Goal: Information Seeking & Learning: Find specific page/section

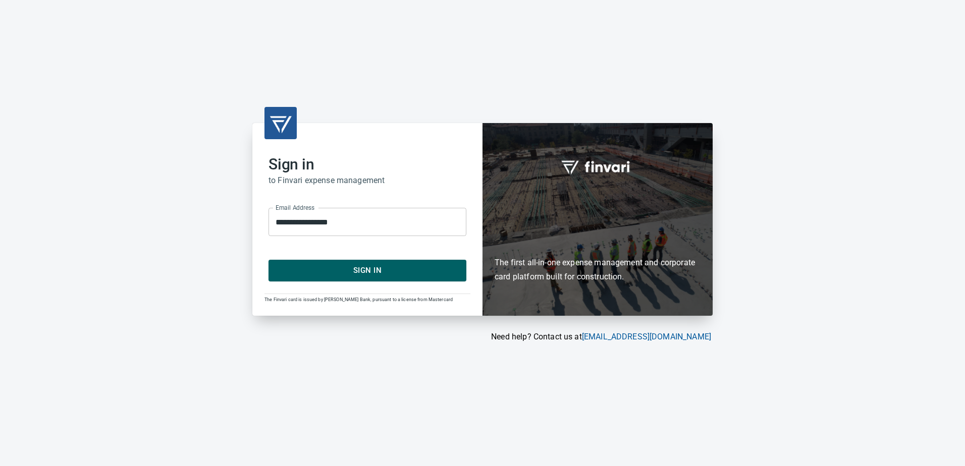
click at [371, 271] on span "Sign In" at bounding box center [368, 270] width 176 height 13
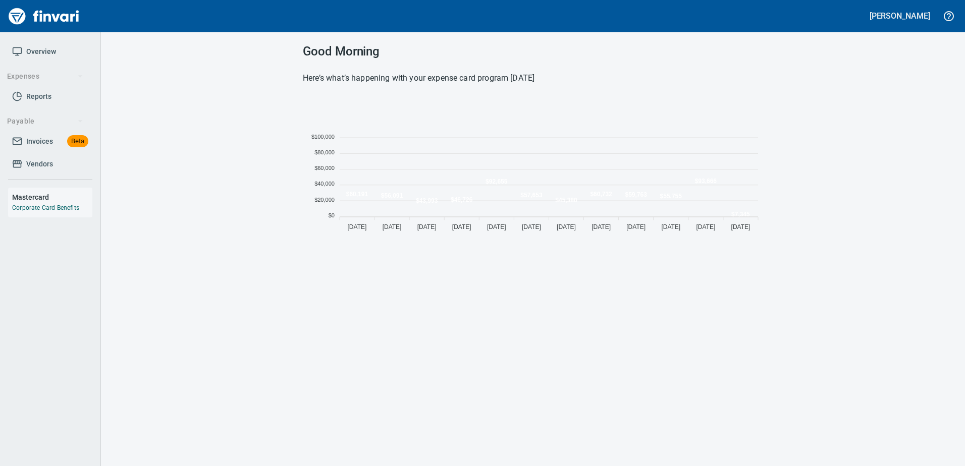
scroll to position [138, 453]
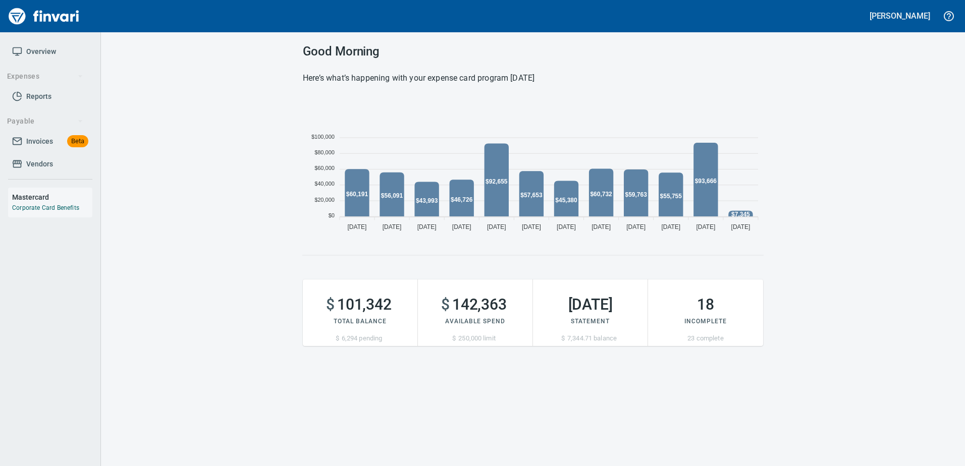
click at [19, 142] on icon at bounding box center [17, 141] width 10 height 10
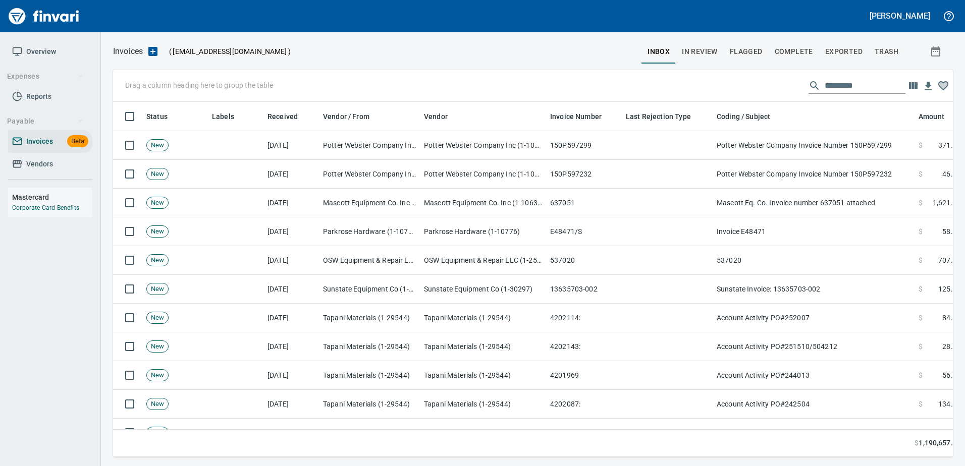
scroll to position [340, 825]
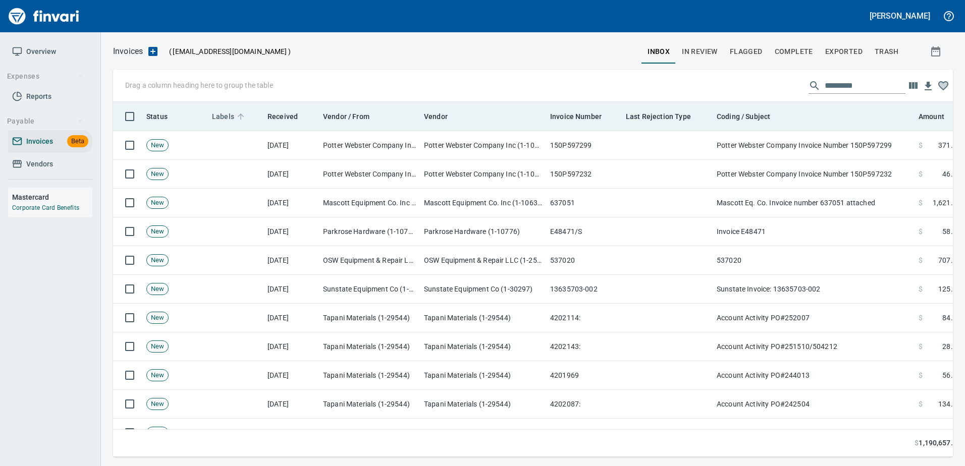
click at [228, 115] on span "Labels" at bounding box center [223, 117] width 22 height 12
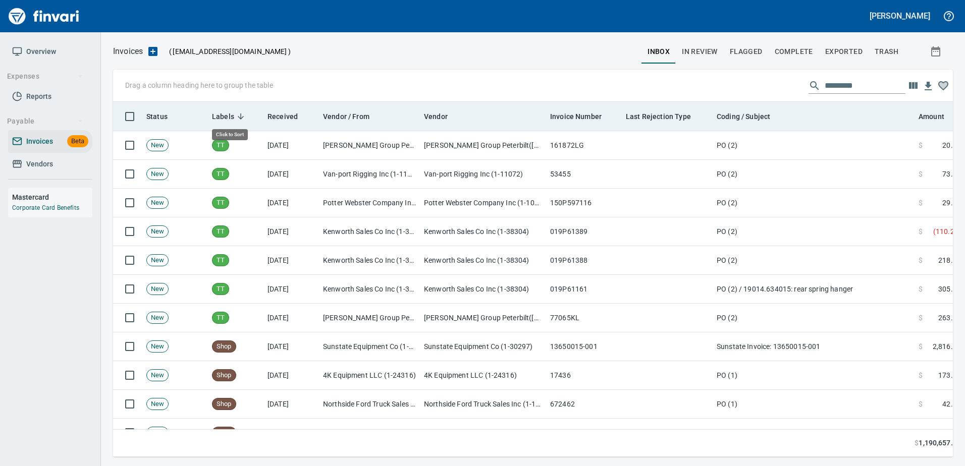
click at [228, 115] on span "Labels" at bounding box center [223, 117] width 22 height 12
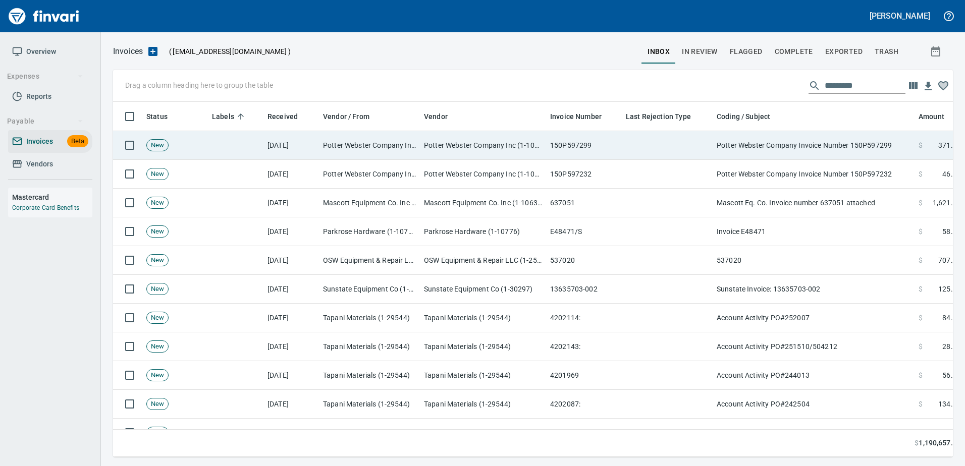
click at [483, 138] on td "Potter Webster Company Inc (1-10818)" at bounding box center [483, 145] width 126 height 29
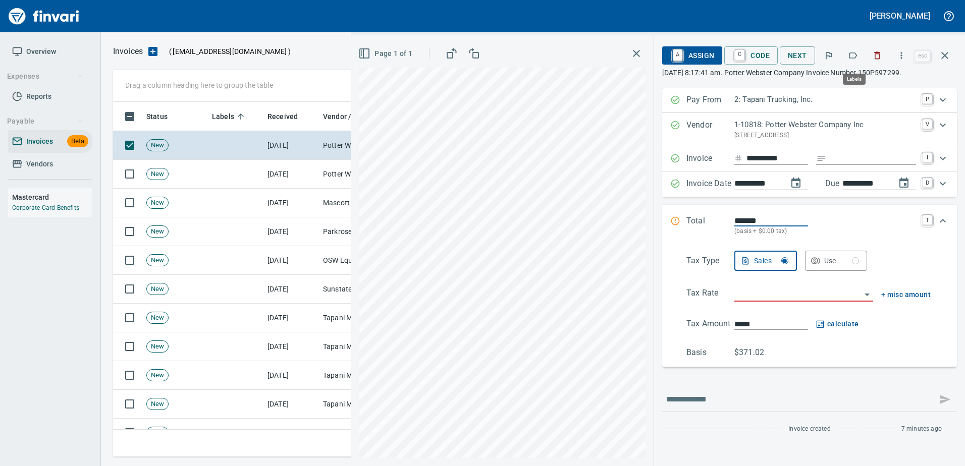
click at [862, 56] on button "button" at bounding box center [853, 55] width 22 height 22
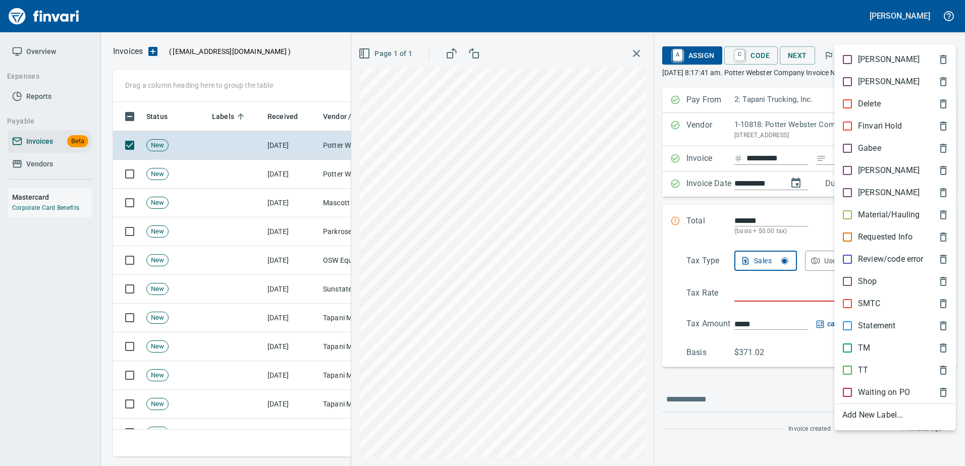
scroll to position [340, 824]
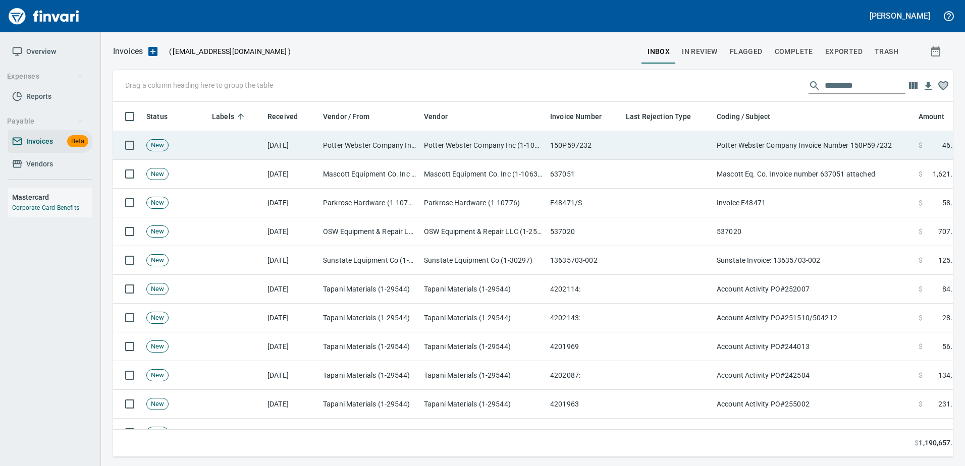
click at [803, 146] on td "Potter Webster Company Invoice Number 150P597232" at bounding box center [814, 145] width 202 height 29
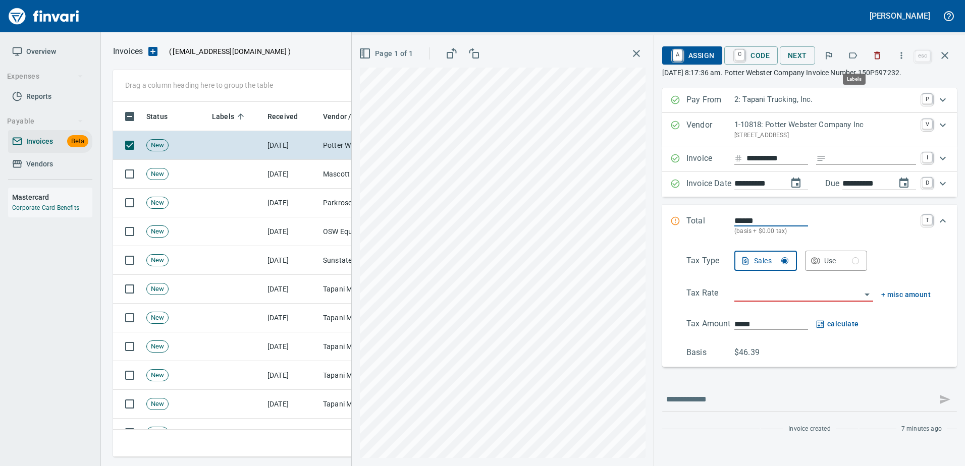
scroll to position [340, 824]
click at [848, 52] on button "button" at bounding box center [853, 55] width 22 height 22
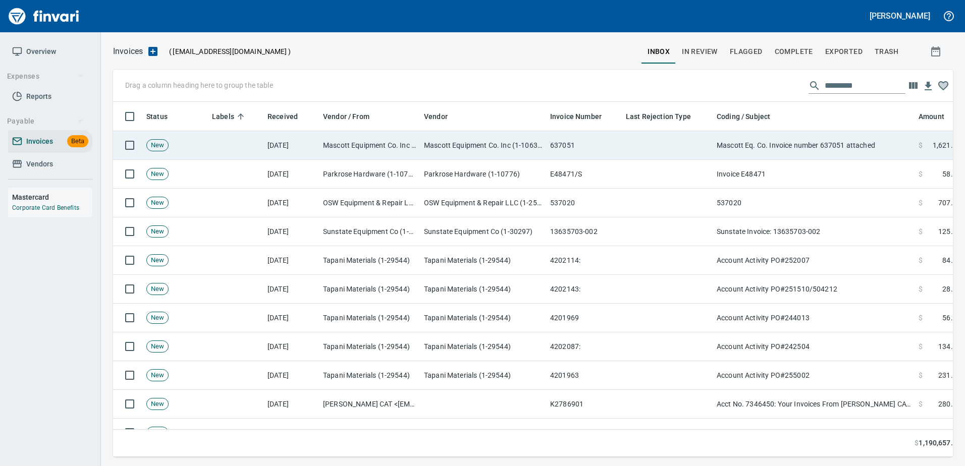
click at [816, 146] on td "Mascott Eq. Co. Invoice number 637051 attached" at bounding box center [814, 145] width 202 height 29
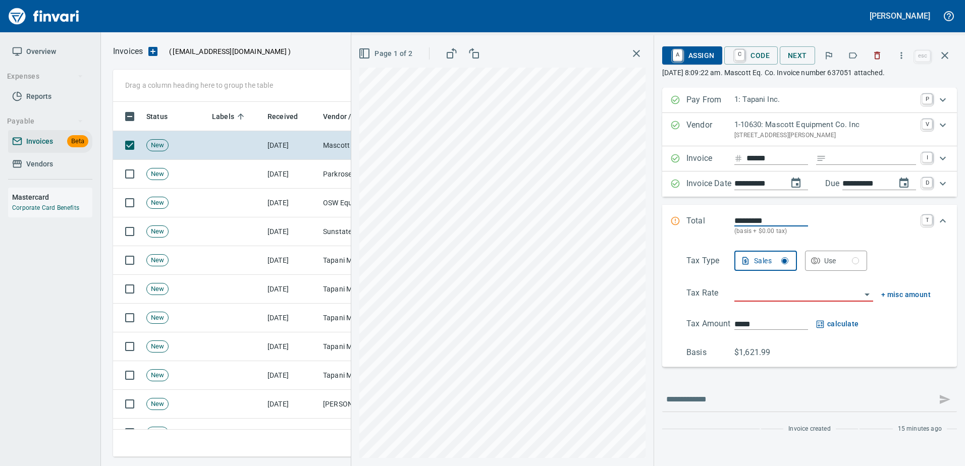
click at [857, 57] on icon "button" at bounding box center [853, 55] width 10 height 10
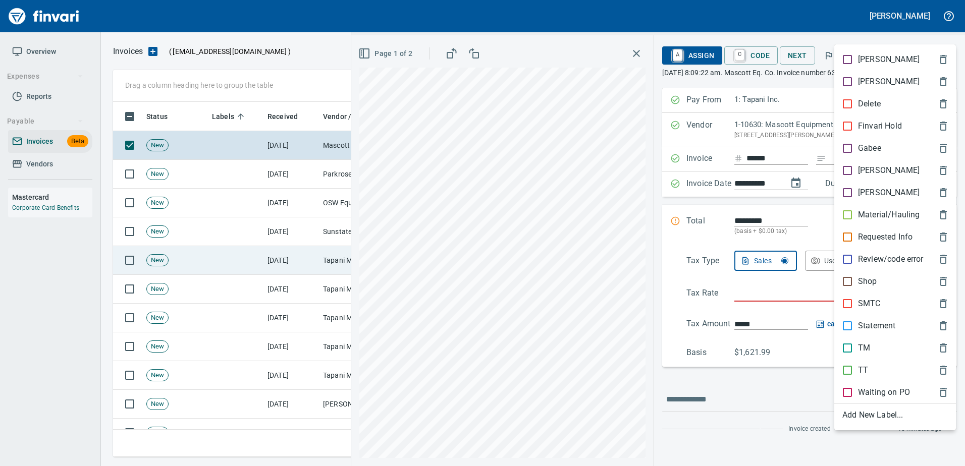
click at [869, 285] on p "Shop" at bounding box center [867, 282] width 19 height 12
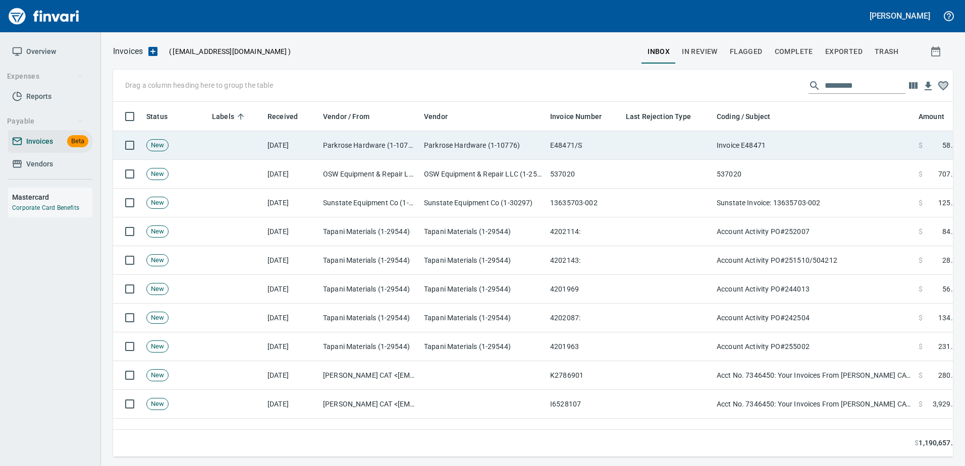
click at [806, 132] on td "Invoice E48471" at bounding box center [814, 145] width 202 height 29
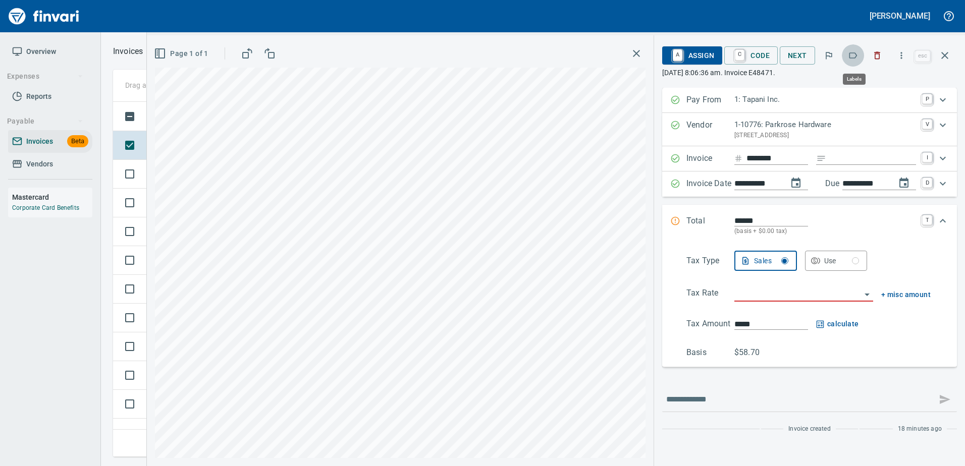
click at [854, 56] on icon "button" at bounding box center [853, 55] width 10 height 10
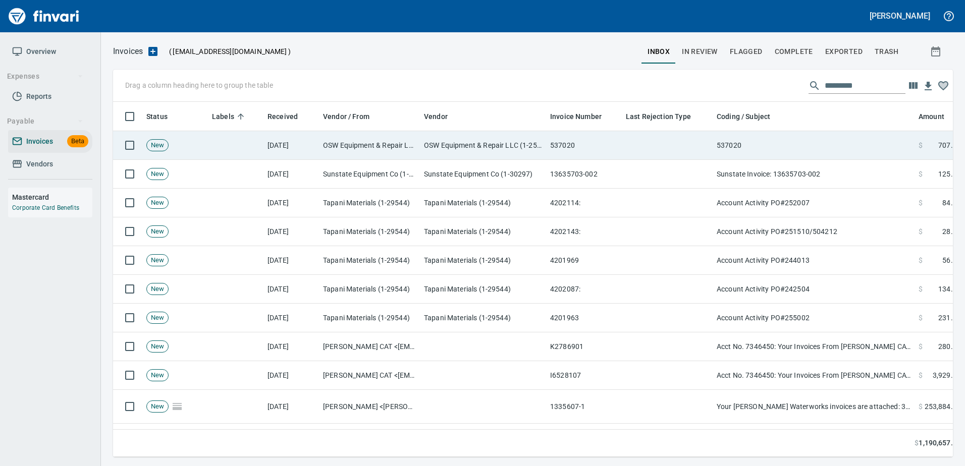
click at [810, 149] on td "537020" at bounding box center [814, 145] width 202 height 29
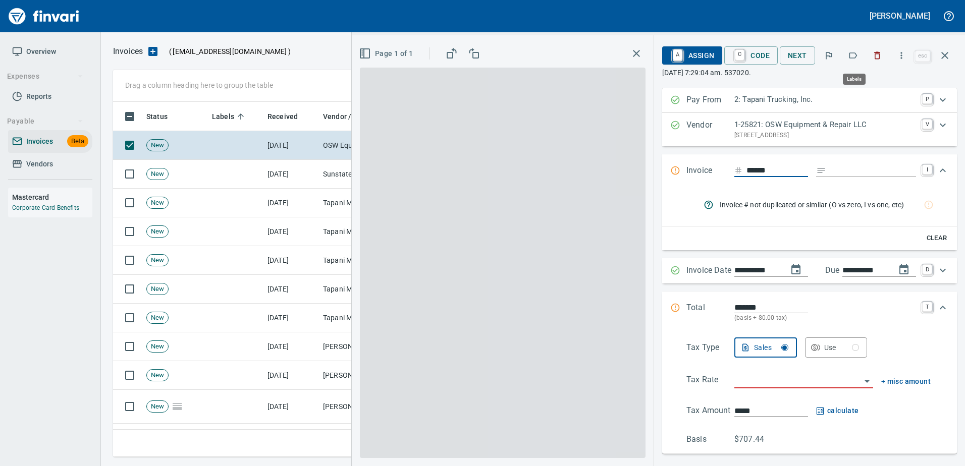
scroll to position [340, 824]
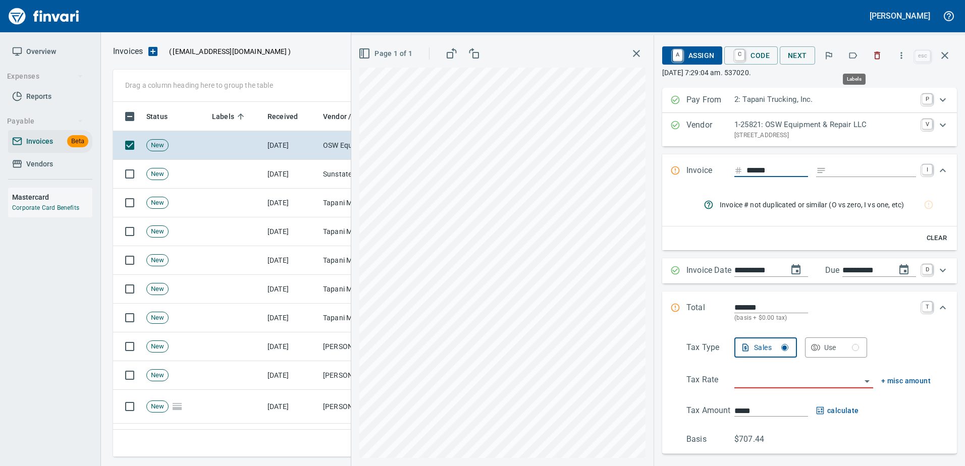
click at [858, 58] on icon "button" at bounding box center [853, 55] width 10 height 10
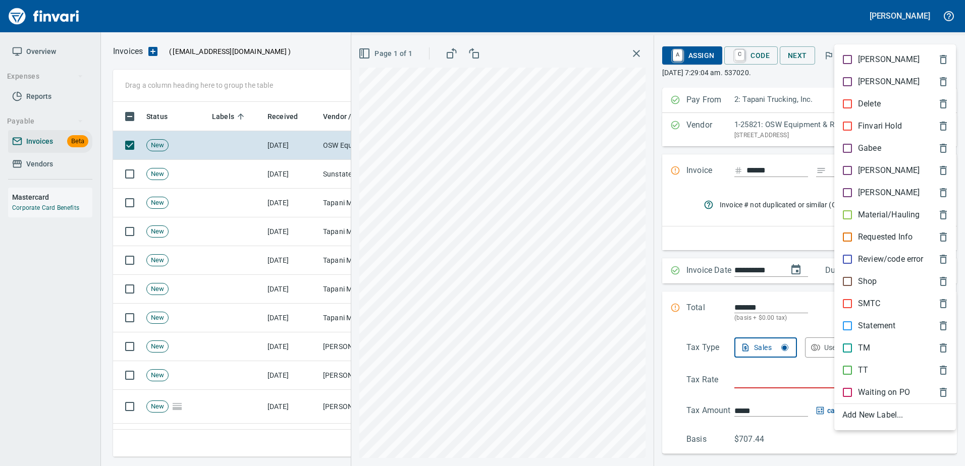
click at [859, 366] on p "TT" at bounding box center [863, 370] width 10 height 12
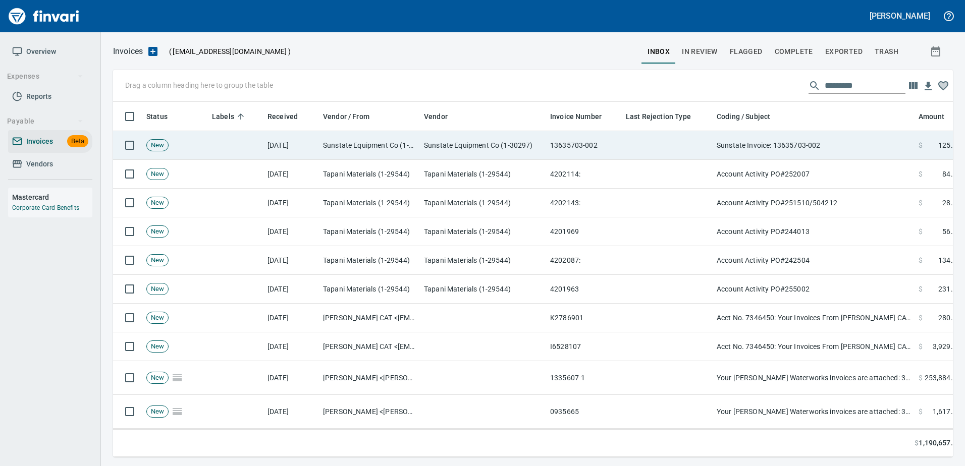
click at [787, 149] on td "Sunstate Invoice: 13635703-002" at bounding box center [814, 145] width 202 height 29
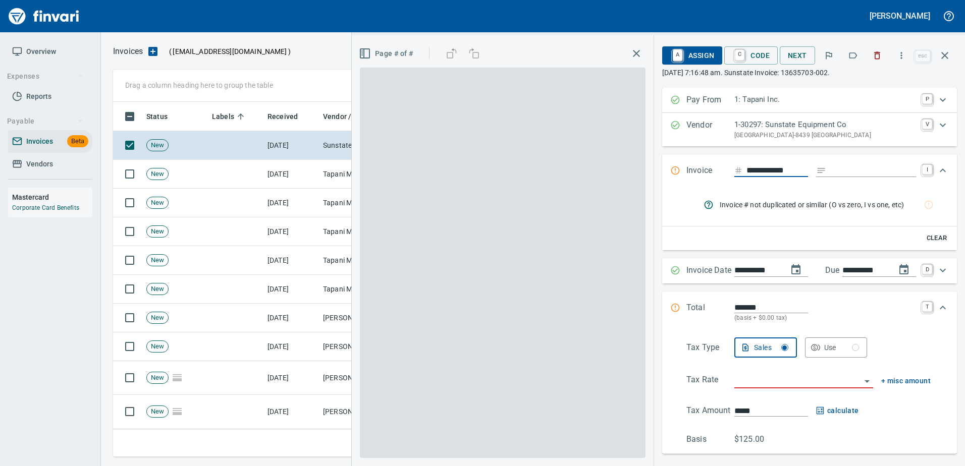
click at [852, 53] on icon "button" at bounding box center [853, 55] width 8 height 6
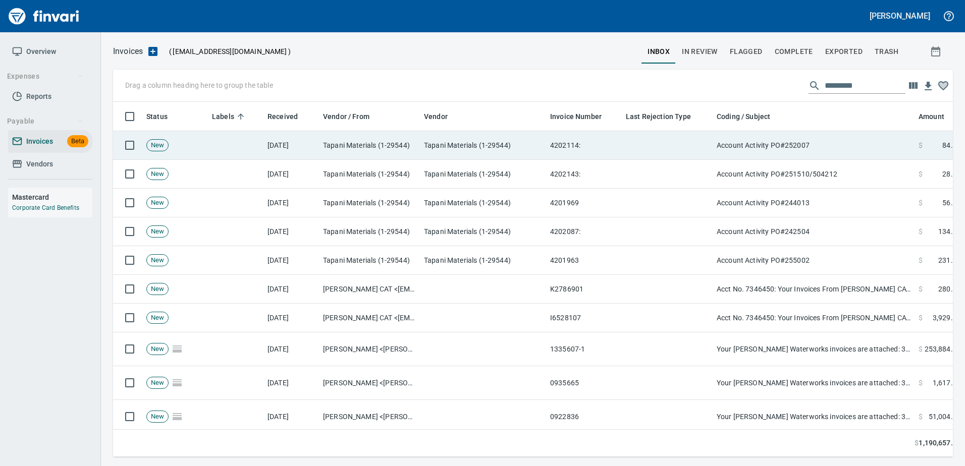
click at [806, 133] on td "Account Activity PO#252007" at bounding box center [814, 145] width 202 height 29
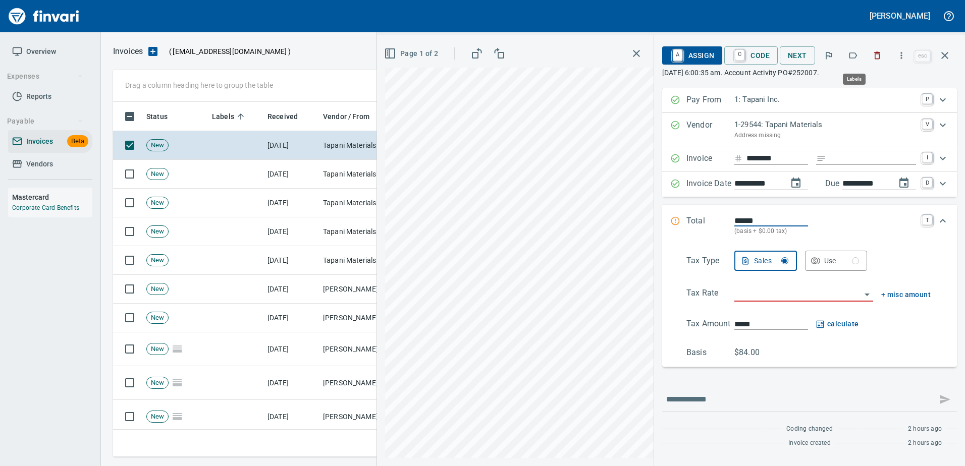
click at [860, 50] on button "button" at bounding box center [853, 55] width 22 height 22
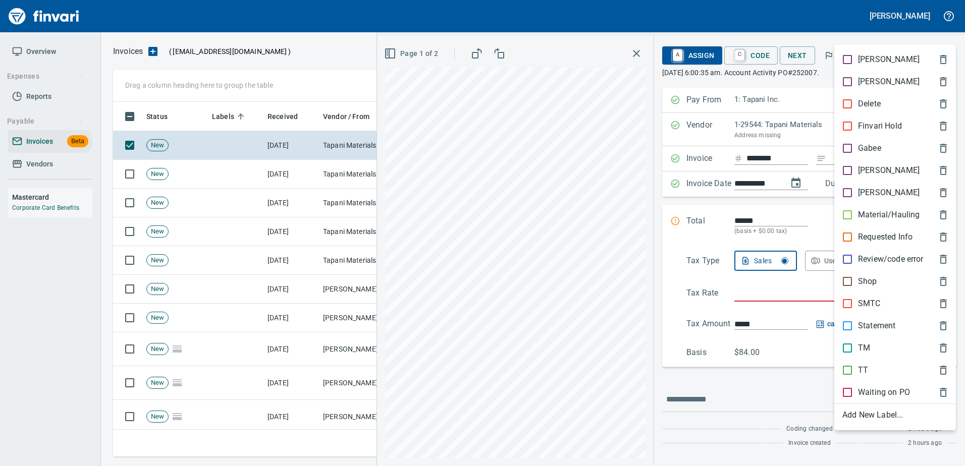
click at [858, 171] on p "[PERSON_NAME]" at bounding box center [889, 171] width 62 height 12
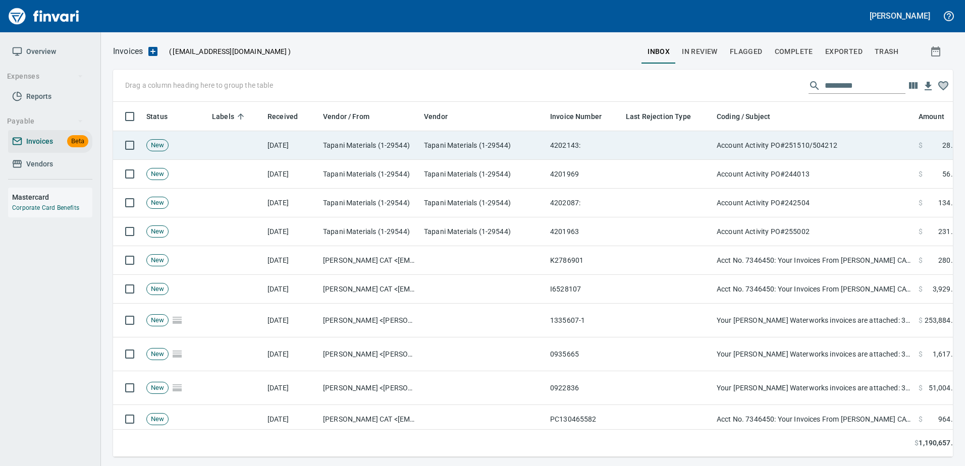
click at [652, 154] on td at bounding box center [667, 145] width 91 height 29
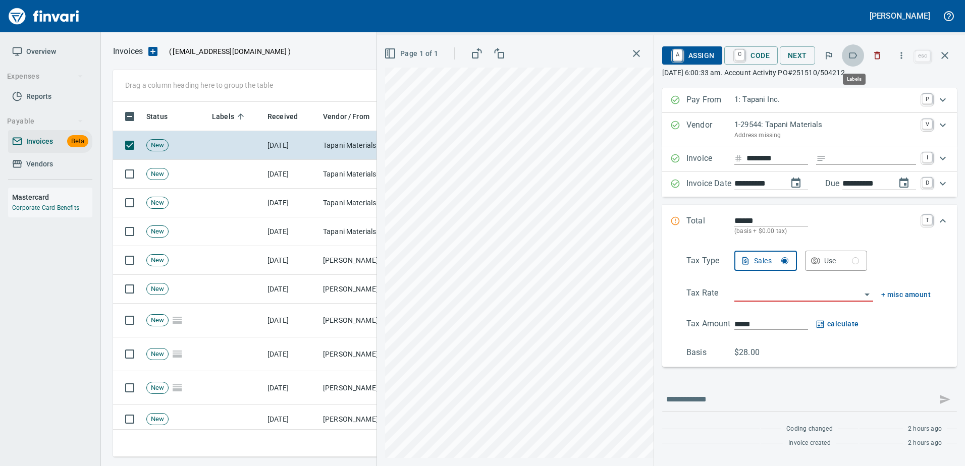
click at [852, 53] on icon "button" at bounding box center [853, 55] width 8 height 6
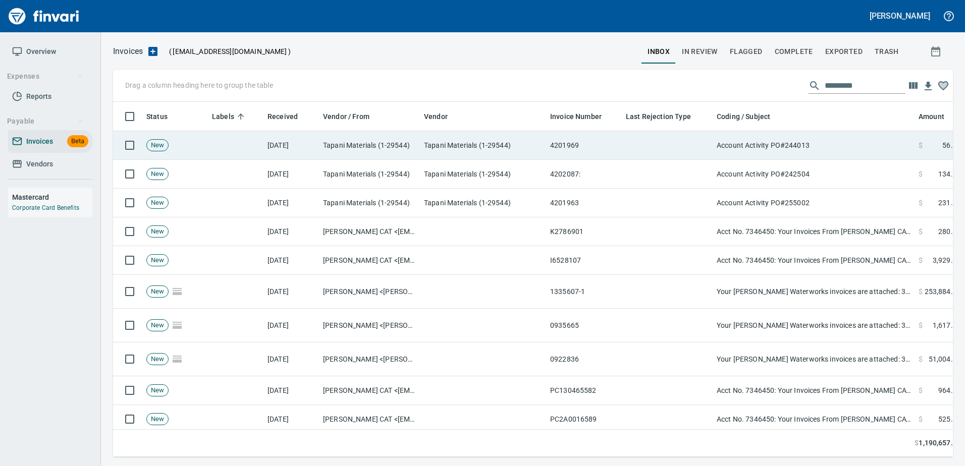
click at [789, 135] on td "Account Activity PO#244013" at bounding box center [814, 145] width 202 height 29
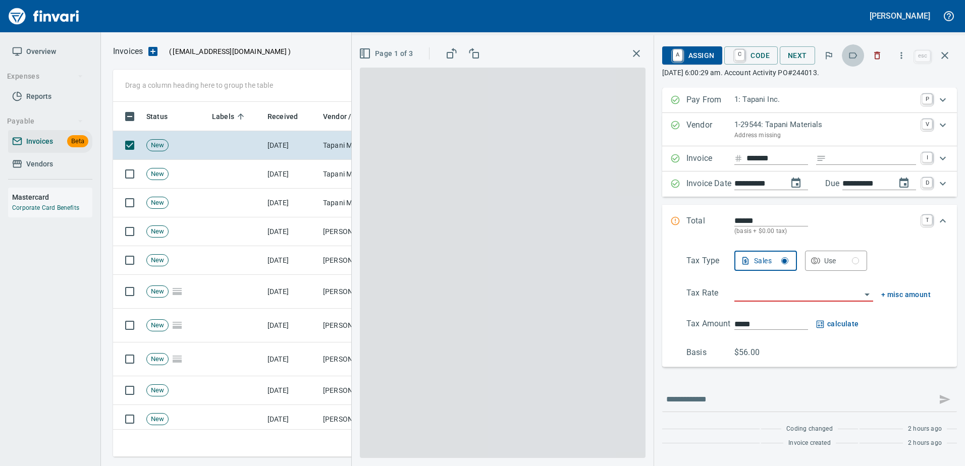
click at [856, 57] on icon "button" at bounding box center [853, 55] width 10 height 10
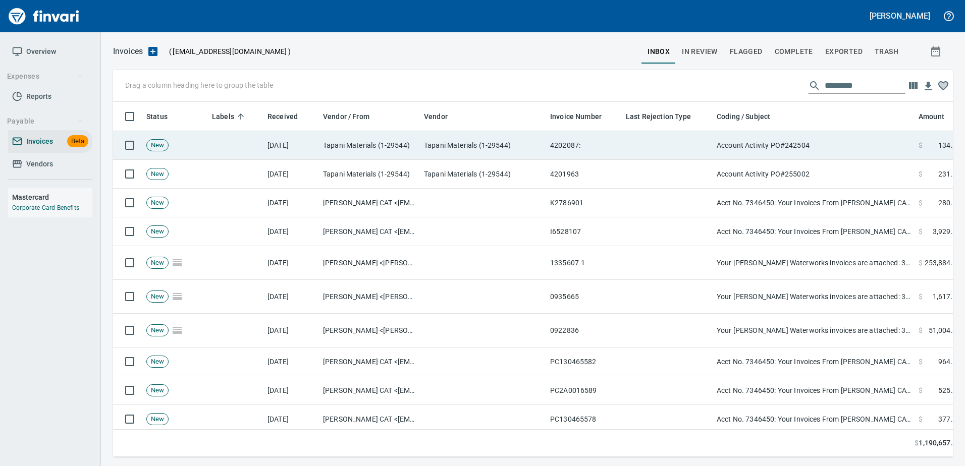
click at [824, 139] on td "Account Activity PO#242504" at bounding box center [814, 145] width 202 height 29
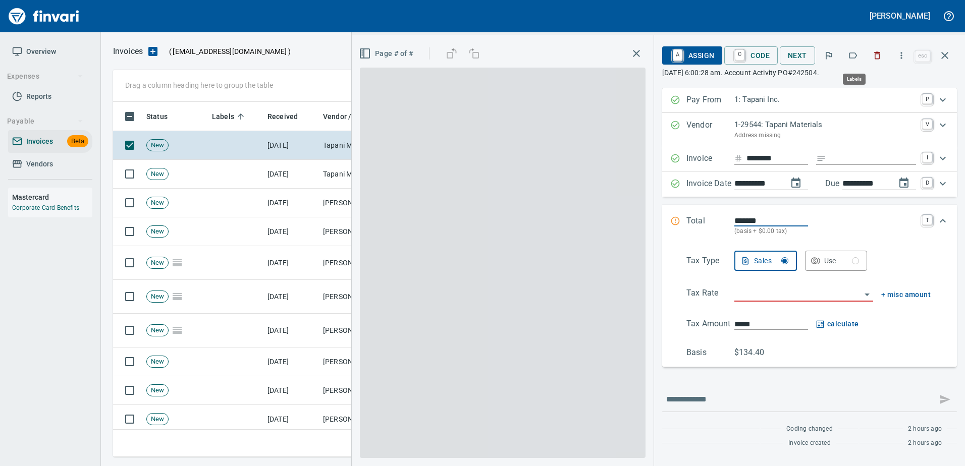
click at [858, 57] on icon "button" at bounding box center [853, 55] width 8 height 6
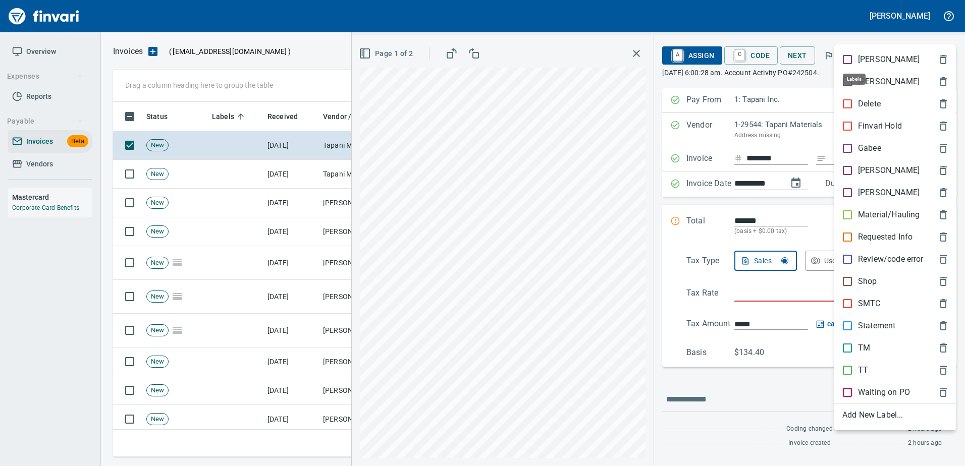
scroll to position [340, 824]
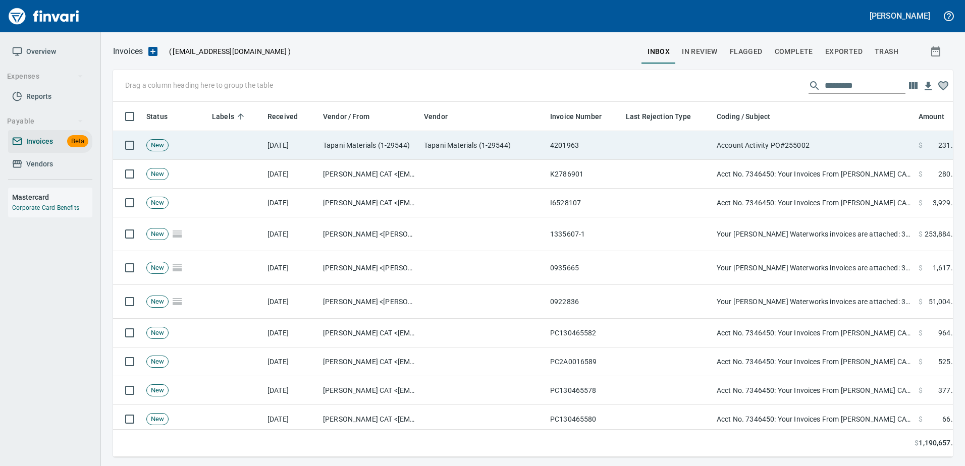
click at [825, 141] on td "Account Activity PO#255002" at bounding box center [814, 145] width 202 height 29
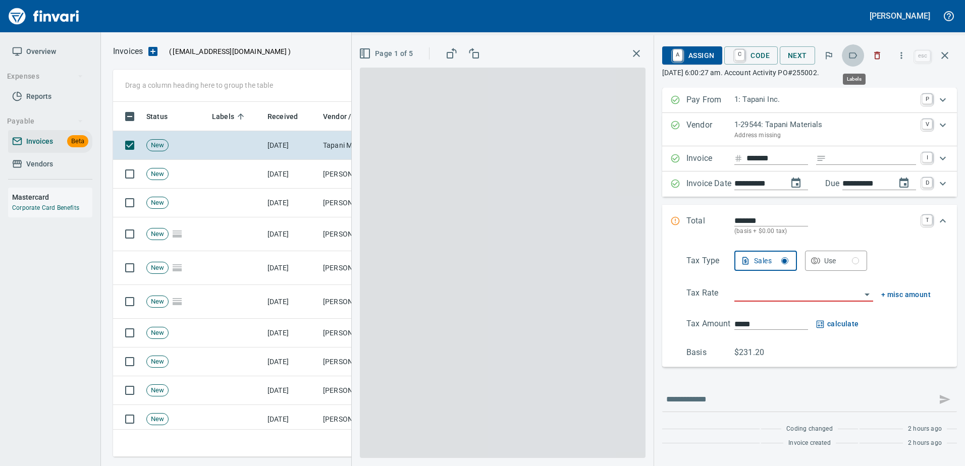
click at [853, 57] on icon "button" at bounding box center [853, 55] width 10 height 10
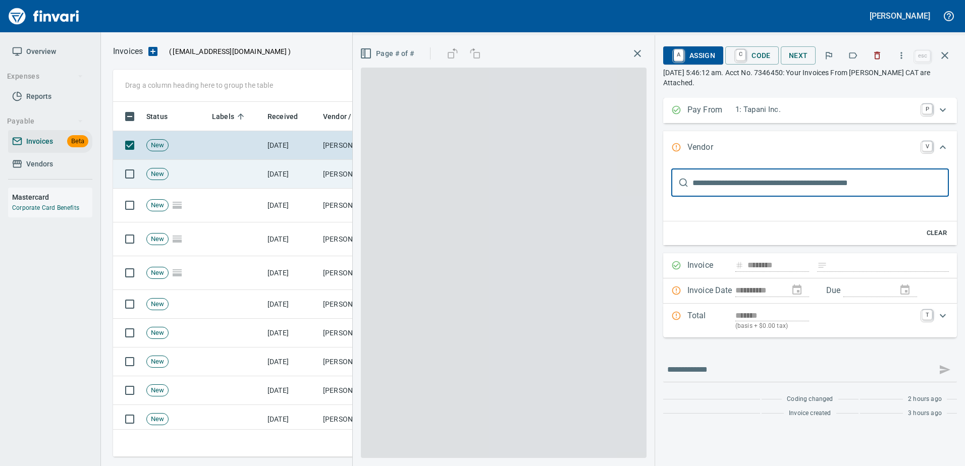
type input "**********"
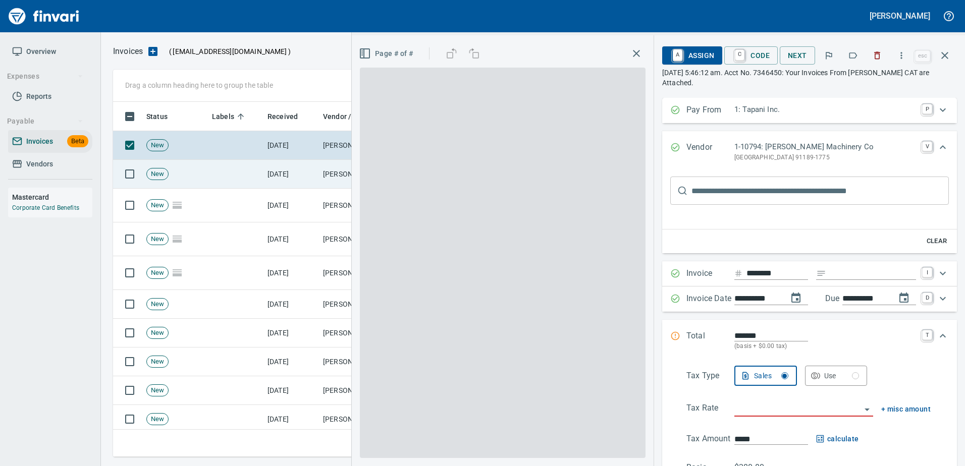
click at [134, 184] on td at bounding box center [127, 174] width 29 height 29
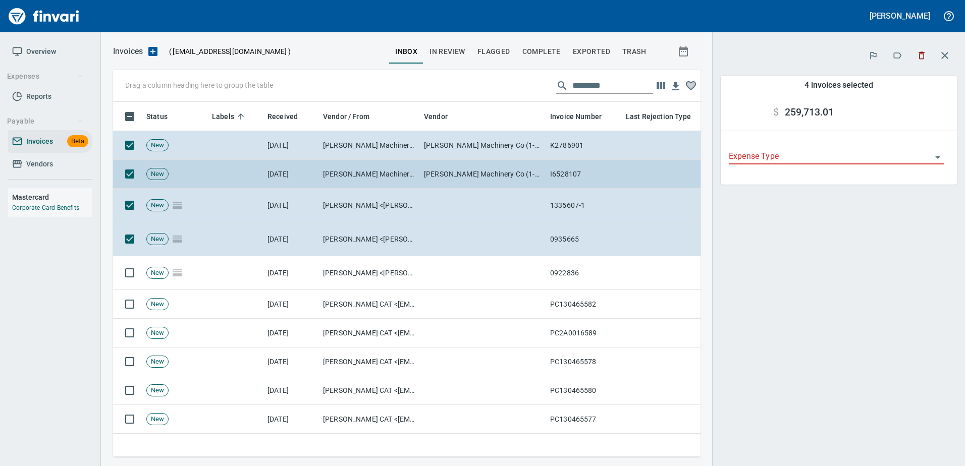
scroll to position [340, 572]
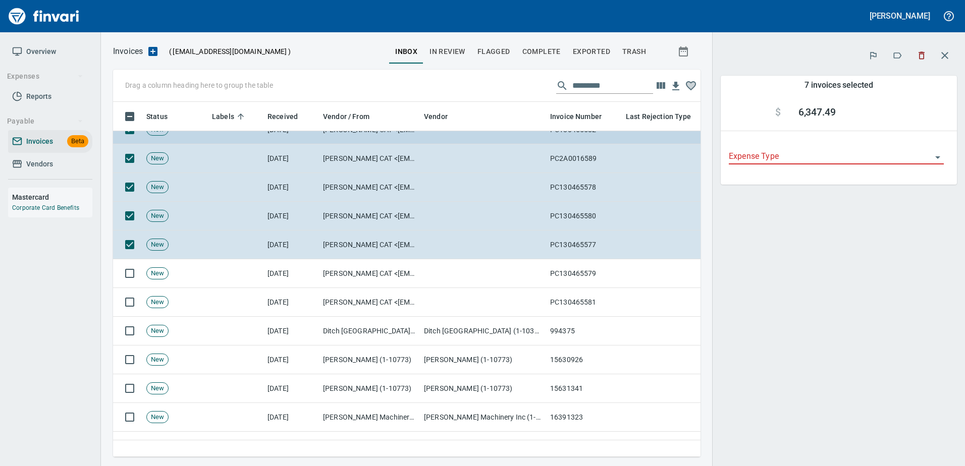
scroll to position [252, 0]
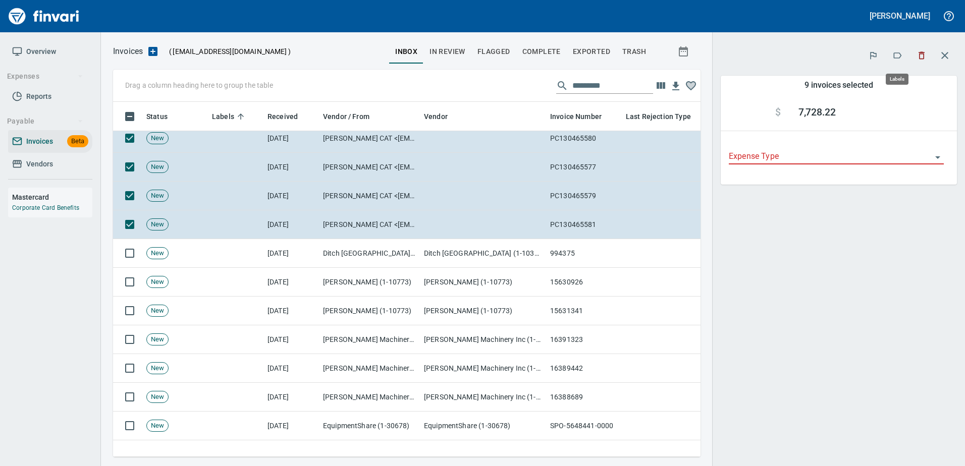
click at [890, 50] on button "button" at bounding box center [897, 55] width 22 height 22
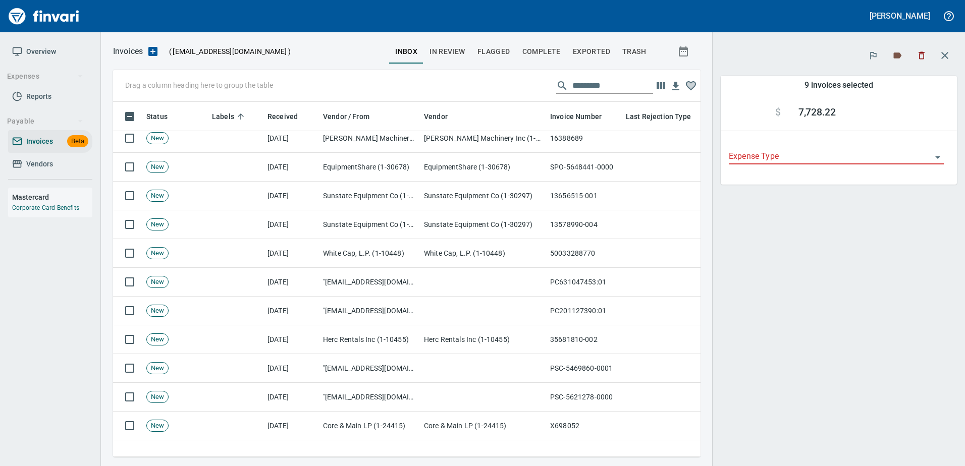
click at [941, 61] on icon "button" at bounding box center [945, 55] width 12 height 12
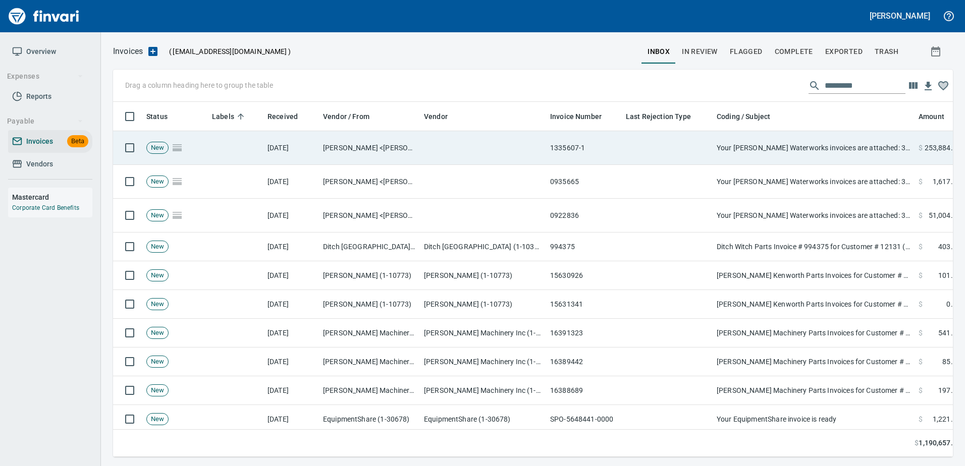
click at [714, 146] on td "Your [PERSON_NAME] Waterworks invoices are attached: 3011B 1335607-1" at bounding box center [814, 148] width 202 height 34
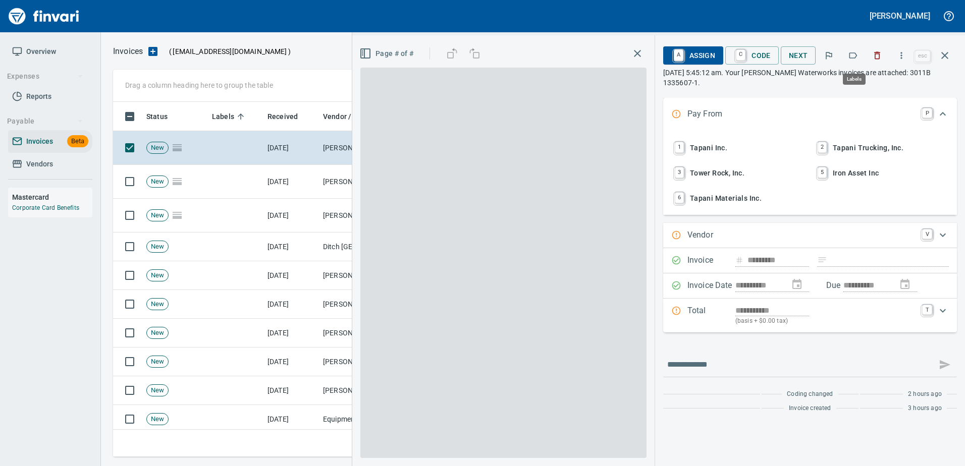
click at [847, 55] on button "button" at bounding box center [853, 55] width 22 height 22
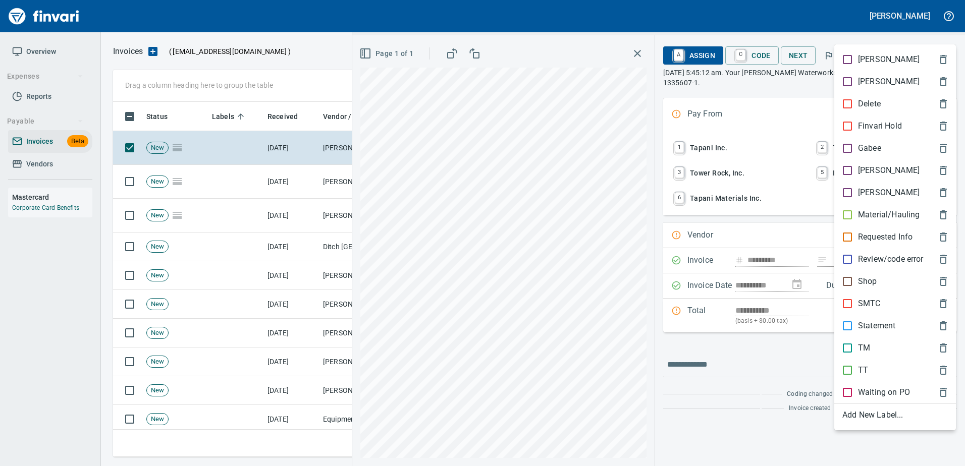
scroll to position [340, 824]
click at [861, 176] on p "[PERSON_NAME]" at bounding box center [889, 171] width 62 height 12
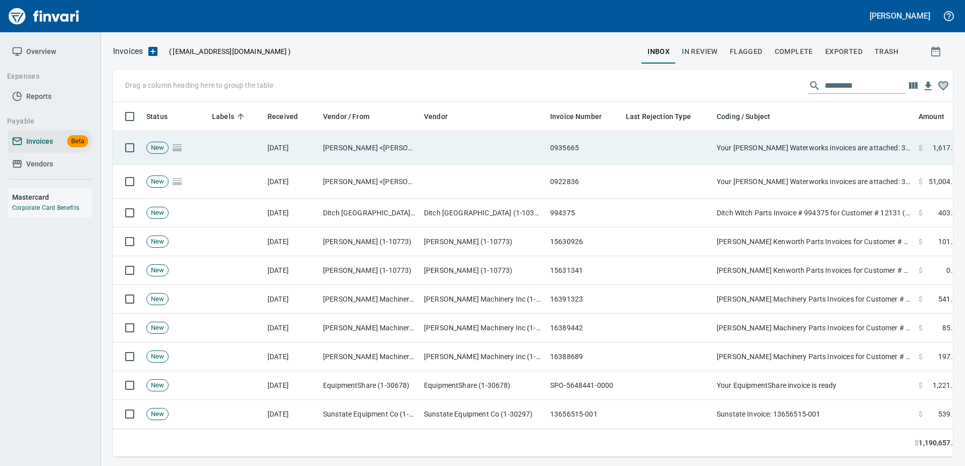
click at [840, 147] on td "Your [PERSON_NAME] Waterworks invoices are attached: 3011B 1335607-1" at bounding box center [814, 148] width 202 height 34
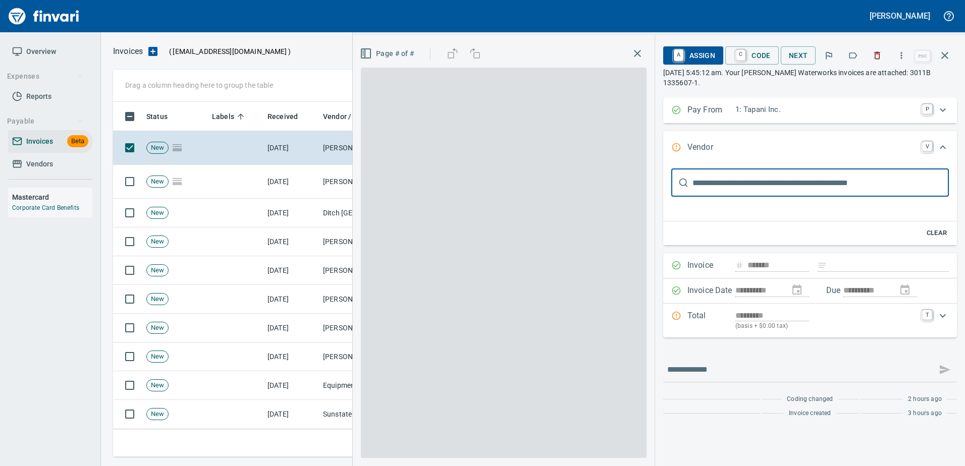
scroll to position [1, 0]
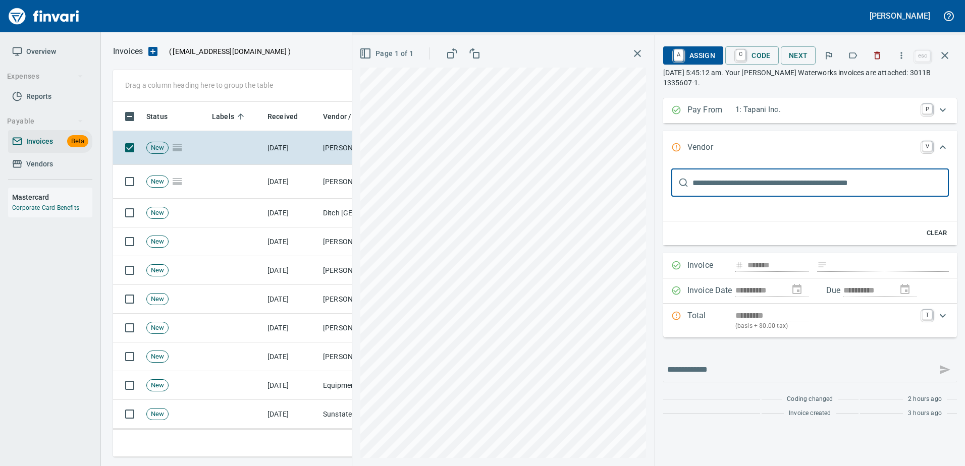
click at [858, 56] on icon "button" at bounding box center [853, 55] width 8 height 6
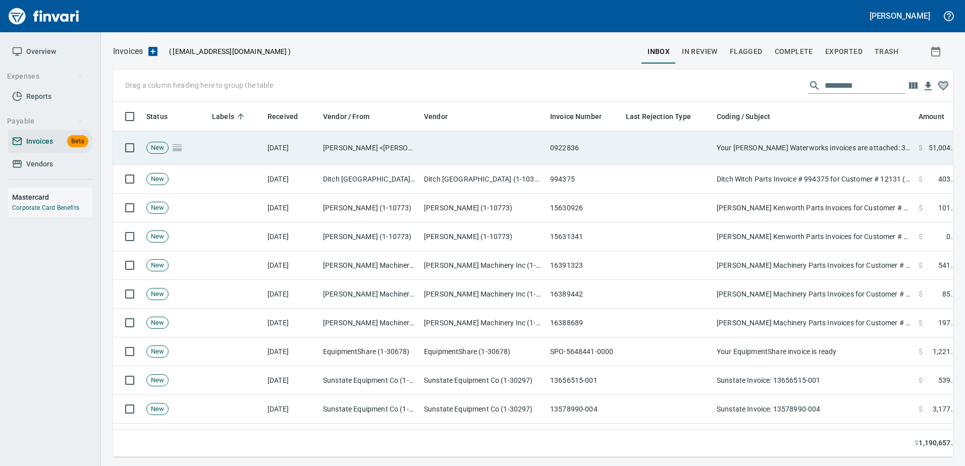
click at [833, 147] on td "Your [PERSON_NAME] Waterworks invoices are attached: 3011B 1335607-1" at bounding box center [814, 148] width 202 height 34
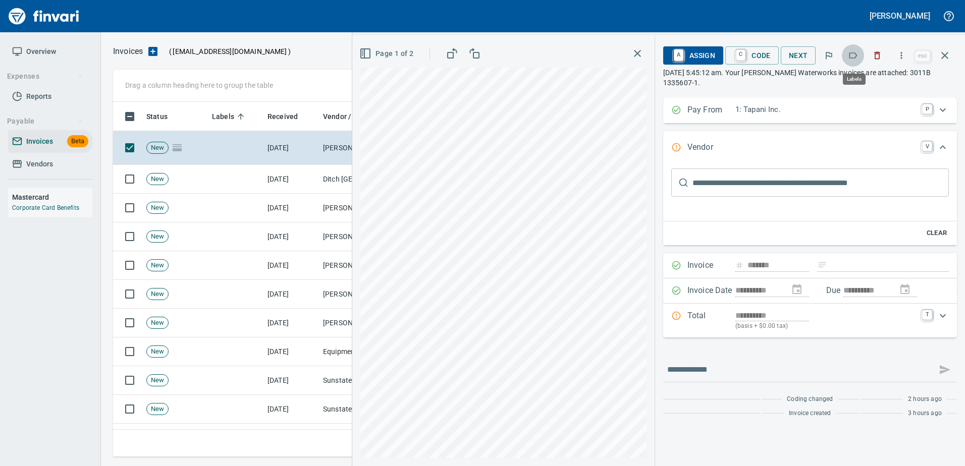
click at [858, 58] on icon "button" at bounding box center [853, 55] width 10 height 10
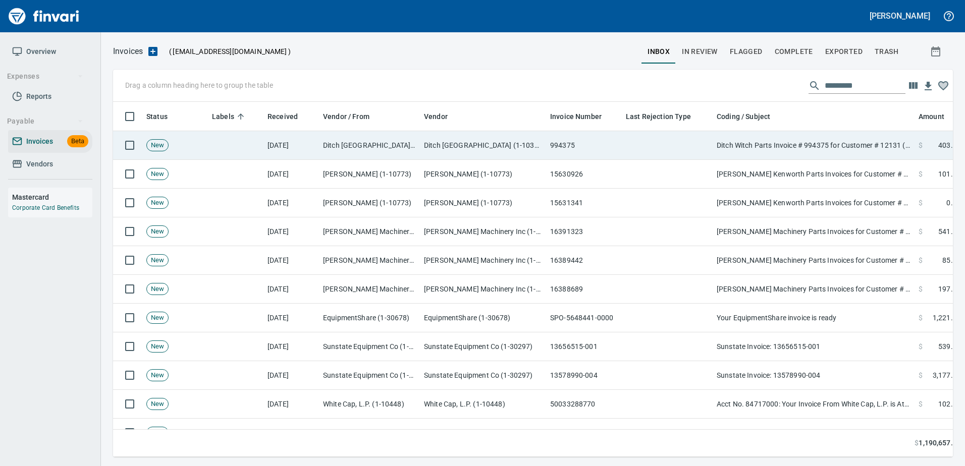
click at [813, 148] on td "Ditch Witch Parts Invoice # 994375 for Customer # 12131 ([DATE]) PO# 255520" at bounding box center [814, 145] width 202 height 29
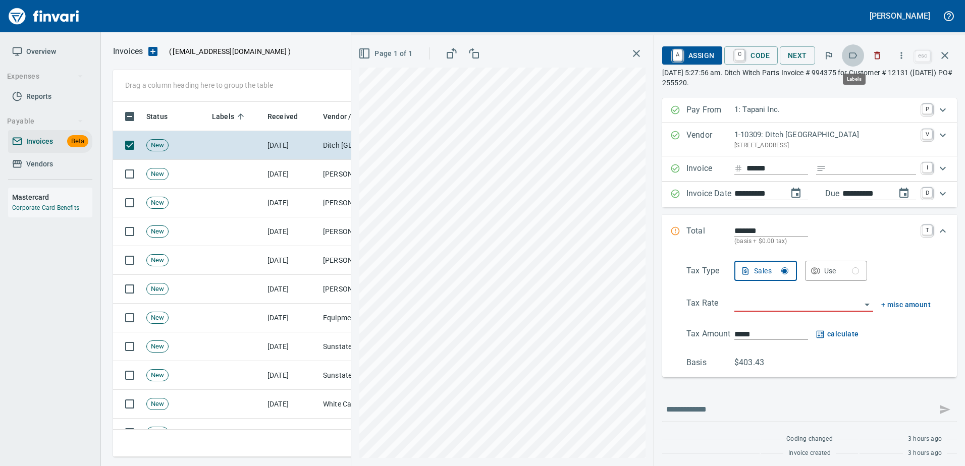
scroll to position [340, 824]
click at [851, 57] on icon "button" at bounding box center [853, 55] width 10 height 10
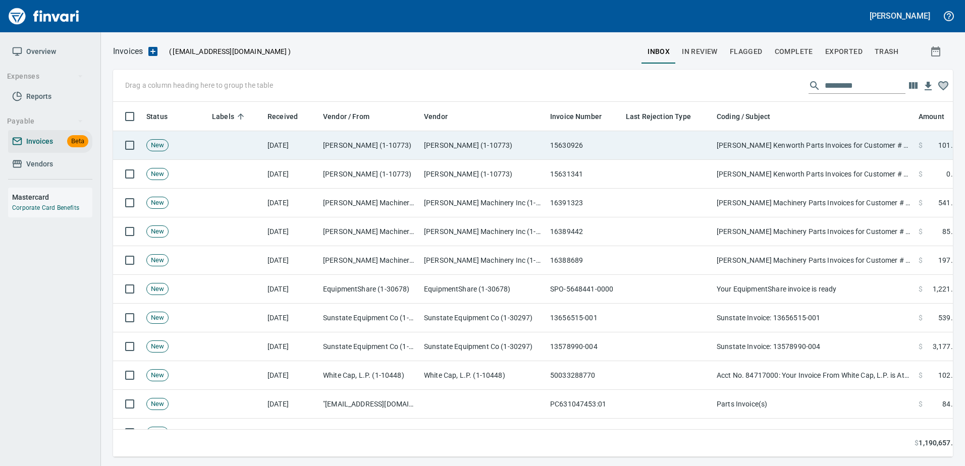
click at [822, 134] on td "Papé Kenworth Parts Invoices for Customer # 2170456" at bounding box center [814, 145] width 202 height 29
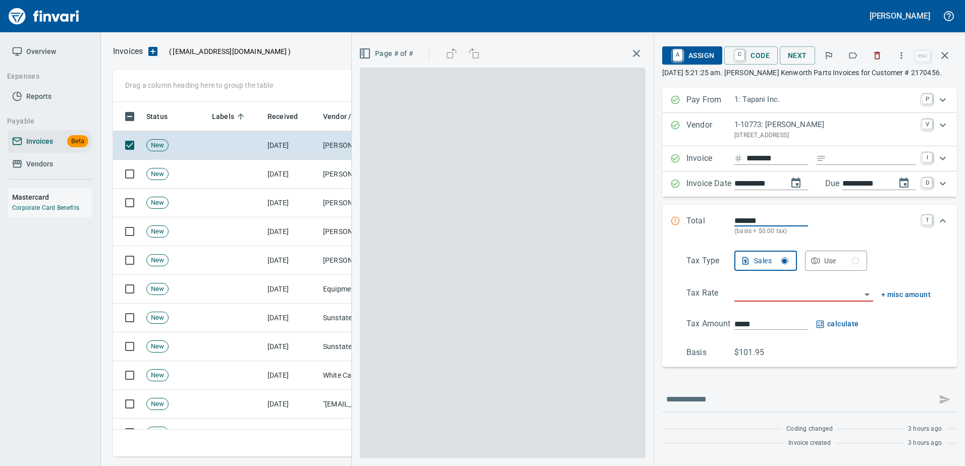
click at [854, 57] on icon "button" at bounding box center [853, 55] width 10 height 10
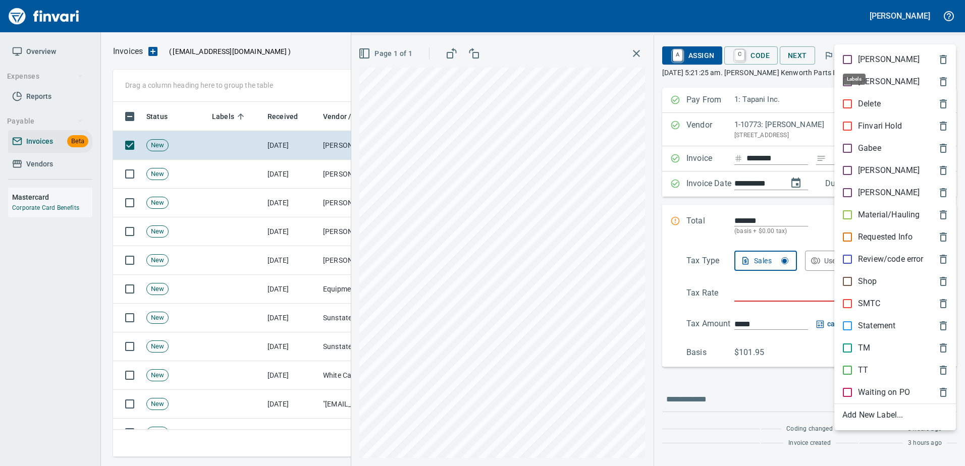
scroll to position [340, 824]
click at [859, 276] on p "Shop" at bounding box center [867, 282] width 19 height 12
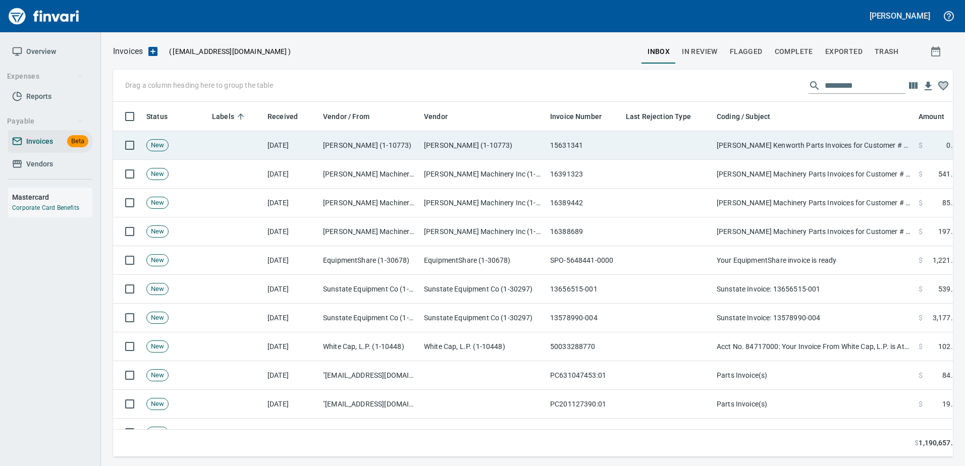
click at [822, 150] on td "Papé Kenworth Parts Invoices for Customer # 2170456" at bounding box center [814, 145] width 202 height 29
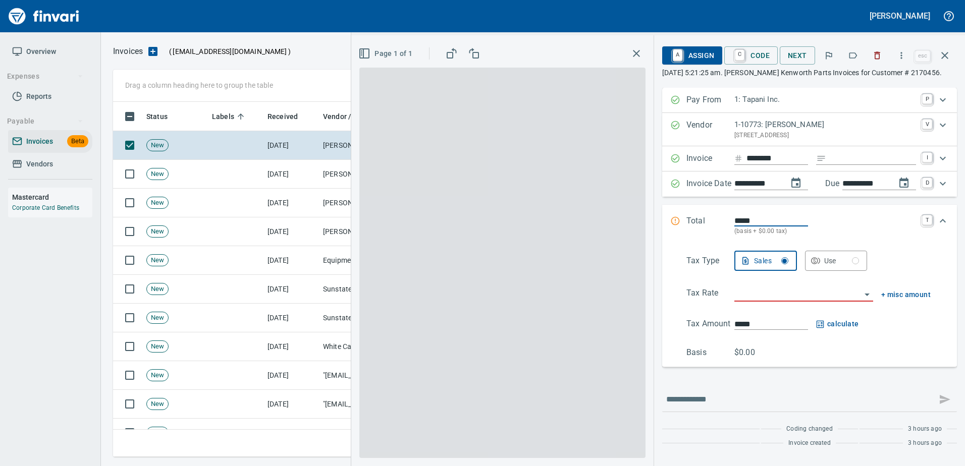
scroll to position [340, 824]
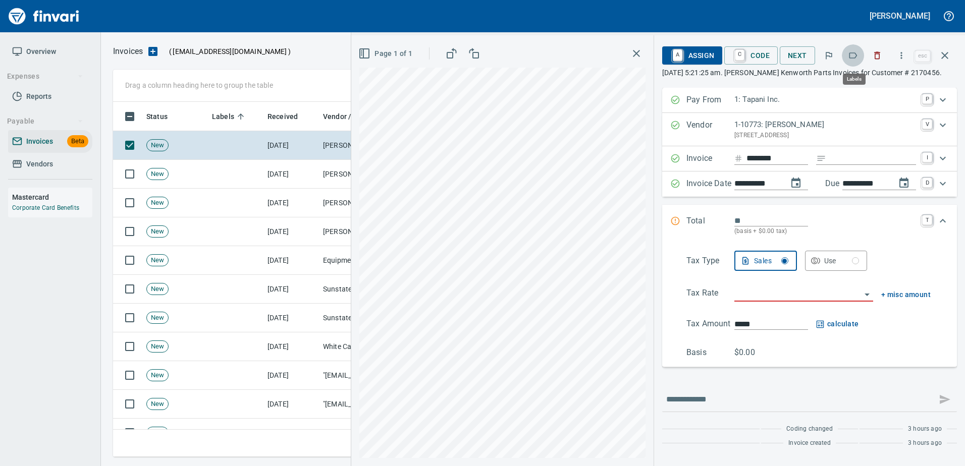
click at [853, 58] on icon "button" at bounding box center [853, 55] width 10 height 10
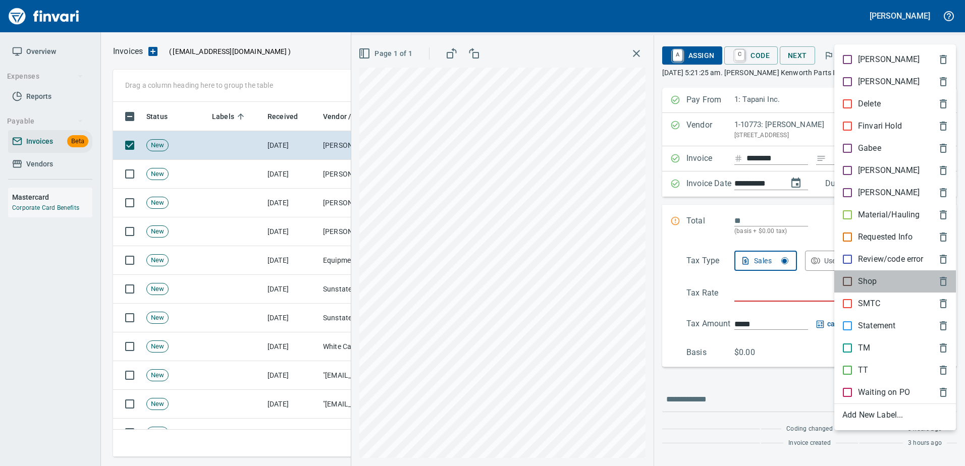
click at [868, 281] on p "Shop" at bounding box center [867, 282] width 19 height 12
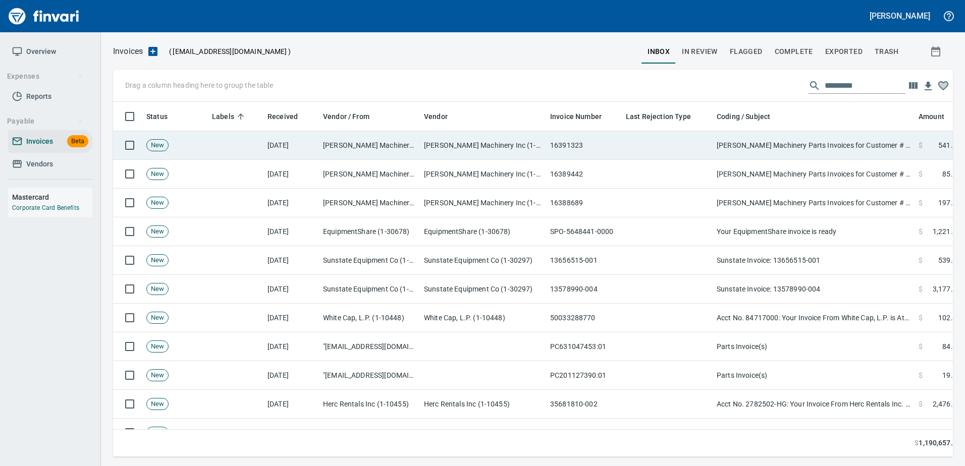
click at [821, 150] on td "[PERSON_NAME] Machinery Parts Invoices for Customer # 100925" at bounding box center [814, 145] width 202 height 29
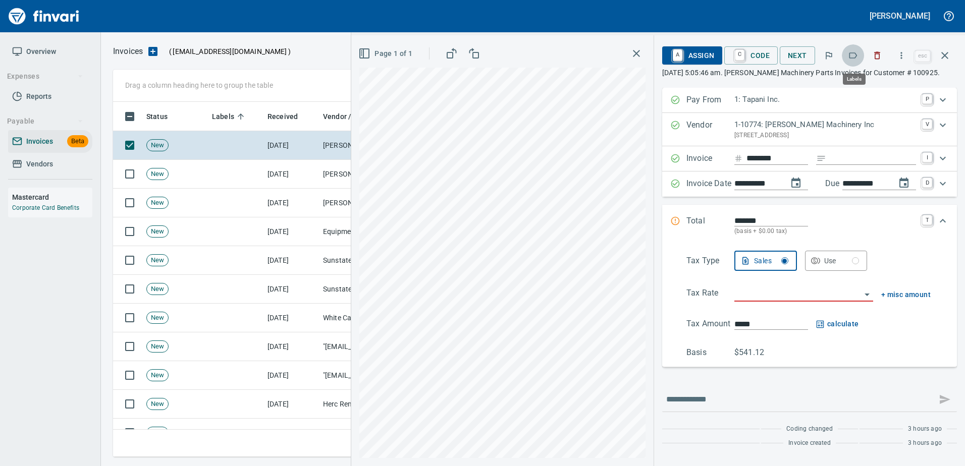
scroll to position [340, 824]
click at [850, 59] on icon "button" at bounding box center [853, 55] width 10 height 10
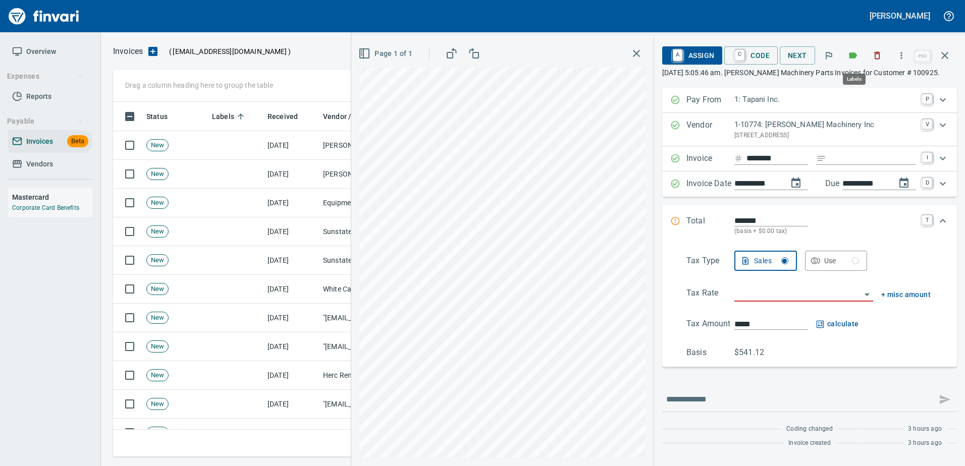
click at [862, 57] on button "button" at bounding box center [853, 55] width 22 height 22
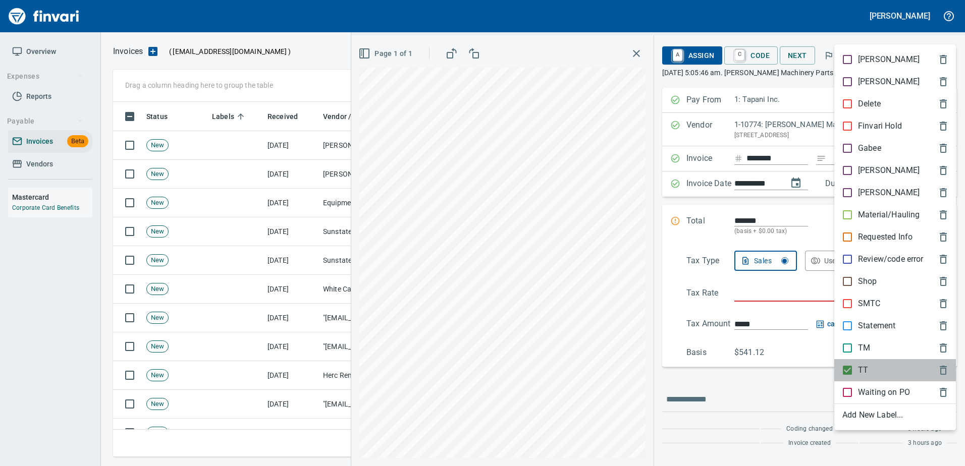
click at [858, 363] on div "TT" at bounding box center [895, 370] width 122 height 22
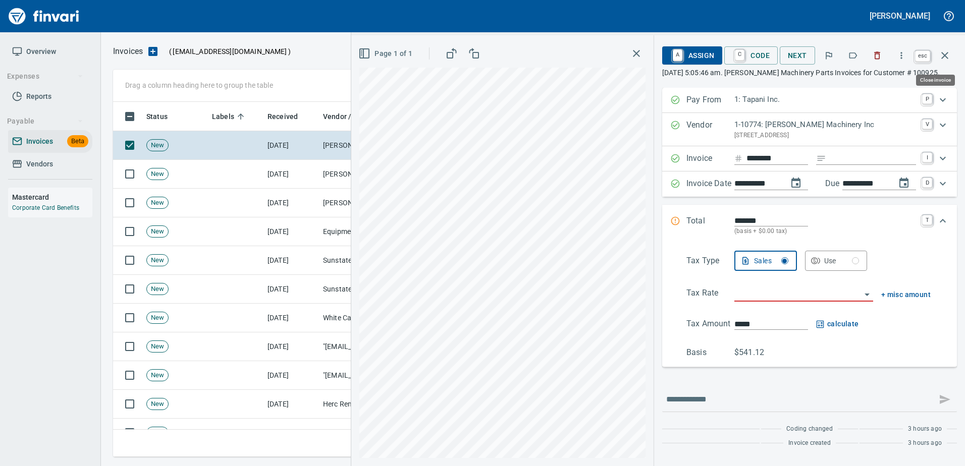
click at [943, 55] on icon "button" at bounding box center [945, 55] width 12 height 12
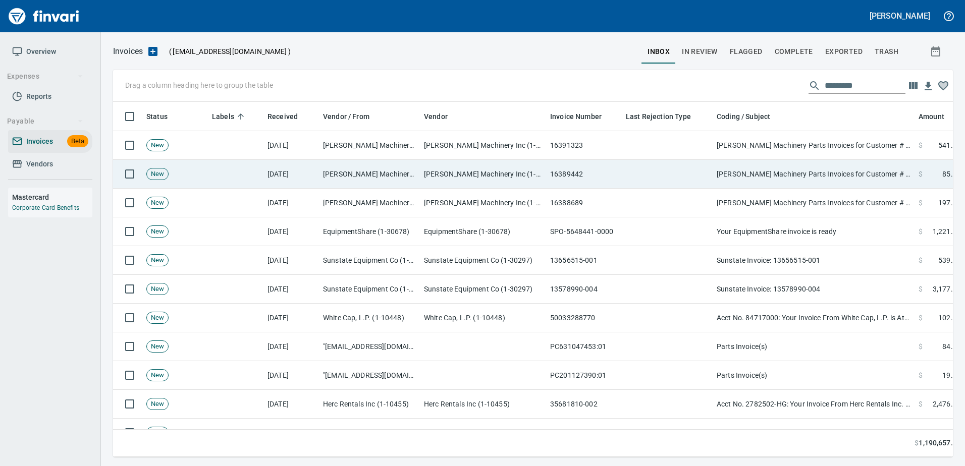
click at [795, 160] on td "[PERSON_NAME] Machinery Parts Invoices for Customer # 100925" at bounding box center [814, 174] width 202 height 29
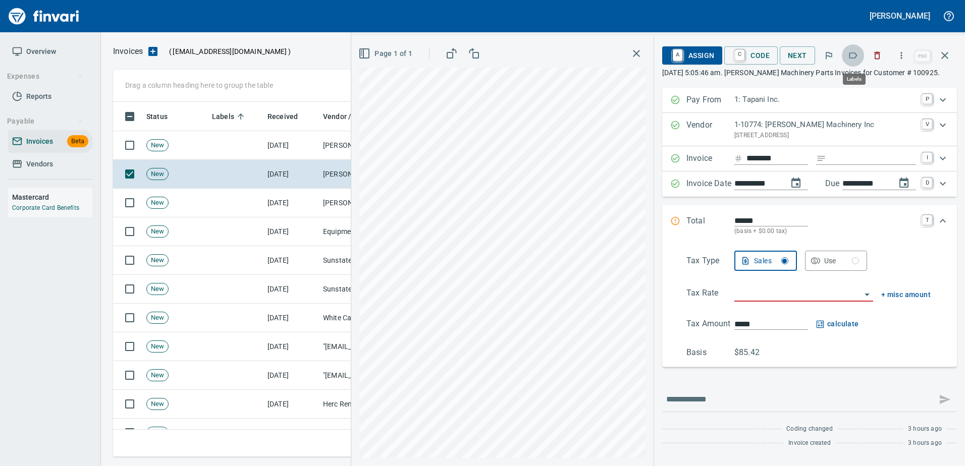
click at [851, 55] on icon "button" at bounding box center [853, 55] width 8 height 6
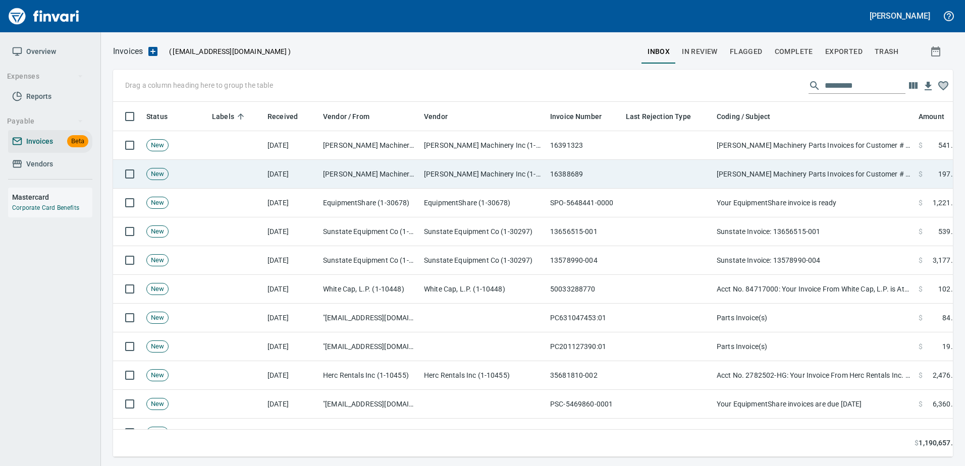
click at [783, 171] on td "[PERSON_NAME] Machinery Parts Invoices for Customer # 100925" at bounding box center [814, 174] width 202 height 29
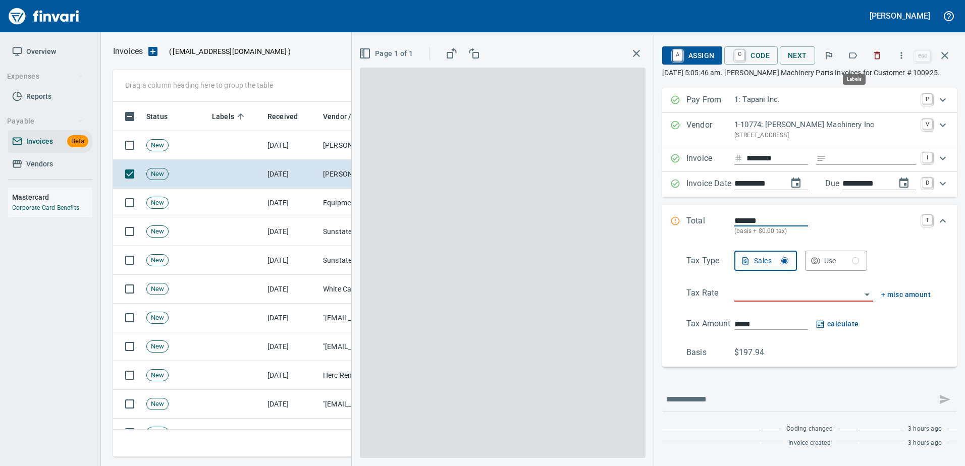
click at [849, 51] on icon "button" at bounding box center [853, 55] width 10 height 10
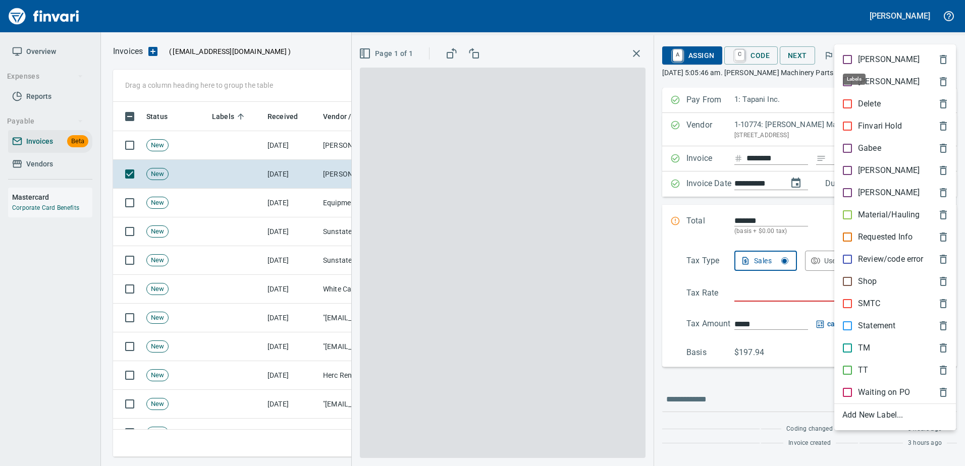
scroll to position [340, 824]
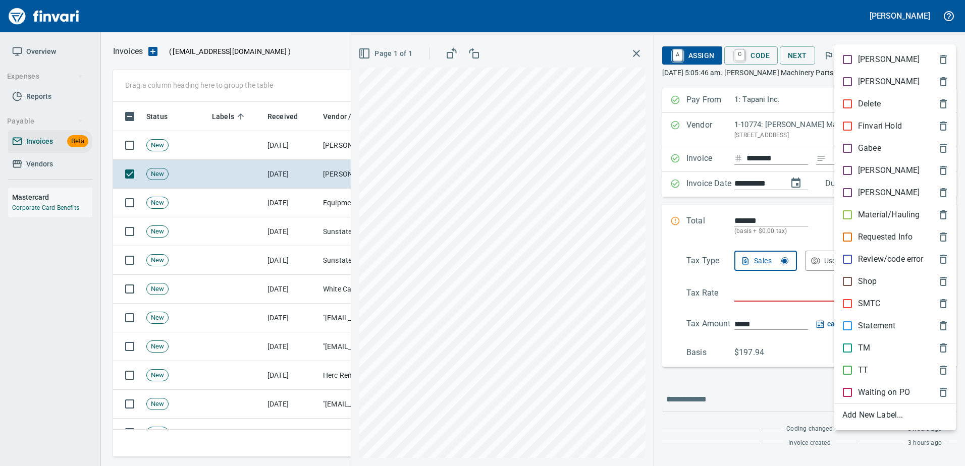
click at [874, 285] on p "Shop" at bounding box center [867, 282] width 19 height 12
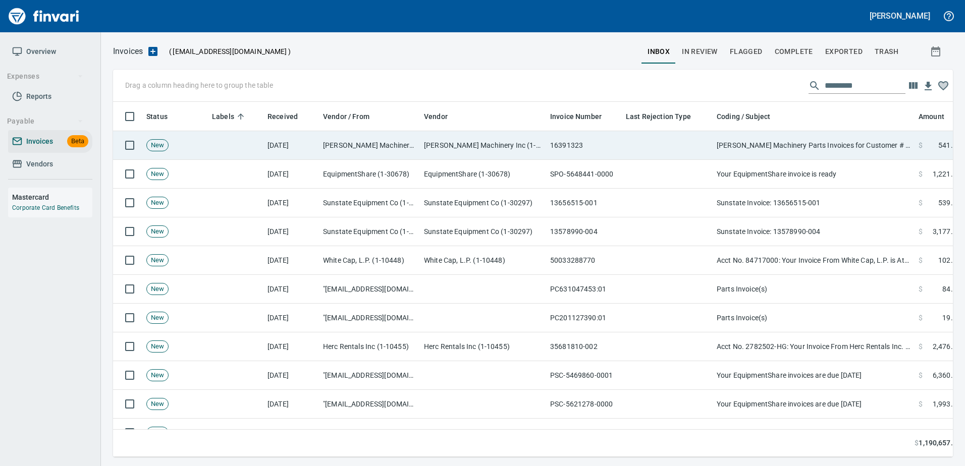
click at [812, 147] on td "[PERSON_NAME] Machinery Parts Invoices for Customer # 100925" at bounding box center [814, 145] width 202 height 29
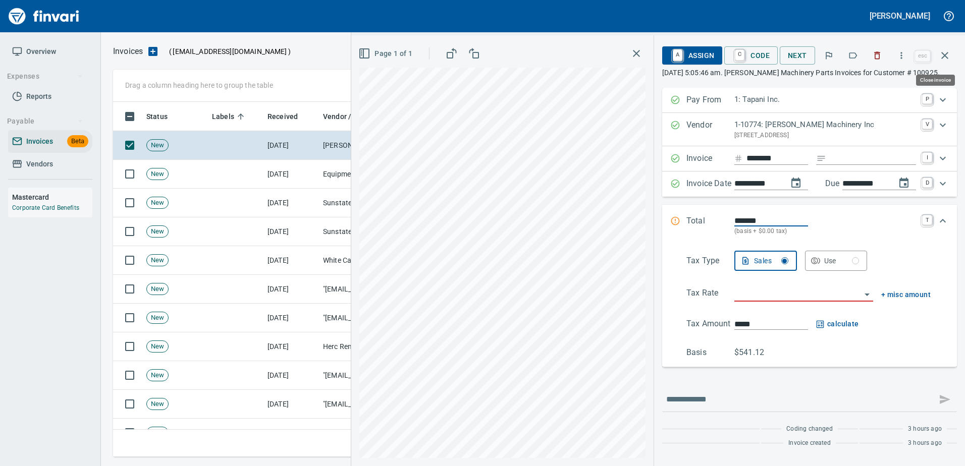
drag, startPoint x: 950, startPoint y: 52, endPoint x: 880, endPoint y: 96, distance: 82.3
click at [948, 52] on icon "button" at bounding box center [945, 55] width 12 height 12
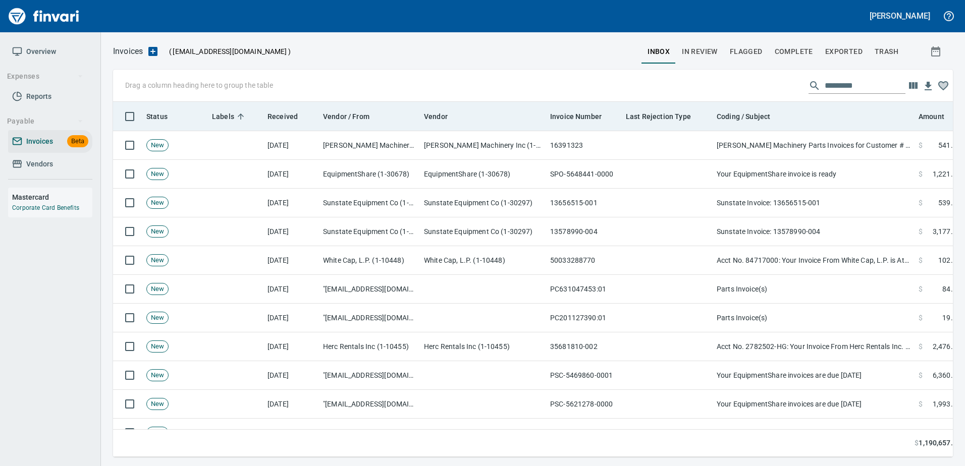
scroll to position [340, 824]
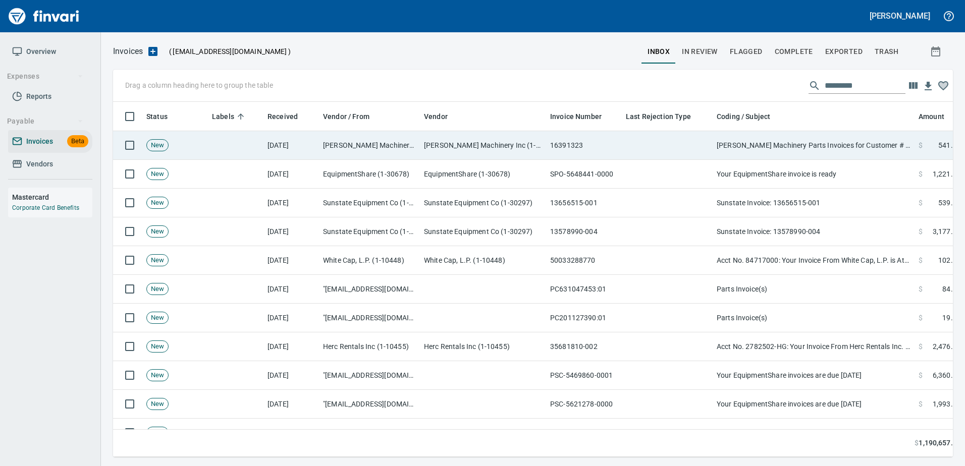
click at [835, 144] on td "[PERSON_NAME] Machinery Parts Invoices for Customer # 100925" at bounding box center [814, 145] width 202 height 29
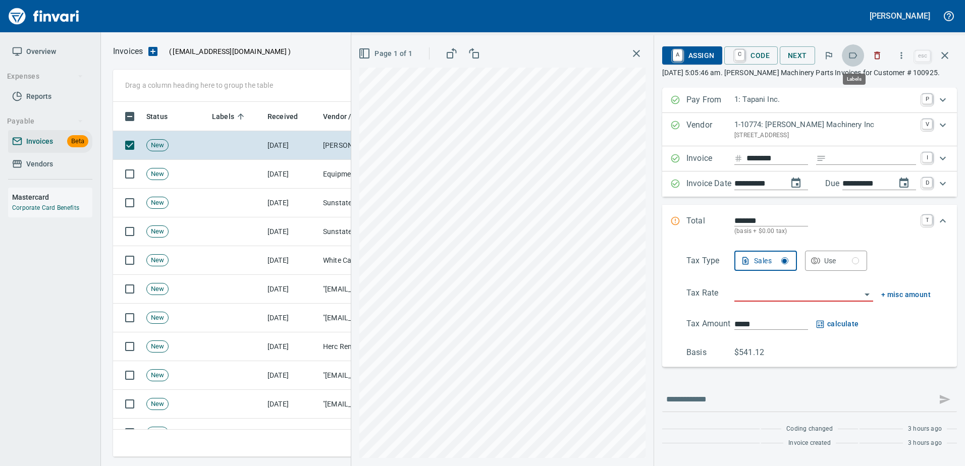
click at [857, 55] on icon "button" at bounding box center [853, 55] width 8 height 6
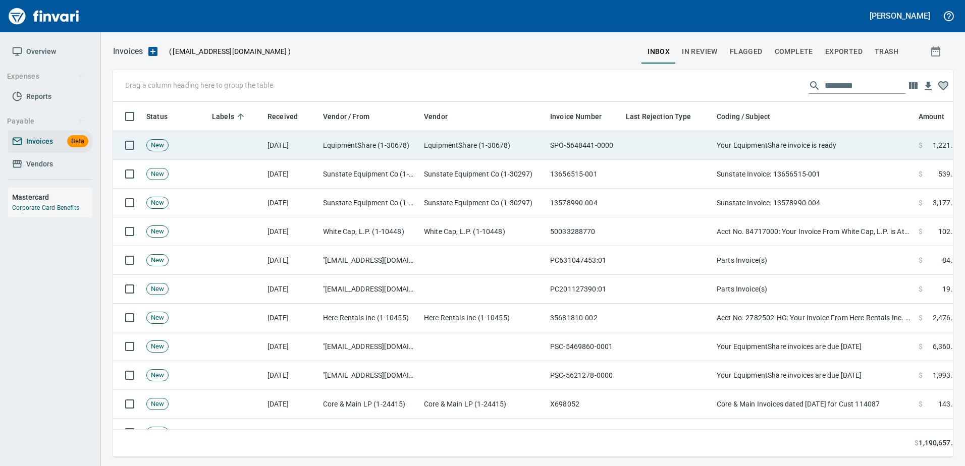
click at [803, 147] on td "Your EquipmentShare invoice is ready" at bounding box center [814, 145] width 202 height 29
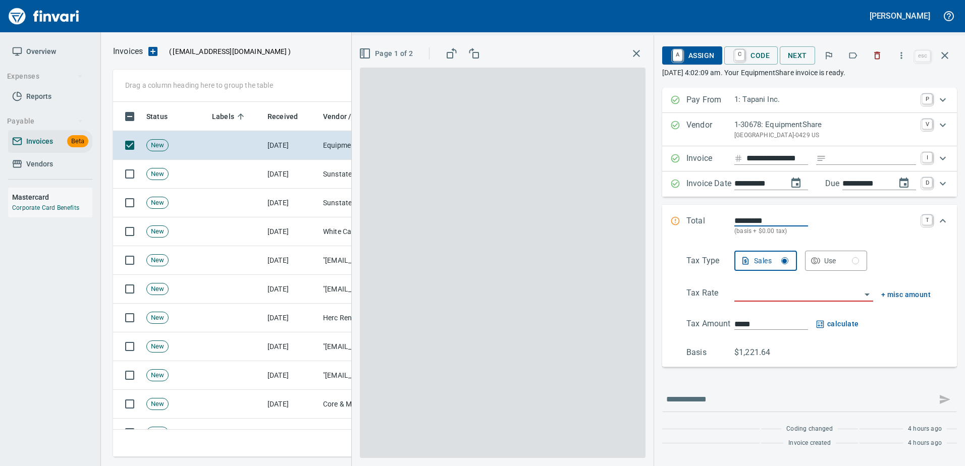
click at [860, 60] on button "button" at bounding box center [853, 55] width 22 height 22
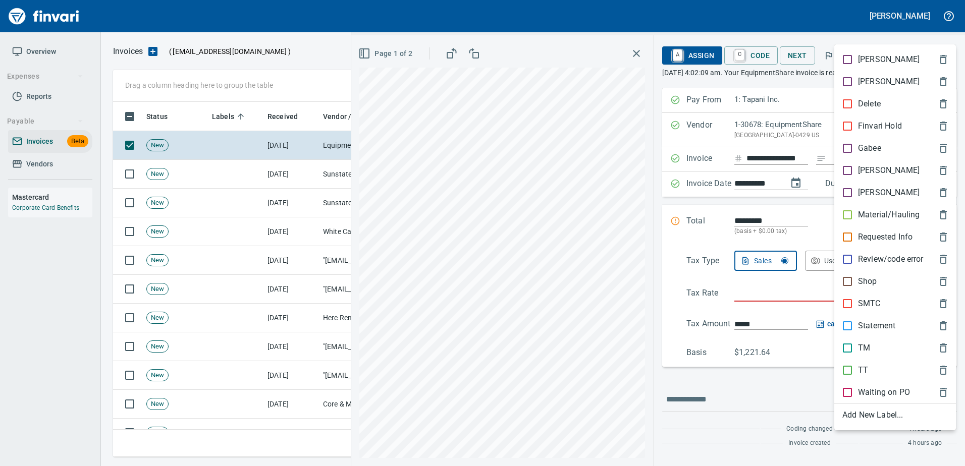
scroll to position [340, 824]
click at [862, 278] on p "Shop" at bounding box center [867, 282] width 19 height 12
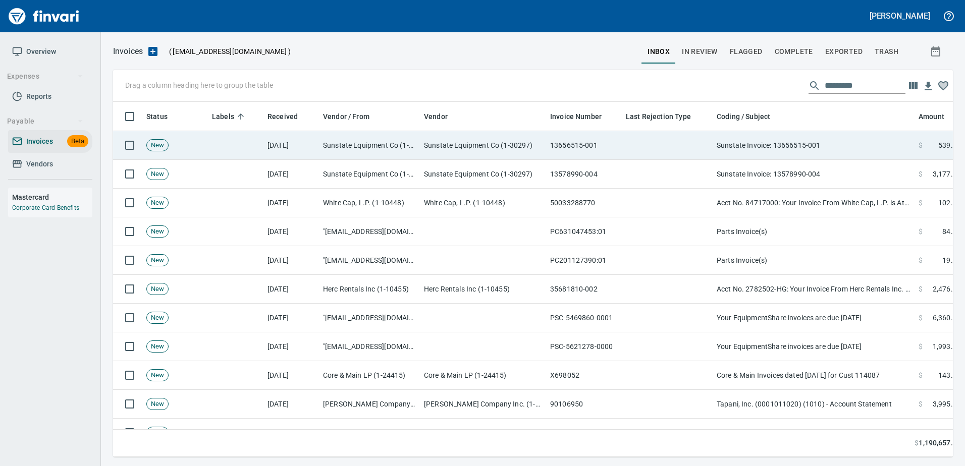
click at [829, 148] on td "Sunstate Invoice: 13656515-001" at bounding box center [814, 145] width 202 height 29
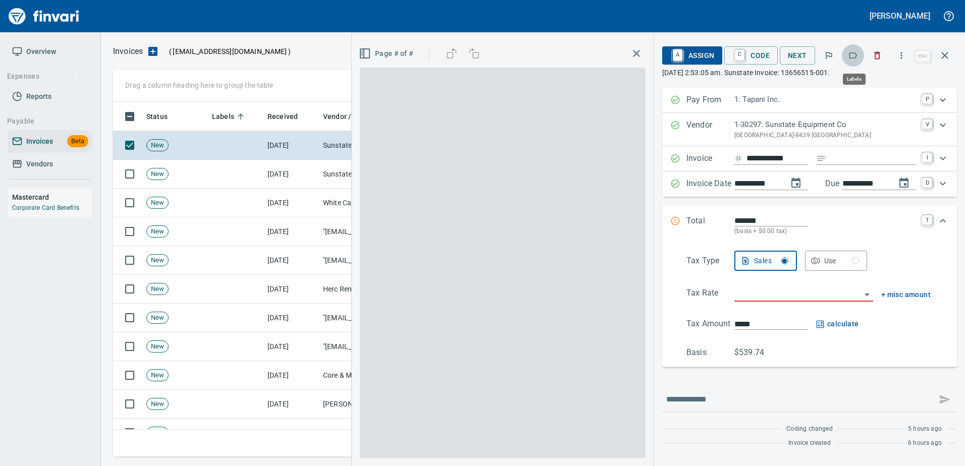
click at [858, 59] on icon "button" at bounding box center [853, 55] width 10 height 10
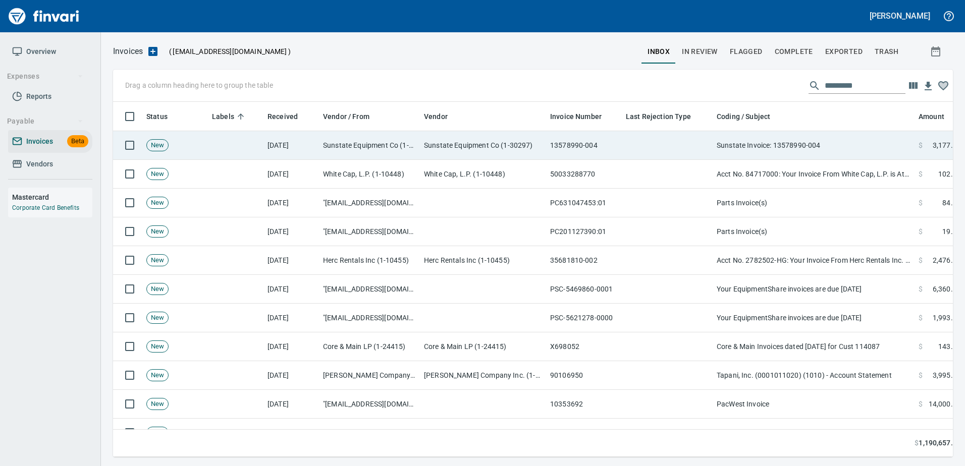
click at [753, 154] on td "Sunstate Invoice: 13578990-004" at bounding box center [814, 145] width 202 height 29
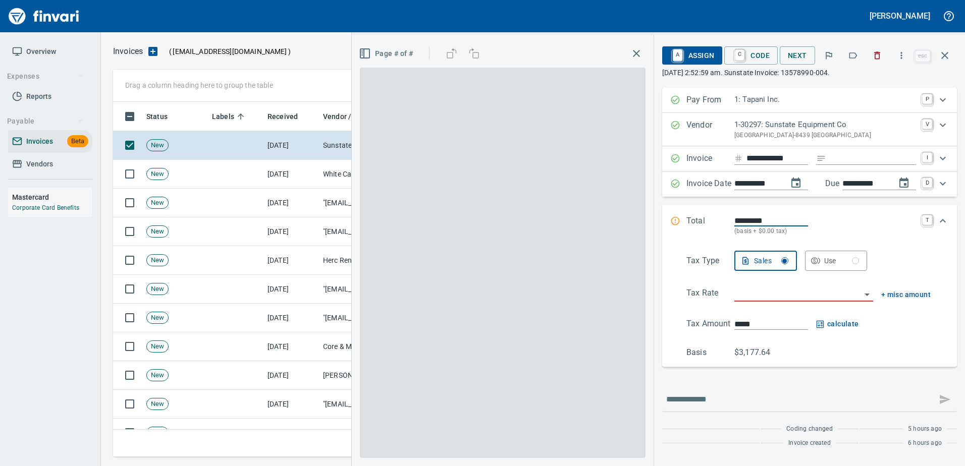
click at [864, 55] on button "button" at bounding box center [853, 55] width 22 height 22
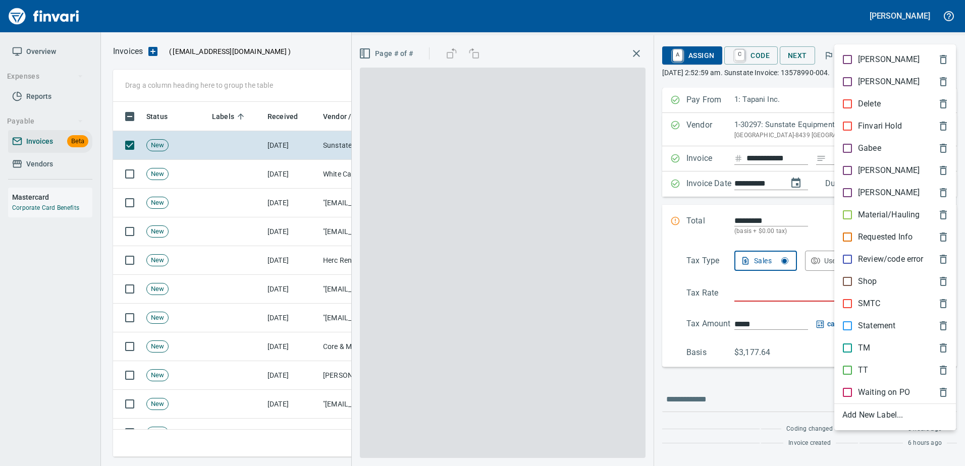
scroll to position [340, 824]
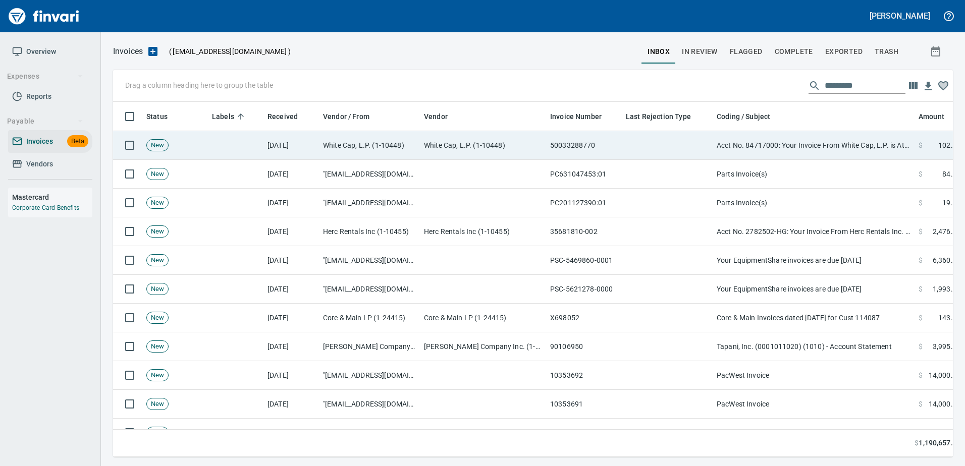
click at [795, 136] on td "Acct No. 84717000: Your Invoice From White Cap, L.P. is Attached" at bounding box center [814, 145] width 202 height 29
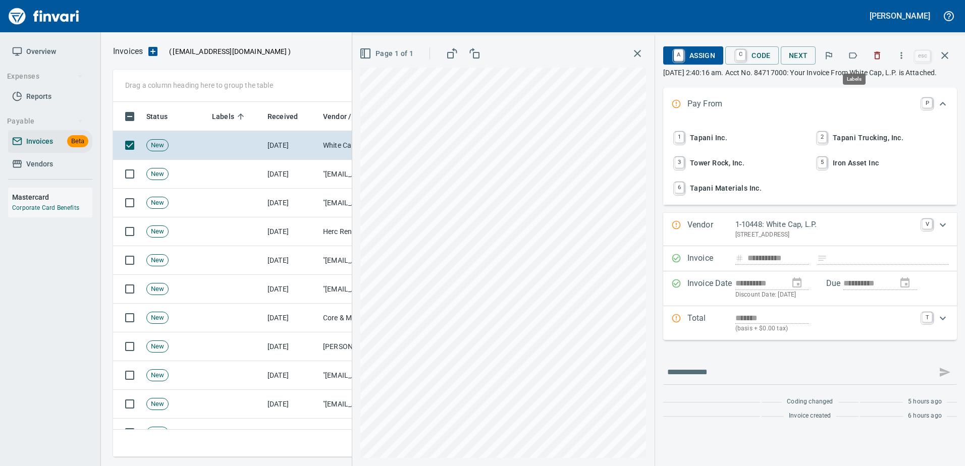
click at [864, 57] on button "button" at bounding box center [853, 55] width 22 height 22
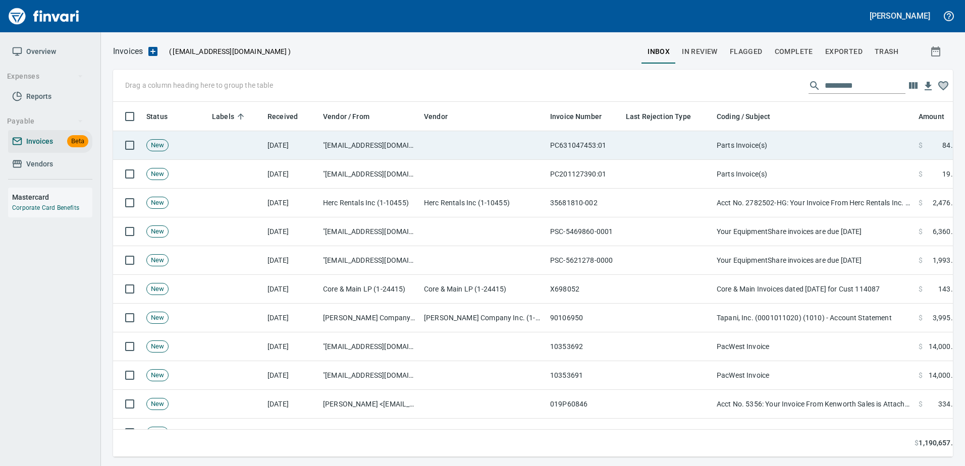
click at [770, 145] on td "Parts Invoice(s)" at bounding box center [814, 145] width 202 height 29
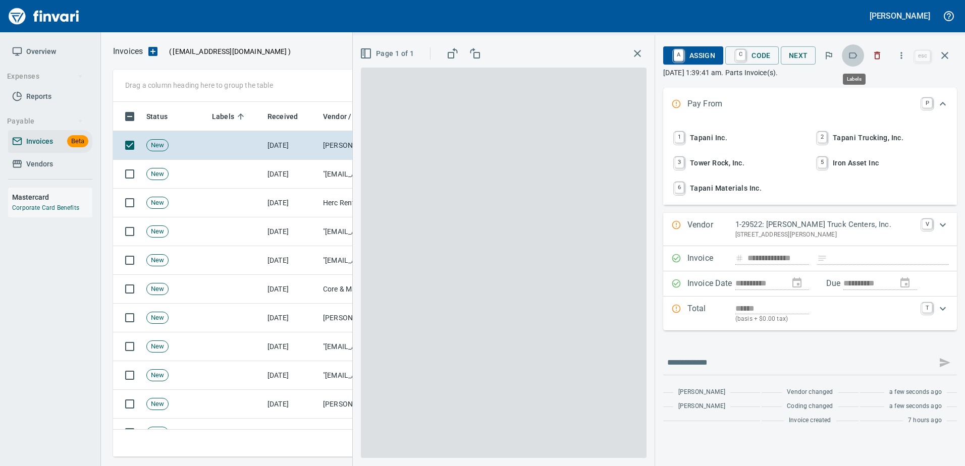
click at [849, 59] on icon "button" at bounding box center [853, 55] width 10 height 10
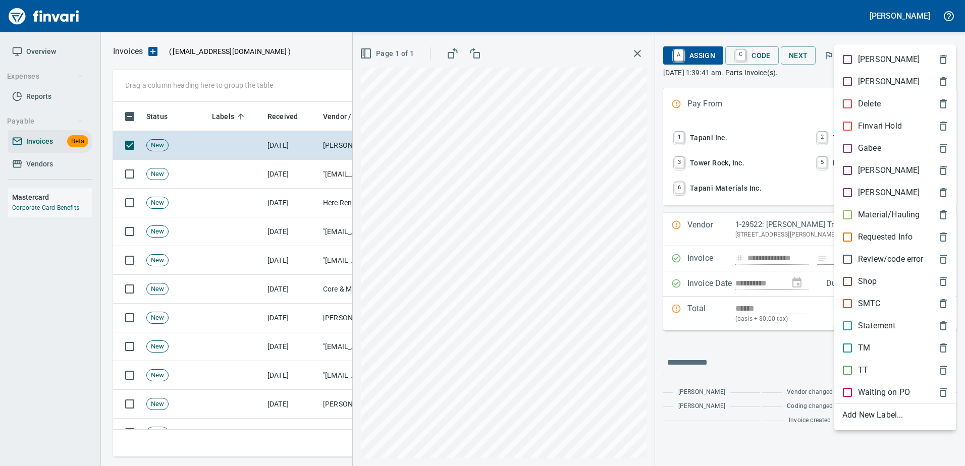
scroll to position [340, 824]
click at [860, 286] on p "Shop" at bounding box center [867, 282] width 19 height 12
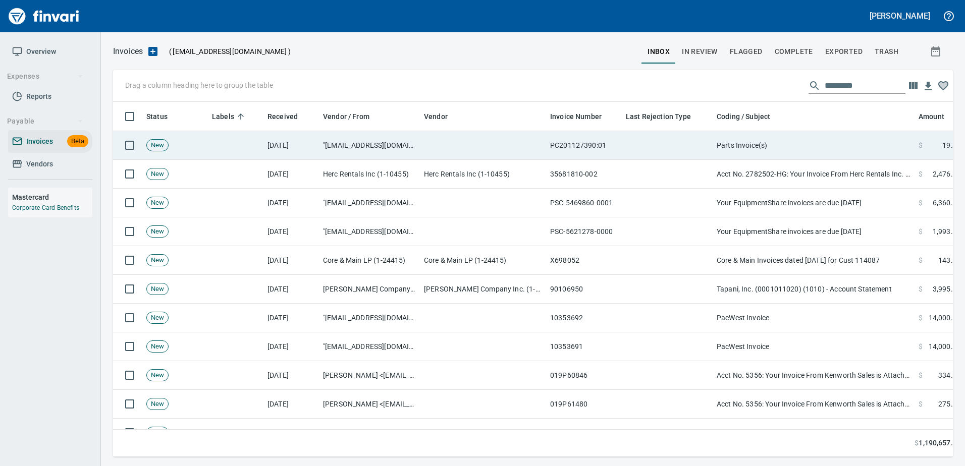
click at [763, 150] on td "Parts Invoice(s)" at bounding box center [814, 145] width 202 height 29
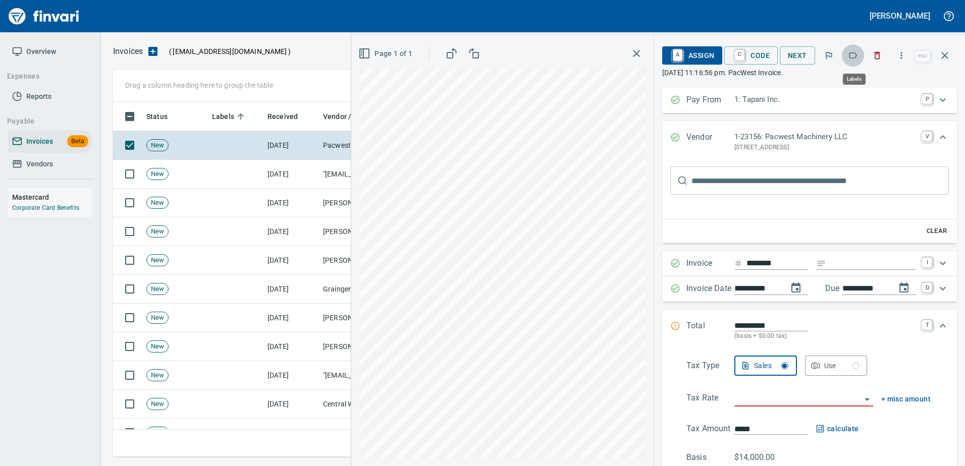
click at [851, 54] on icon "button" at bounding box center [853, 55] width 10 height 10
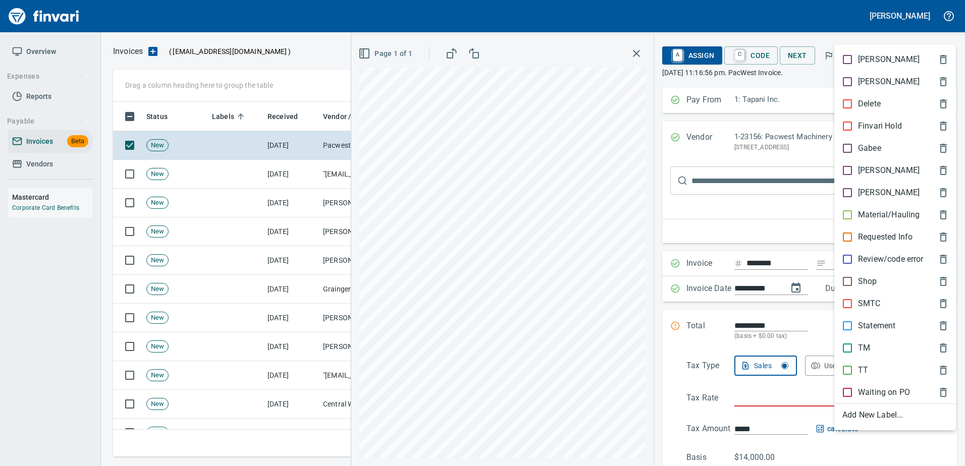
click at [869, 277] on p "Shop" at bounding box center [867, 282] width 19 height 12
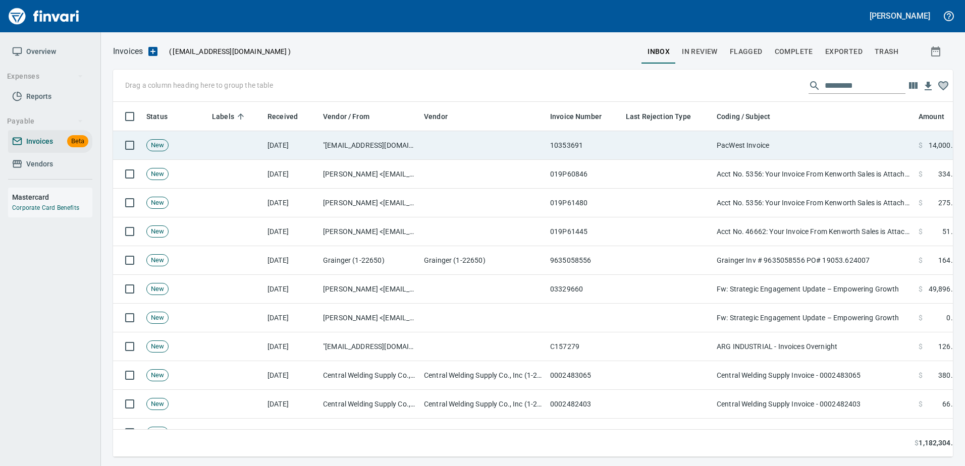
click at [807, 140] on td "PacWest Invoice" at bounding box center [814, 145] width 202 height 29
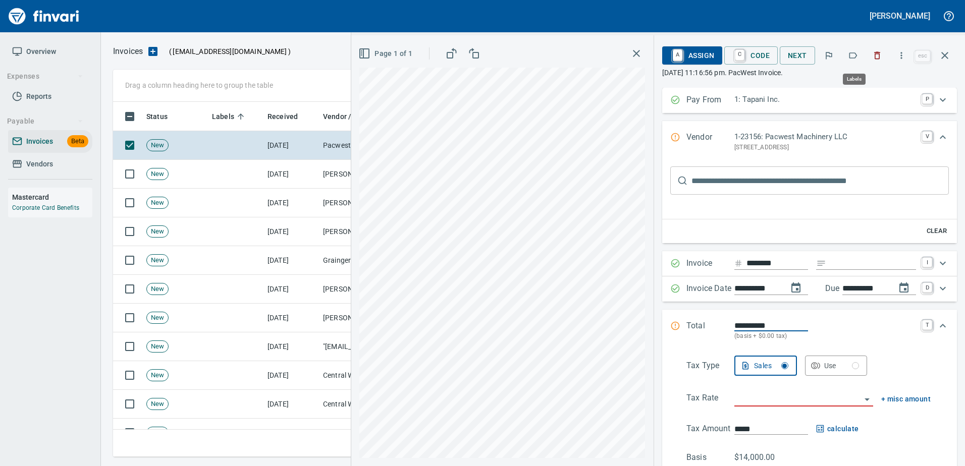
scroll to position [340, 824]
click at [852, 59] on icon "button" at bounding box center [853, 55] width 10 height 10
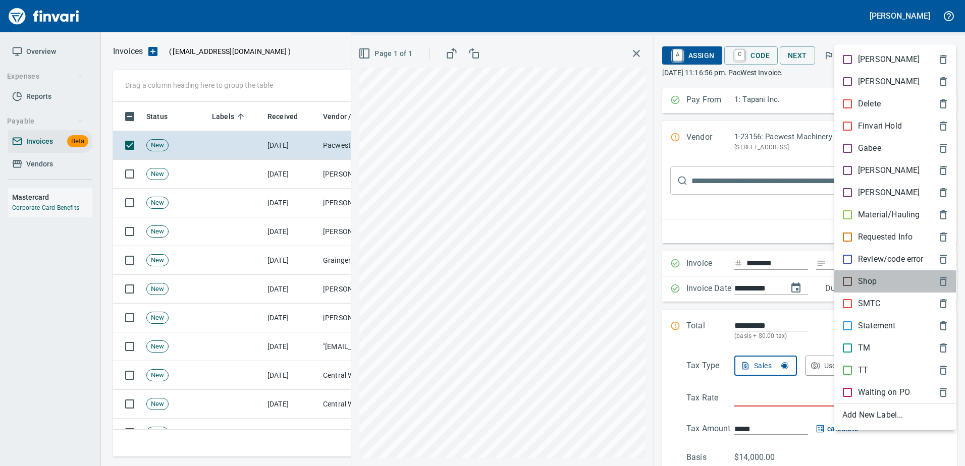
click at [866, 280] on p "Shop" at bounding box center [867, 282] width 19 height 12
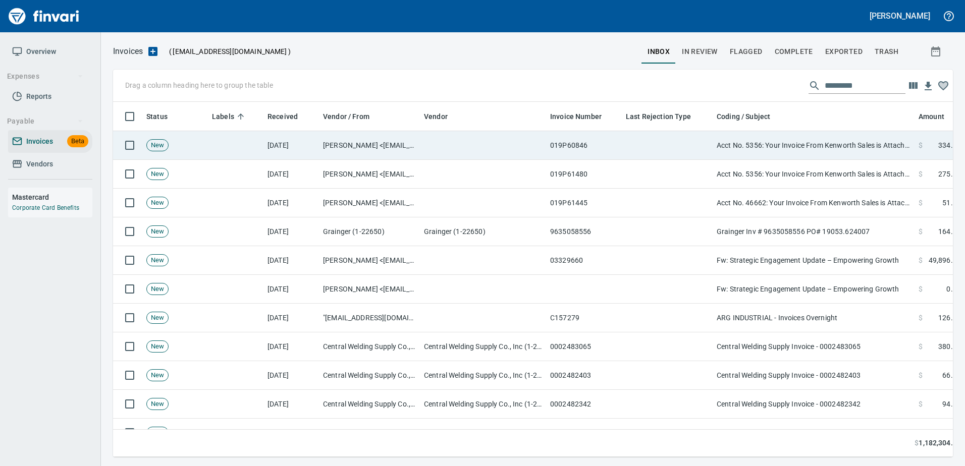
click at [788, 139] on td "Acct No. 5356: Your Invoice From Kenworth Sales is Attached" at bounding box center [814, 145] width 202 height 29
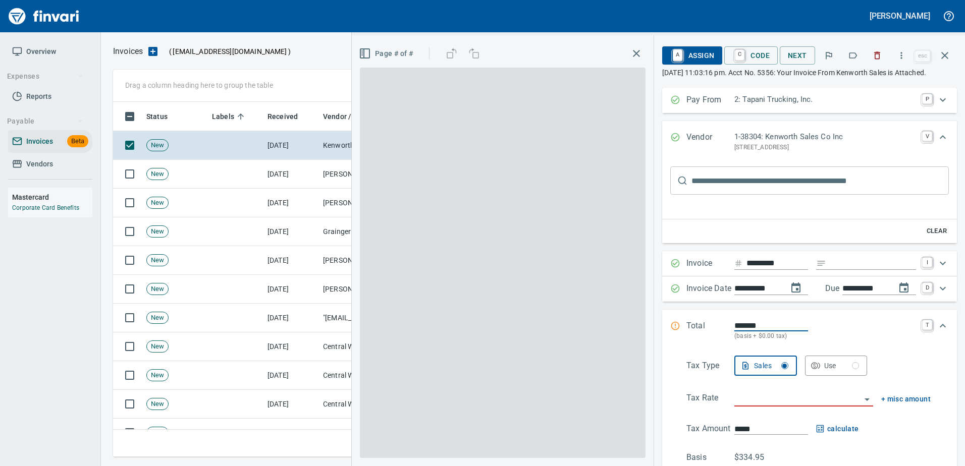
click at [859, 48] on button "button" at bounding box center [853, 55] width 22 height 22
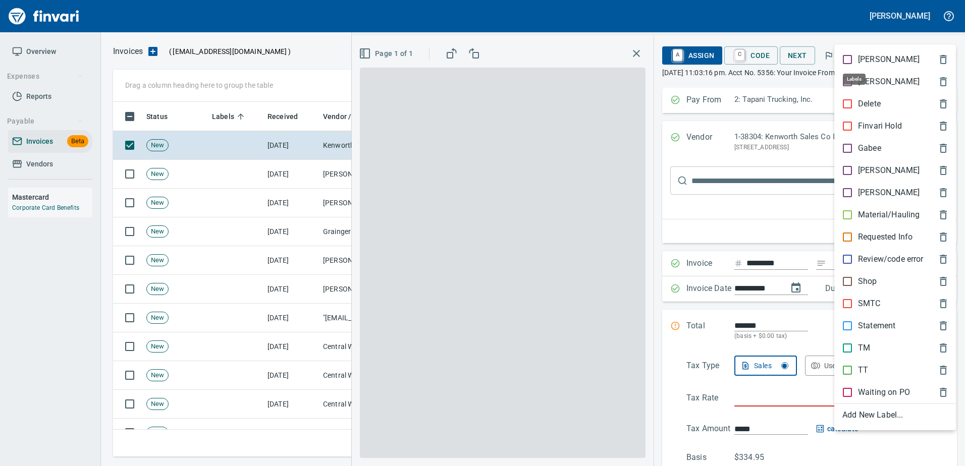
scroll to position [340, 824]
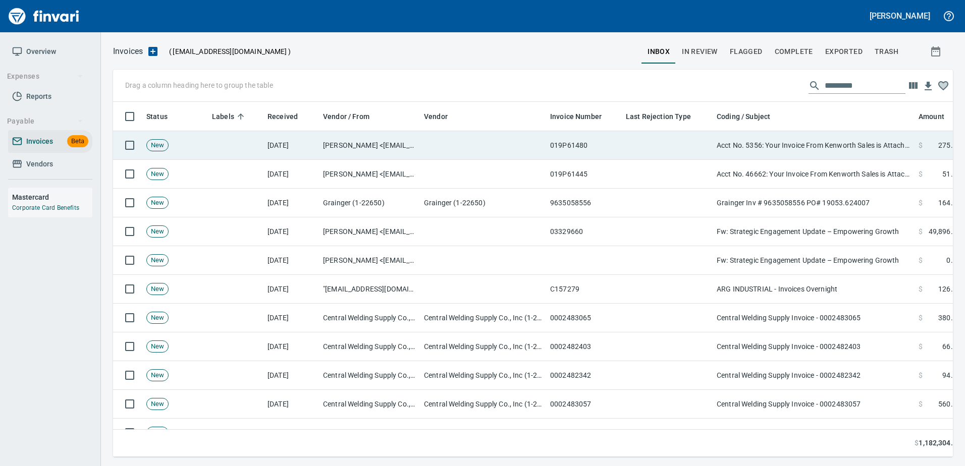
click at [786, 135] on td "Acct No. 5356: Your Invoice From Kenworth Sales is Attached" at bounding box center [814, 145] width 202 height 29
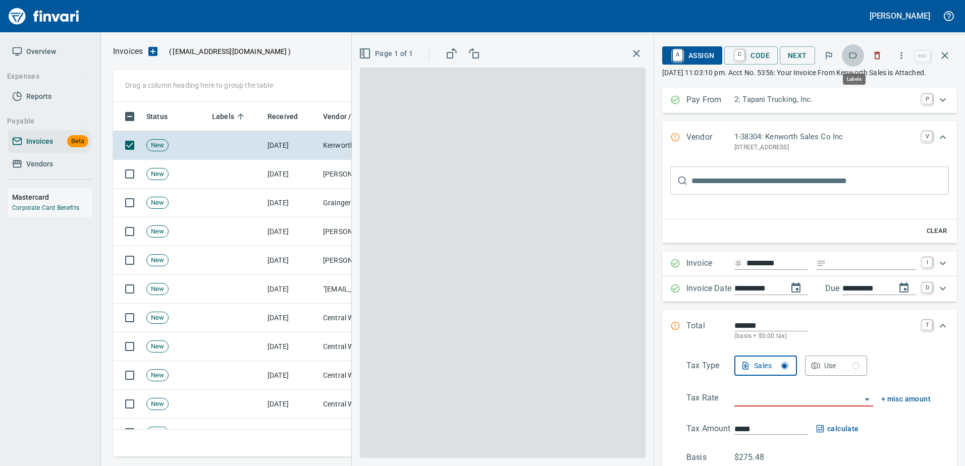
click at [852, 54] on icon "button" at bounding box center [853, 55] width 10 height 10
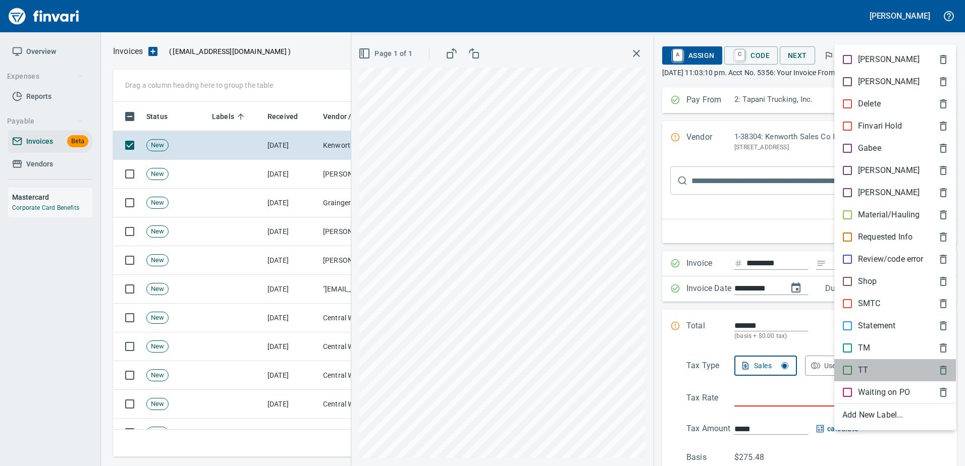
click at [860, 375] on p "TT" at bounding box center [863, 370] width 10 height 12
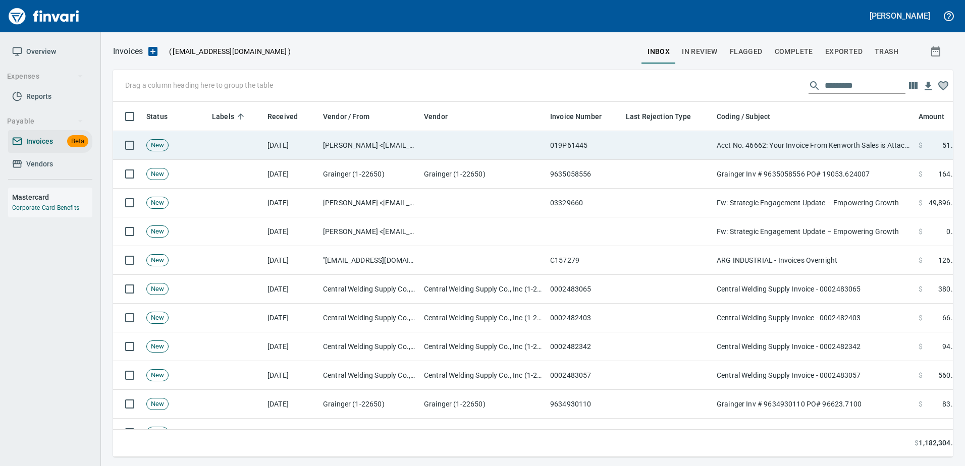
click at [831, 148] on td "Acct No. 46662: Your Invoice From Kenworth Sales is Attached" at bounding box center [814, 145] width 202 height 29
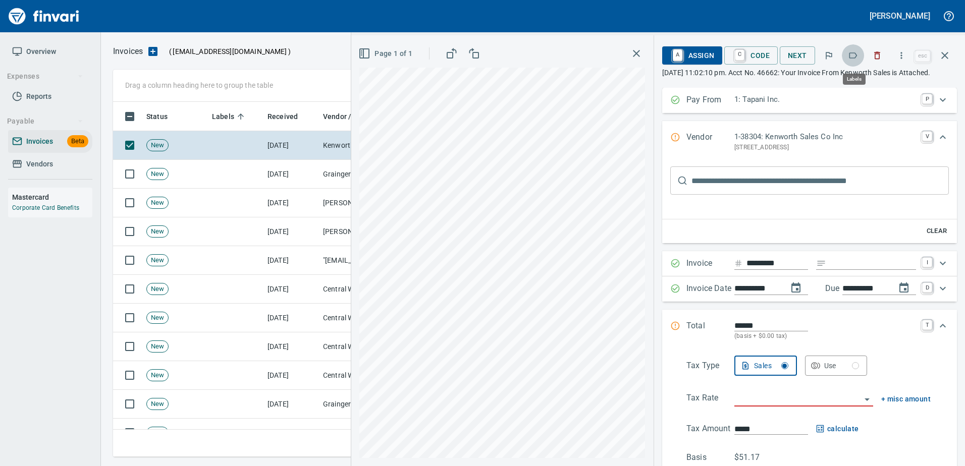
scroll to position [340, 824]
click at [855, 52] on icon "button" at bounding box center [853, 55] width 10 height 10
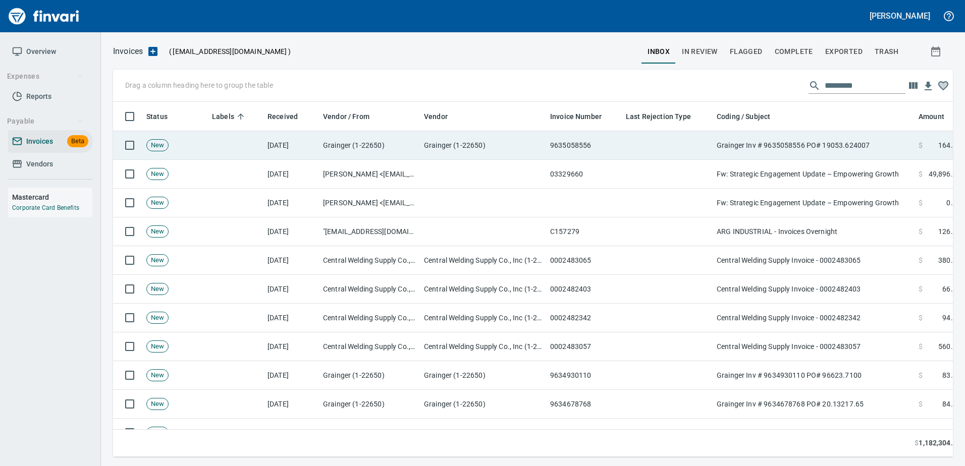
click at [825, 155] on td "Grainger Inv # 9635058556 PO# 19053.624007" at bounding box center [814, 145] width 202 height 29
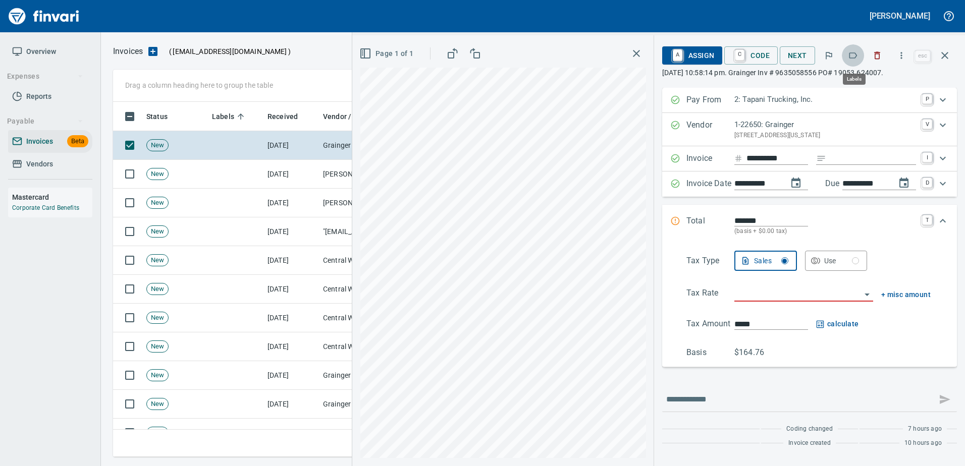
click at [858, 55] on icon "button" at bounding box center [853, 55] width 8 height 6
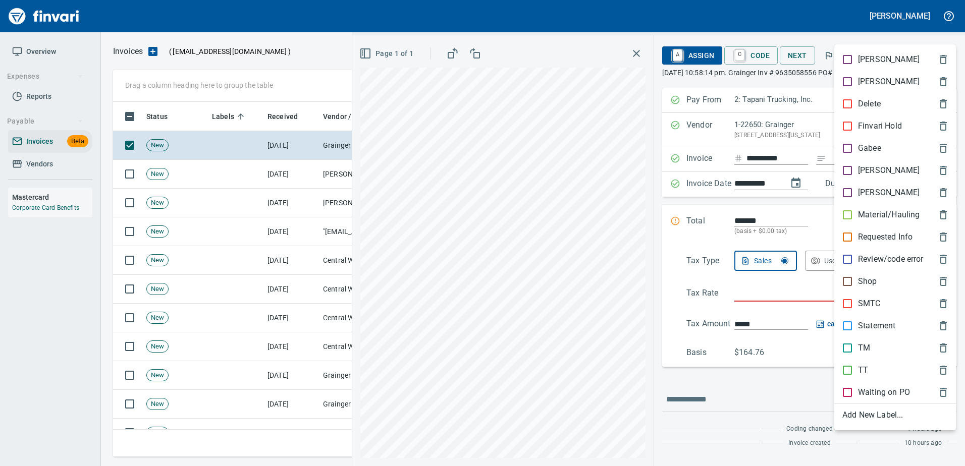
scroll to position [340, 824]
click at [861, 367] on p "TT" at bounding box center [863, 370] width 10 height 12
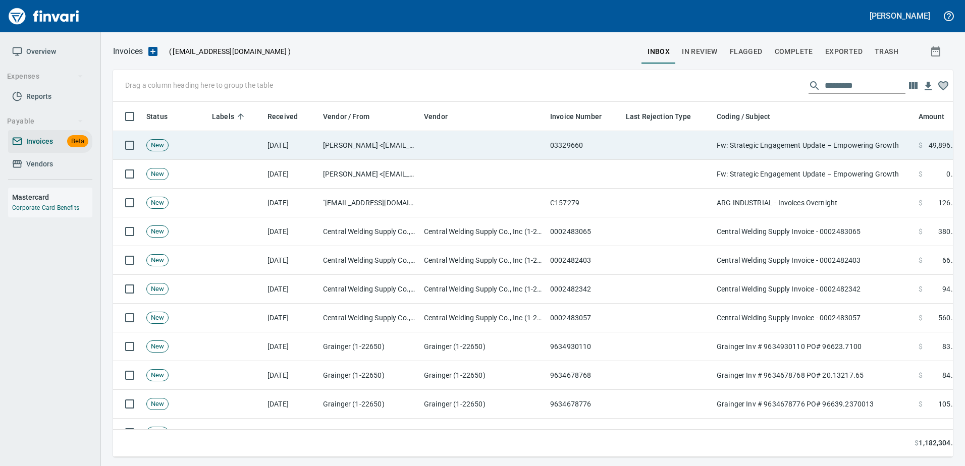
click at [832, 146] on td "Fw: Strategic Engagement Update – Empowering Growth" at bounding box center [814, 145] width 202 height 29
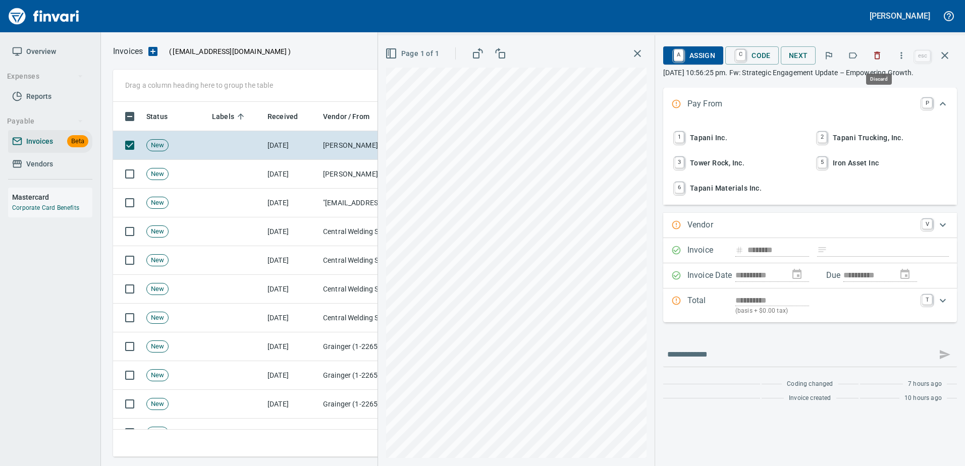
click at [874, 55] on icon "button" at bounding box center [877, 55] width 10 height 10
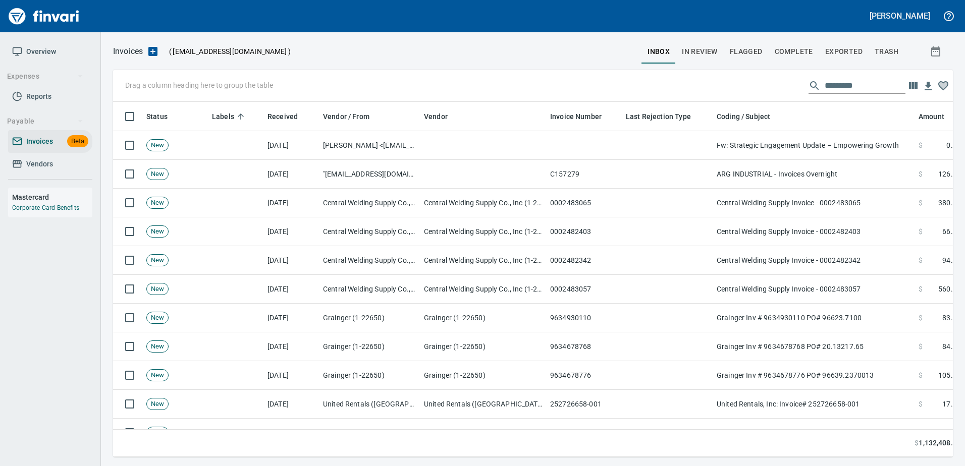
scroll to position [340, 824]
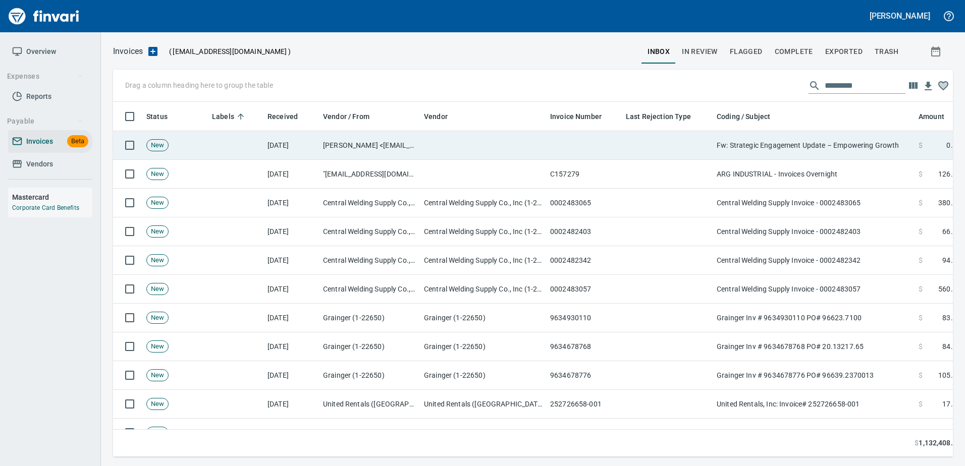
click at [840, 158] on td "Fw: Strategic Engagement Update – Empowering Growth" at bounding box center [814, 145] width 202 height 29
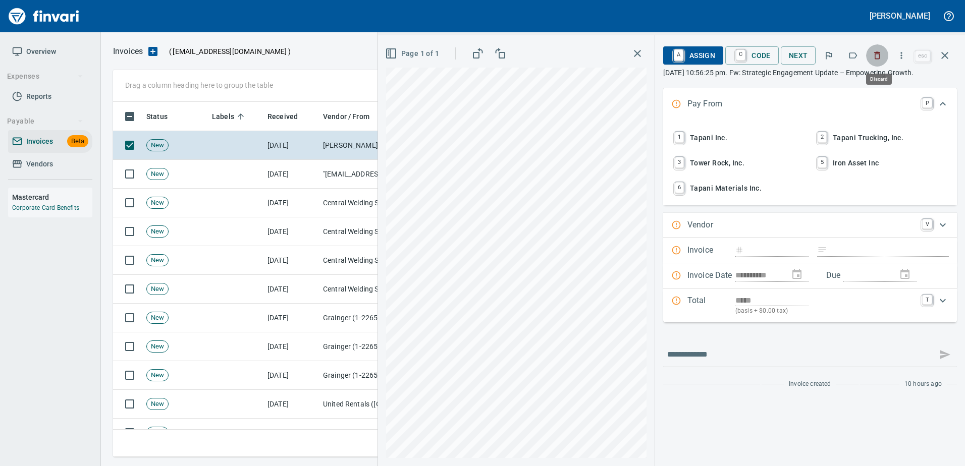
click at [881, 47] on button "button" at bounding box center [877, 55] width 22 height 22
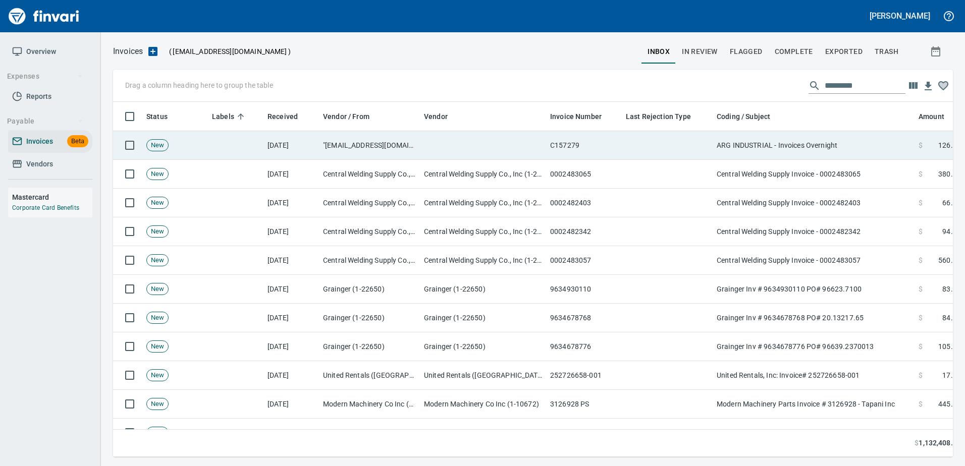
click at [811, 133] on td "ARG INDUSTRIAL - Invoices Overnight" at bounding box center [814, 145] width 202 height 29
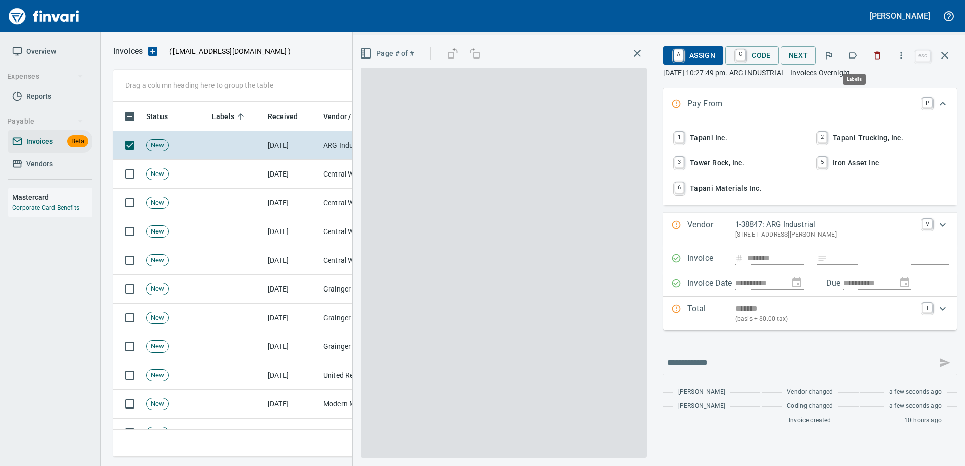
click at [857, 61] on button "button" at bounding box center [853, 55] width 22 height 22
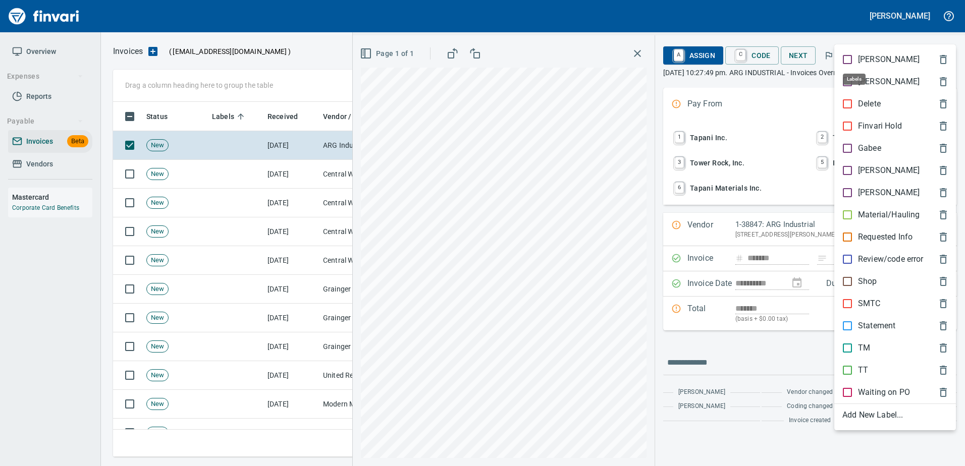
scroll to position [340, 824]
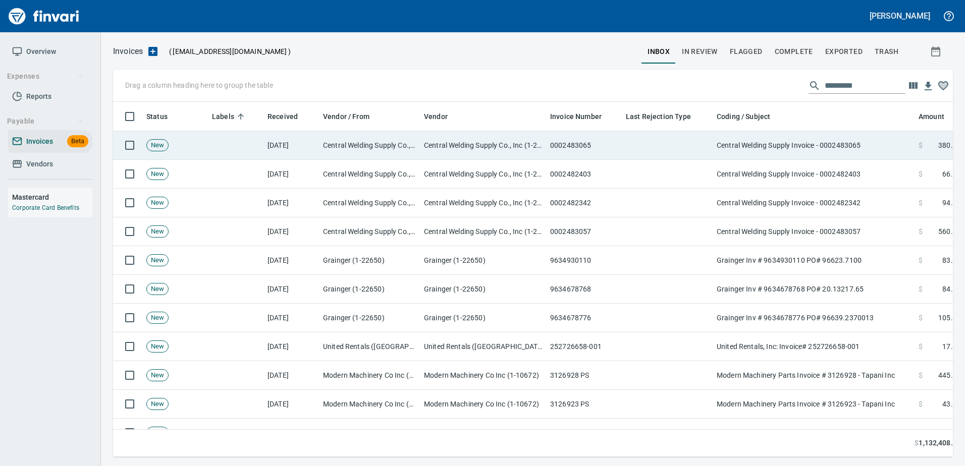
click at [826, 152] on td "Central Welding Supply Invoice - 0002483065" at bounding box center [814, 145] width 202 height 29
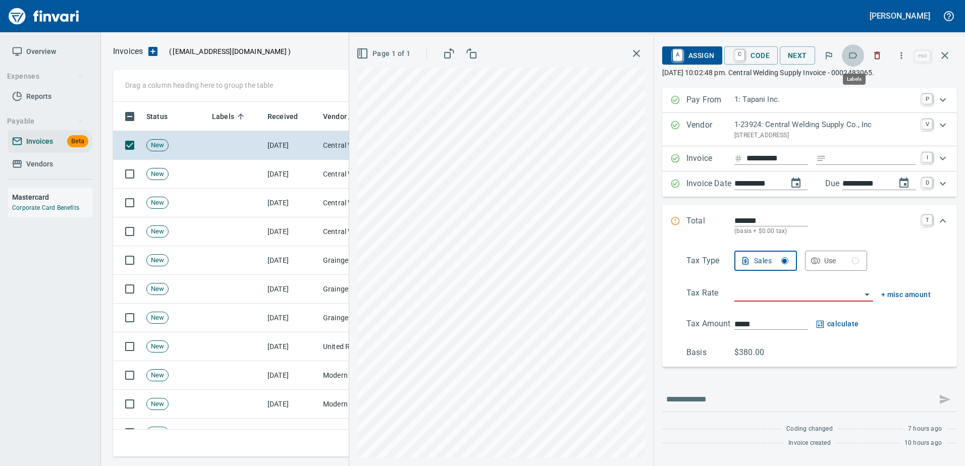
click at [856, 58] on icon "button" at bounding box center [853, 55] width 10 height 10
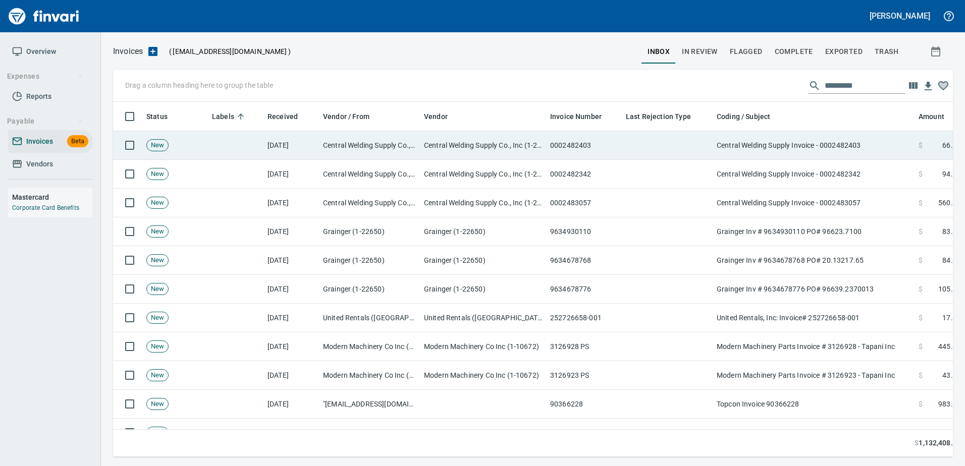
click at [784, 142] on td "Central Welding Supply Invoice - 0002482403" at bounding box center [814, 145] width 202 height 29
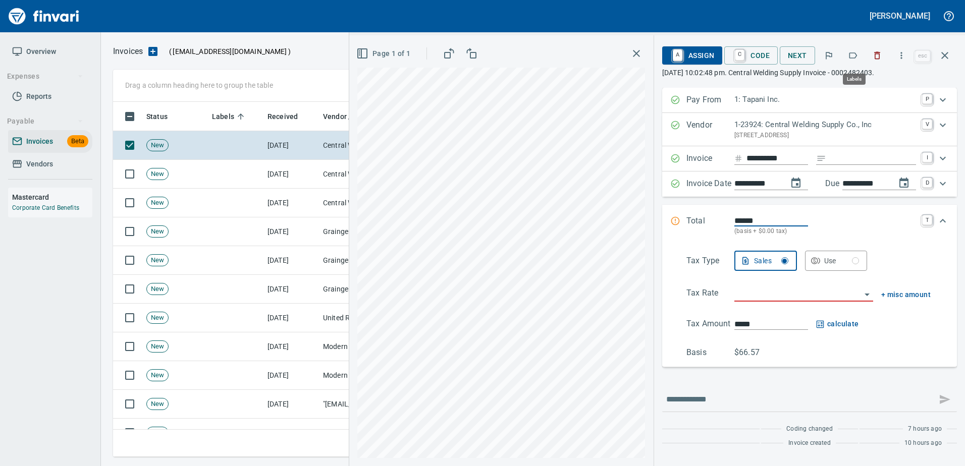
click at [851, 54] on icon "button" at bounding box center [853, 55] width 10 height 10
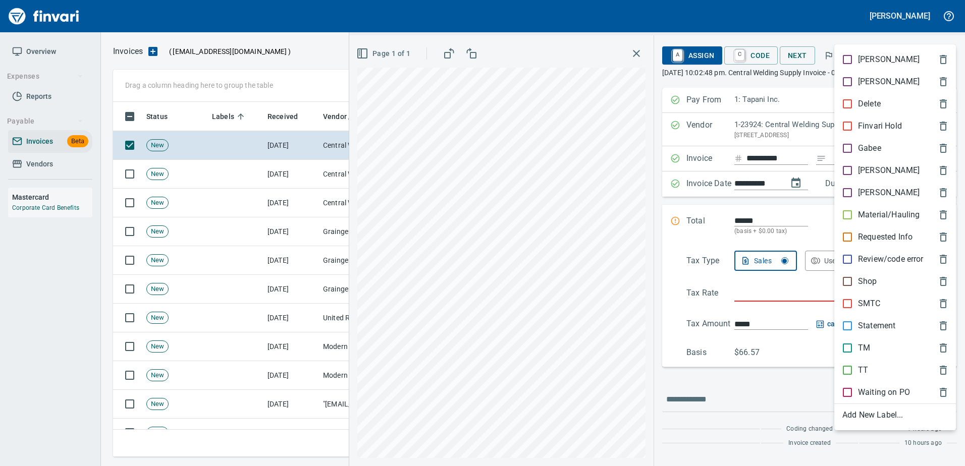
scroll to position [340, 824]
click at [868, 281] on p "Shop" at bounding box center [867, 282] width 19 height 12
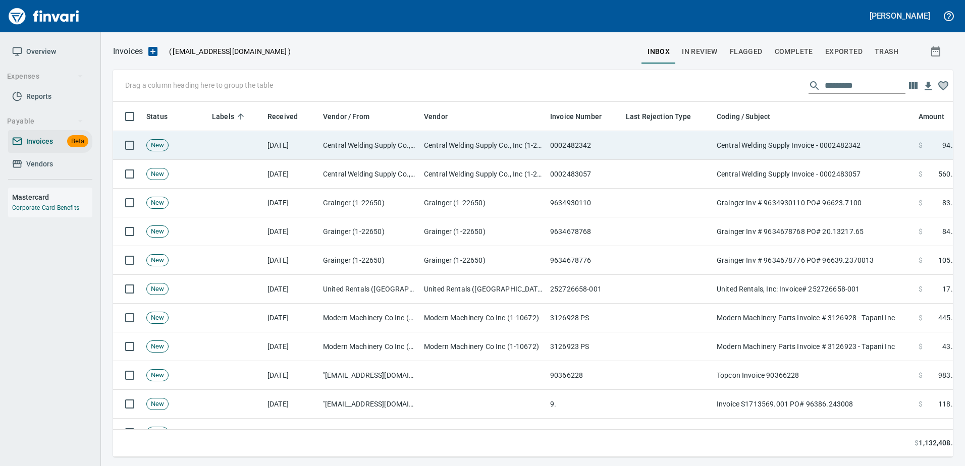
click at [822, 144] on td "Central Welding Supply Invoice - 0002482342" at bounding box center [814, 145] width 202 height 29
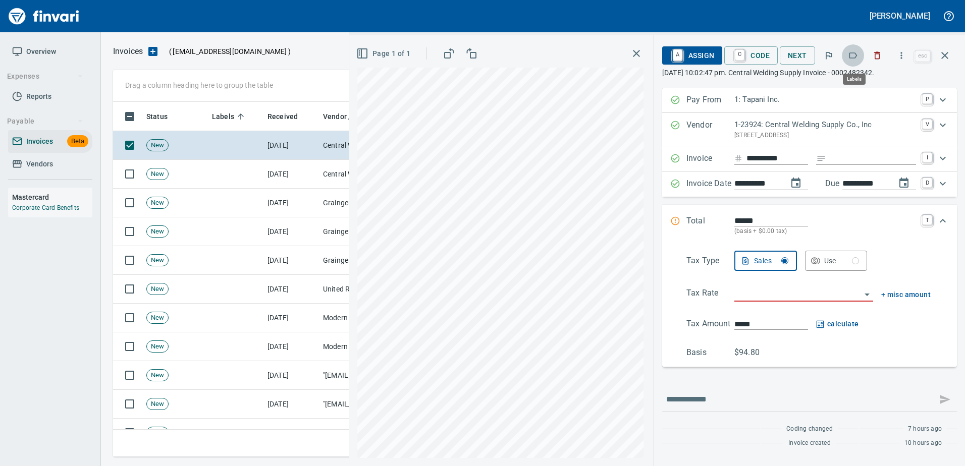
scroll to position [340, 824]
click at [854, 57] on icon "button" at bounding box center [853, 55] width 10 height 10
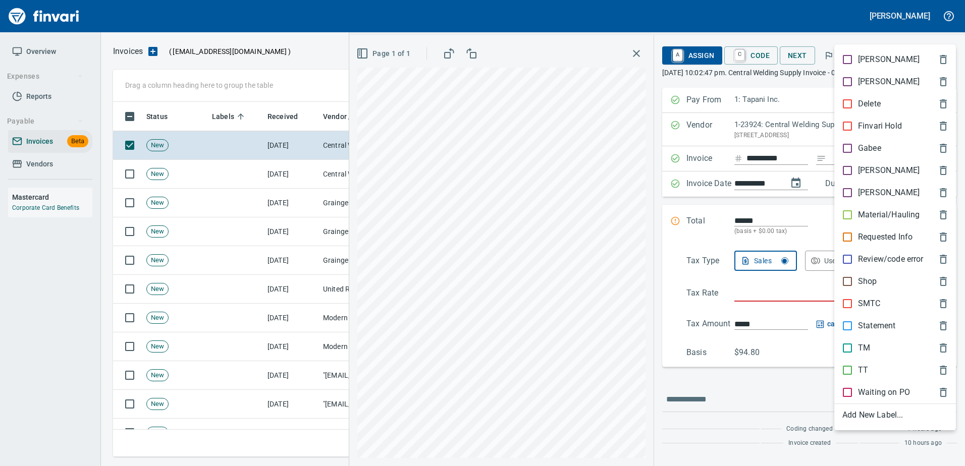
click at [868, 285] on p "Shop" at bounding box center [867, 282] width 19 height 12
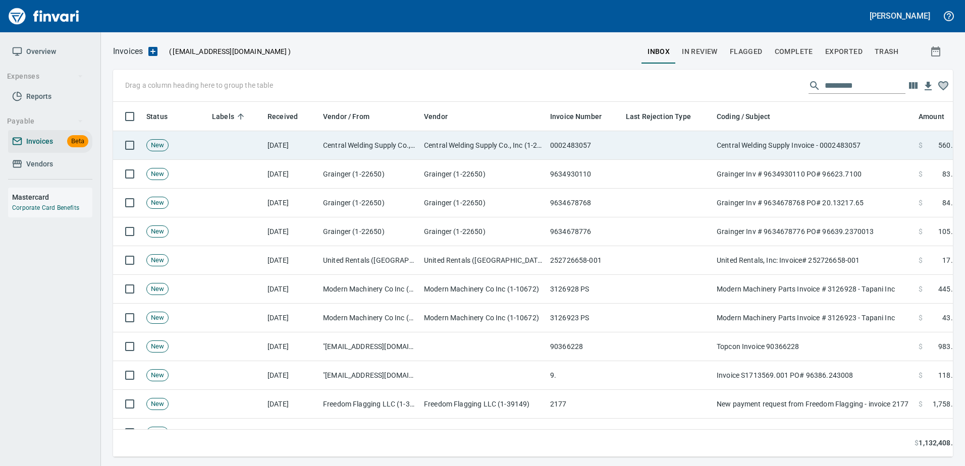
click at [846, 146] on td "Central Welding Supply Invoice - 0002483057" at bounding box center [814, 145] width 202 height 29
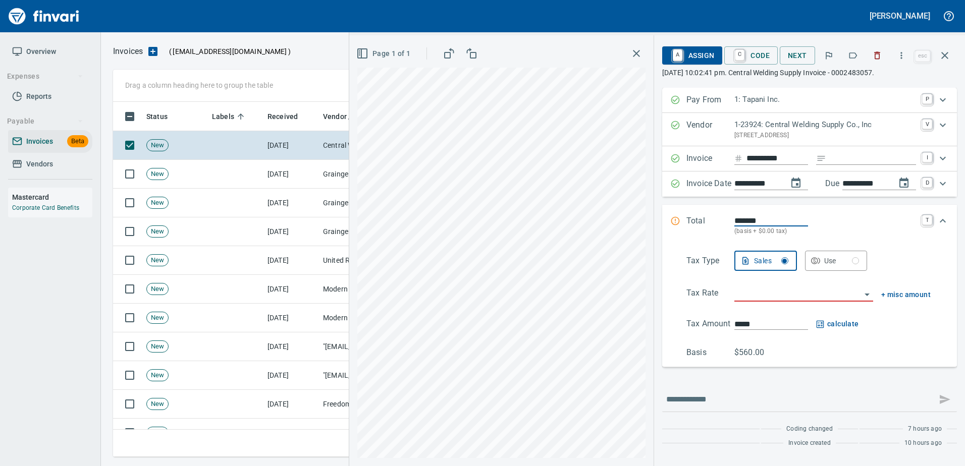
scroll to position [340, 824]
click at [862, 56] on button "button" at bounding box center [853, 55] width 22 height 22
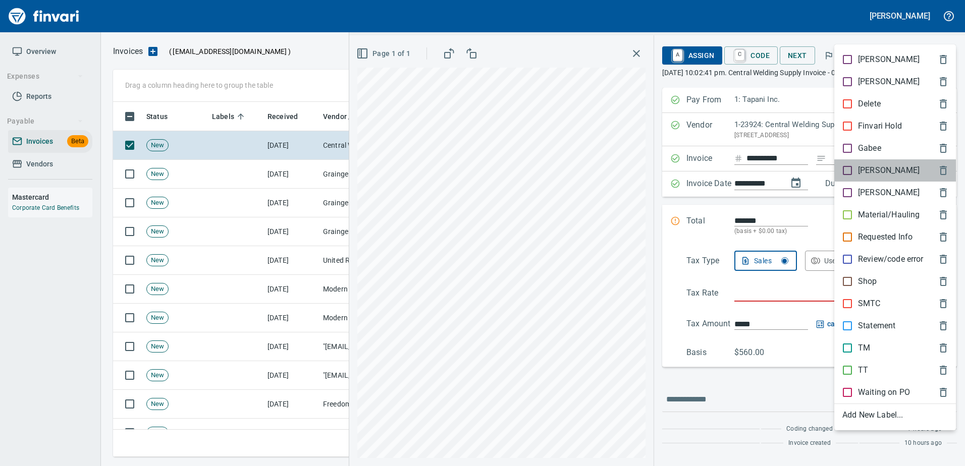
click at [859, 169] on p "[PERSON_NAME]" at bounding box center [889, 171] width 62 height 12
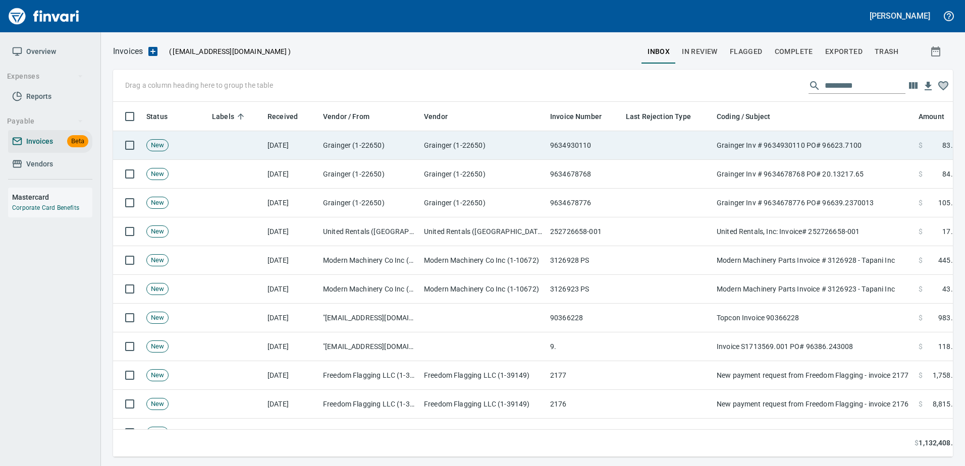
click at [796, 145] on td "Grainger Inv # 9634930110 PO# 96623.7100" at bounding box center [814, 145] width 202 height 29
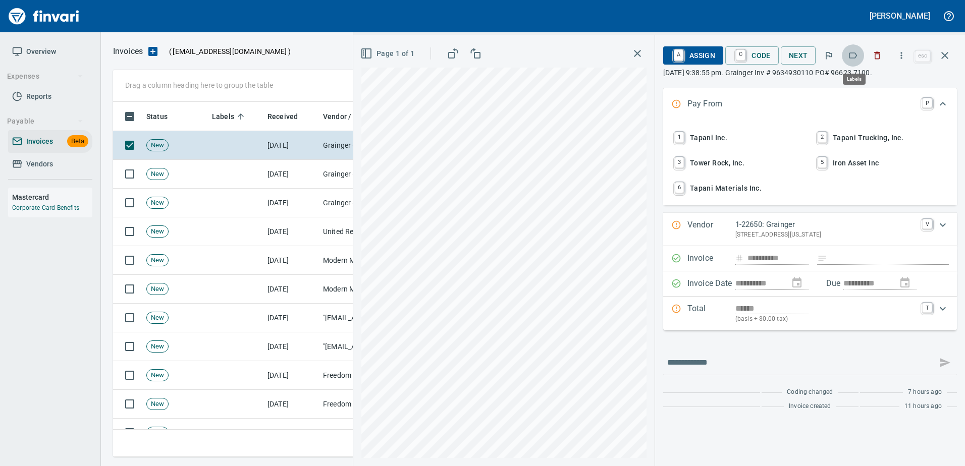
click at [856, 51] on icon "button" at bounding box center [853, 55] width 10 height 10
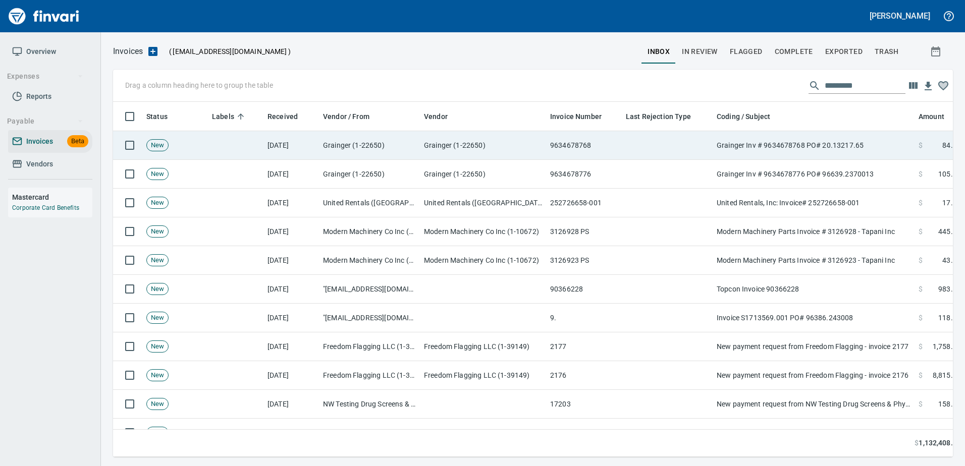
click at [804, 149] on td "Grainger Inv # 9634678768 PO# 20.13217.65" at bounding box center [814, 145] width 202 height 29
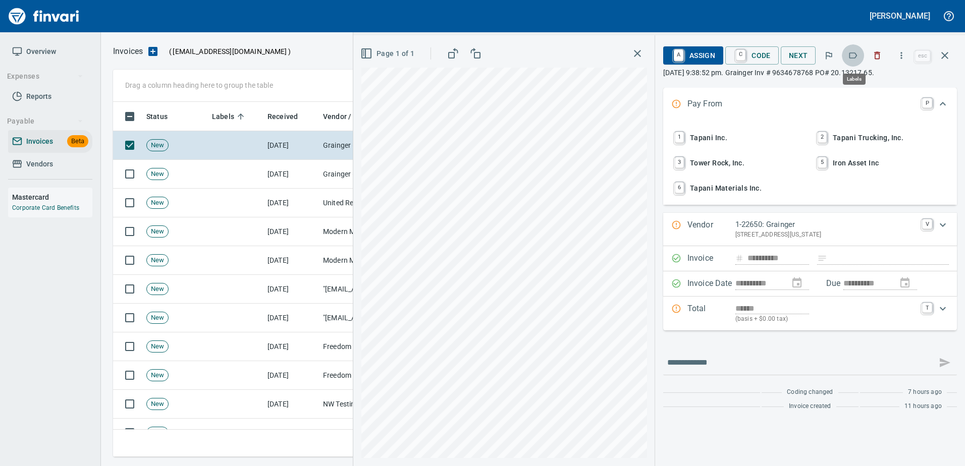
click at [858, 54] on icon "button" at bounding box center [853, 55] width 10 height 10
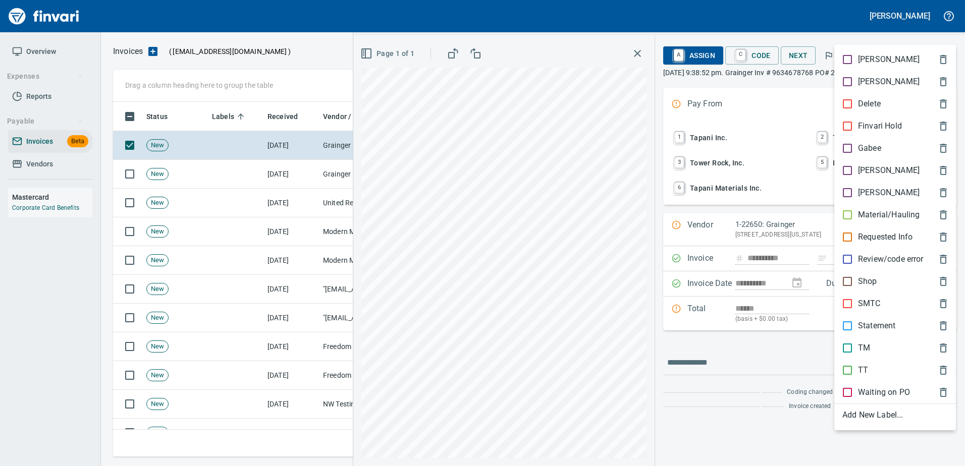
click at [864, 299] on p "SMTC" at bounding box center [869, 304] width 23 height 12
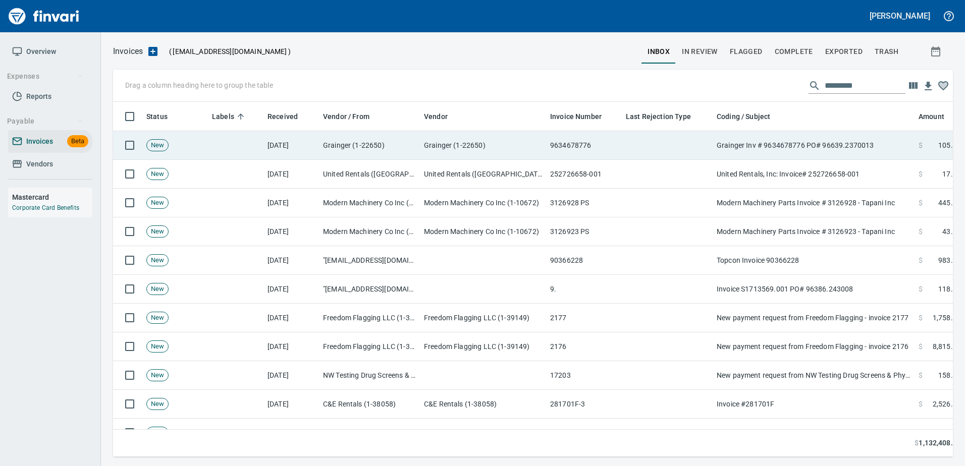
click at [831, 145] on td "Grainger Inv # 9634678776 PO# 96639.2370013" at bounding box center [814, 145] width 202 height 29
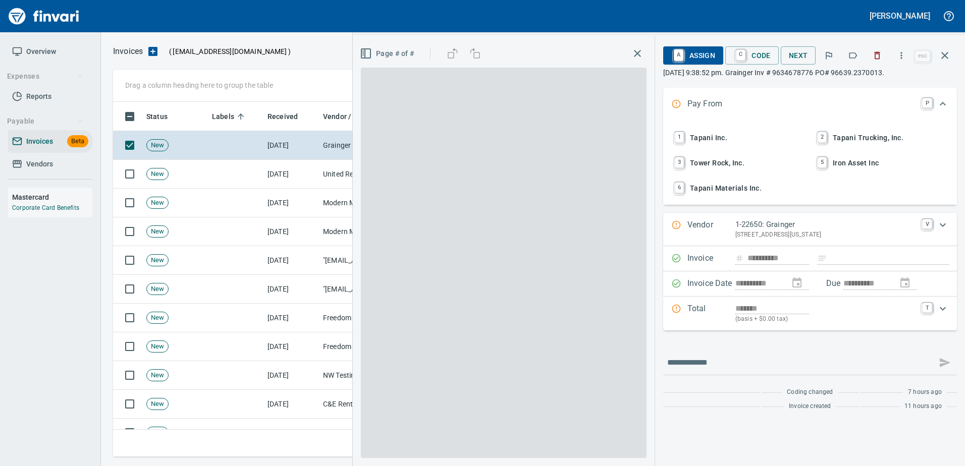
click at [852, 52] on icon "button" at bounding box center [853, 55] width 10 height 10
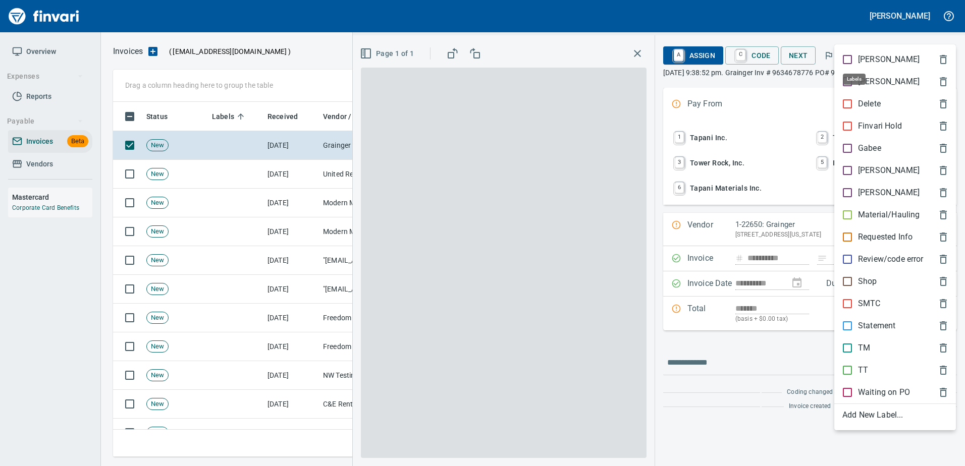
scroll to position [340, 824]
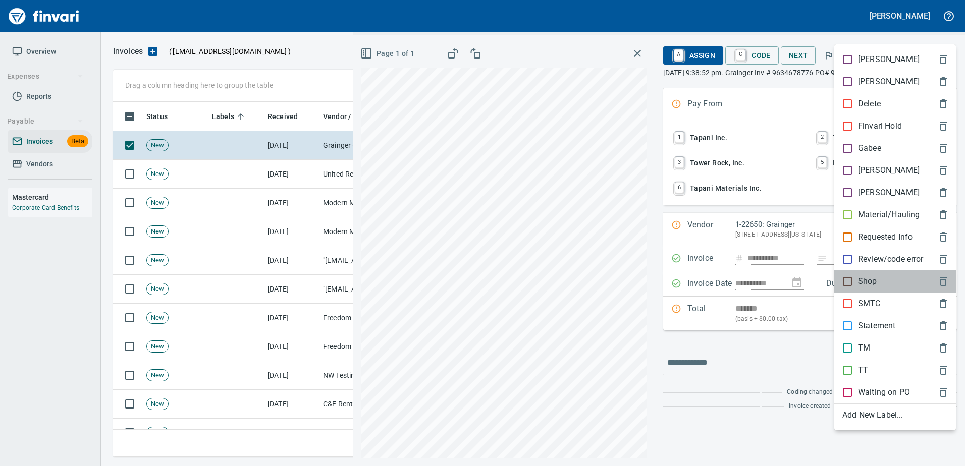
click at [868, 286] on p "Shop" at bounding box center [867, 282] width 19 height 12
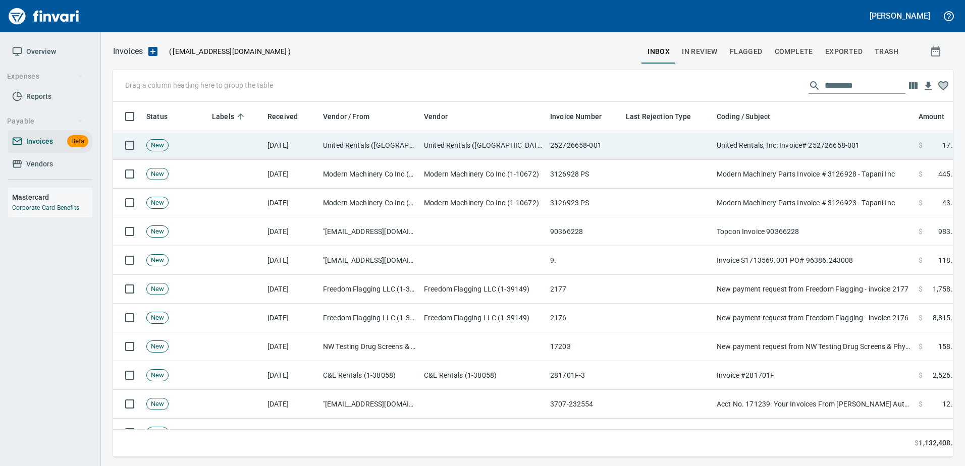
click at [828, 152] on td "United Rentals, Inc: Invoice# 252726658-001" at bounding box center [814, 145] width 202 height 29
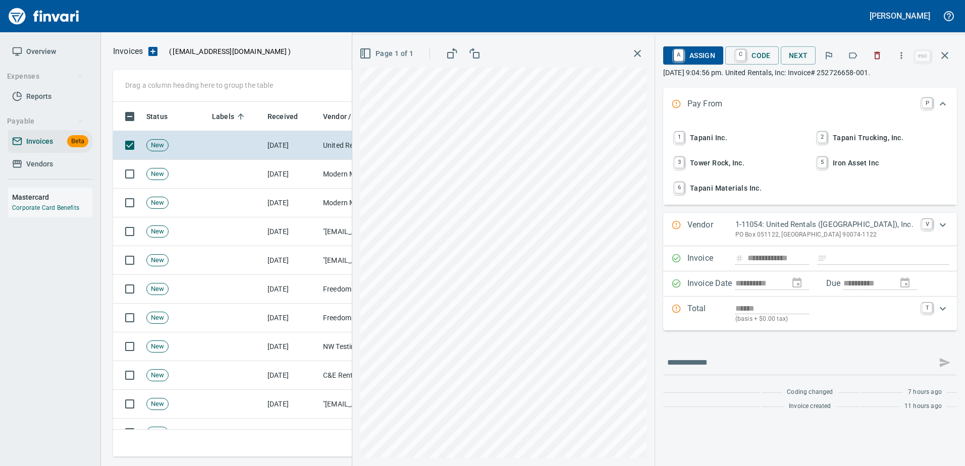
scroll to position [340, 824]
click at [857, 56] on icon "button" at bounding box center [853, 55] width 10 height 10
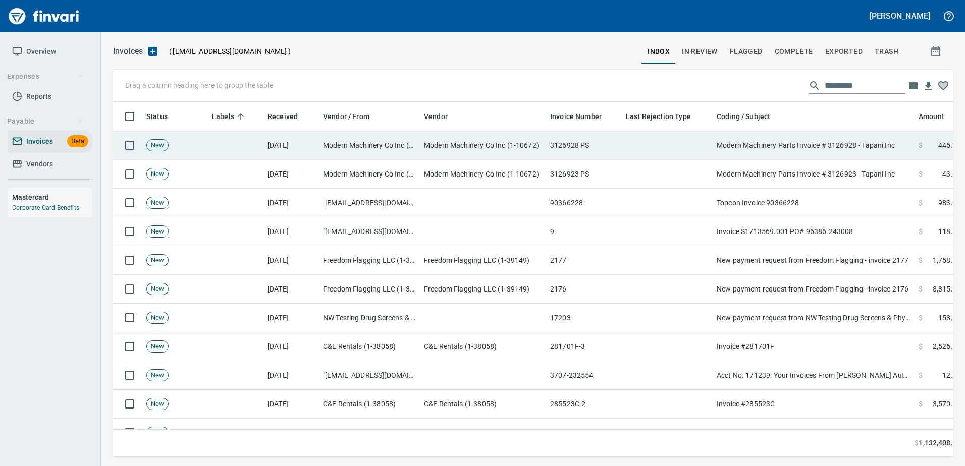
click at [803, 137] on td "Modern Machinery Parts Invoice # 3126928 - Tapani Inc" at bounding box center [814, 145] width 202 height 29
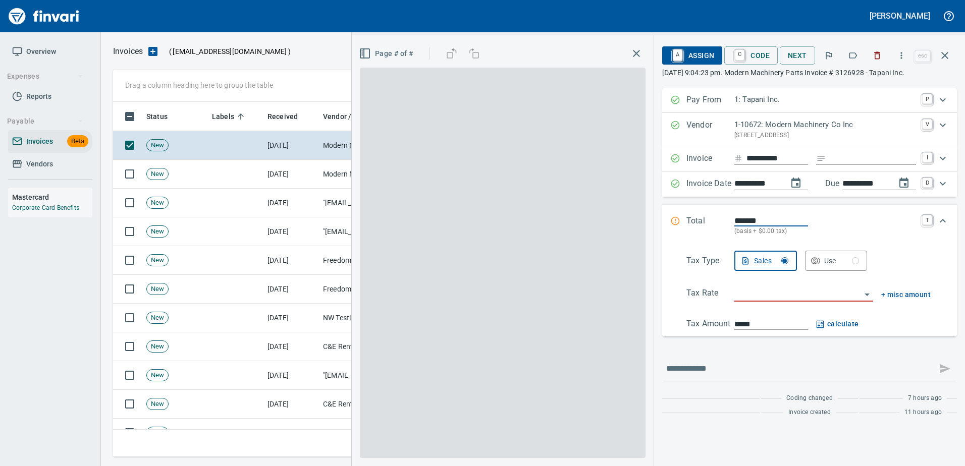
click at [859, 47] on button "button" at bounding box center [853, 55] width 22 height 22
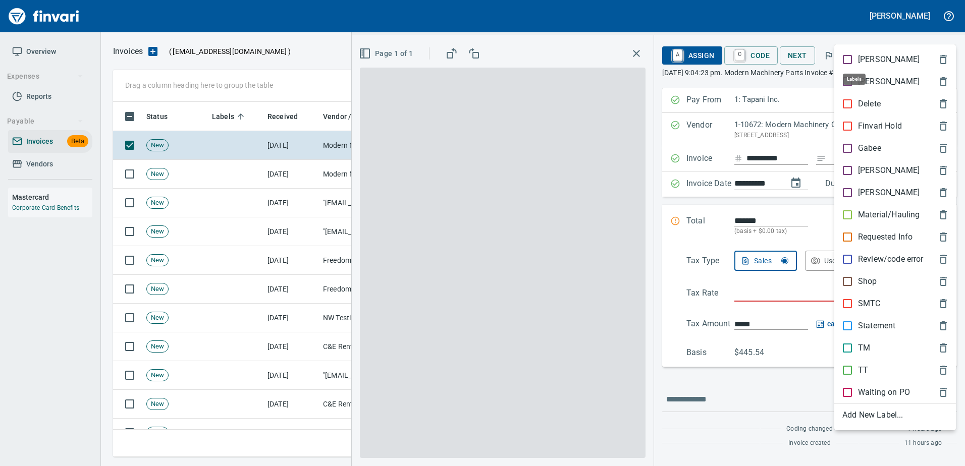
scroll to position [340, 824]
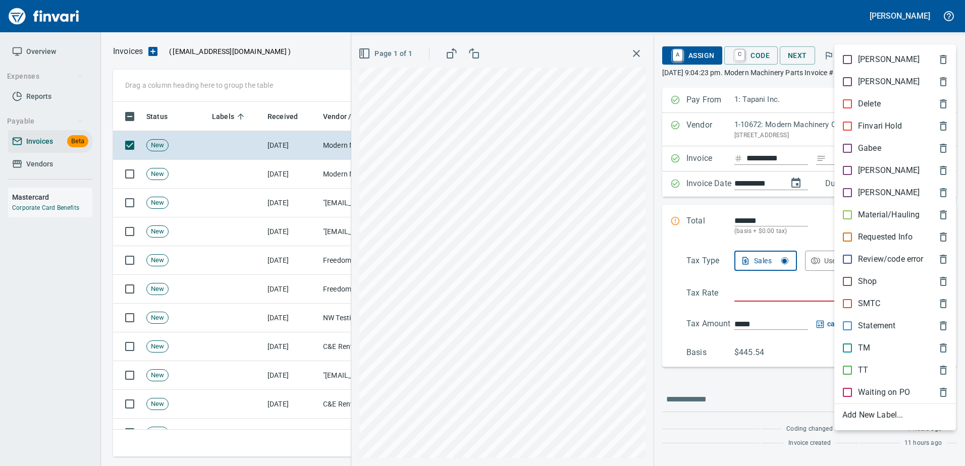
click at [854, 288] on div "Shop" at bounding box center [895, 282] width 122 height 22
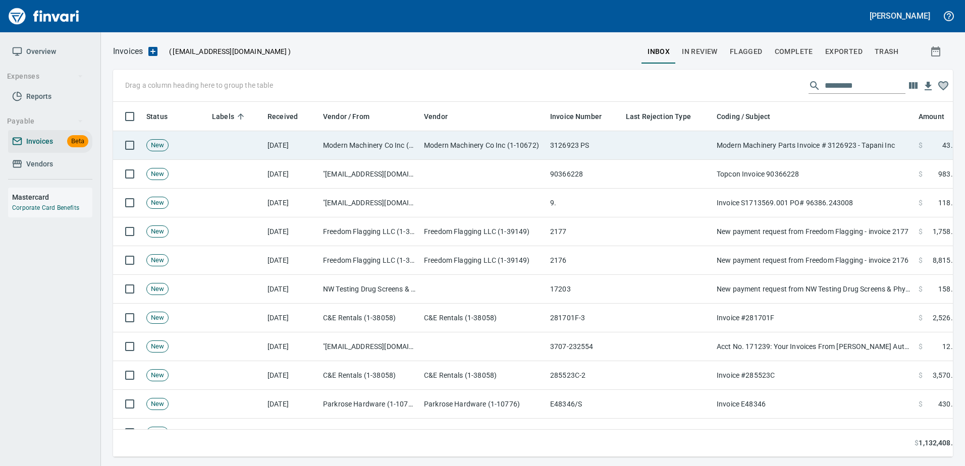
click at [827, 147] on td "Modern Machinery Parts Invoice # 3126923 - Tapani Inc" at bounding box center [814, 145] width 202 height 29
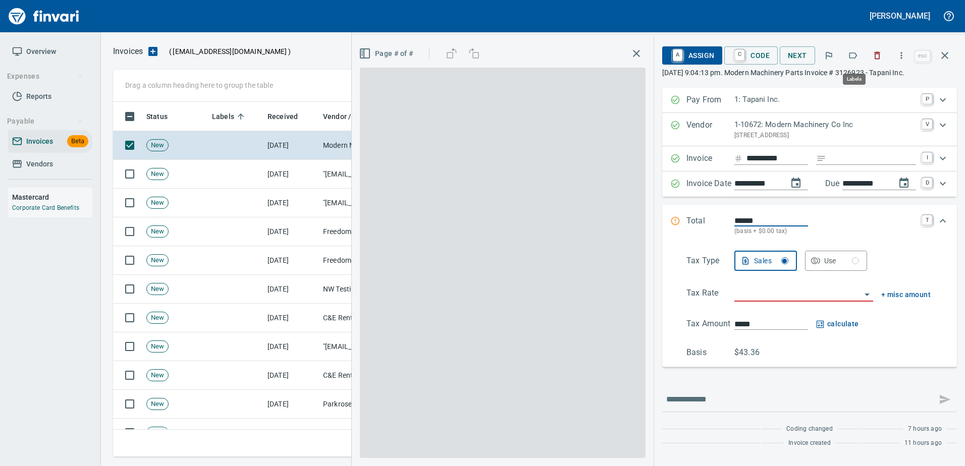
click at [858, 56] on icon "button" at bounding box center [853, 55] width 10 height 10
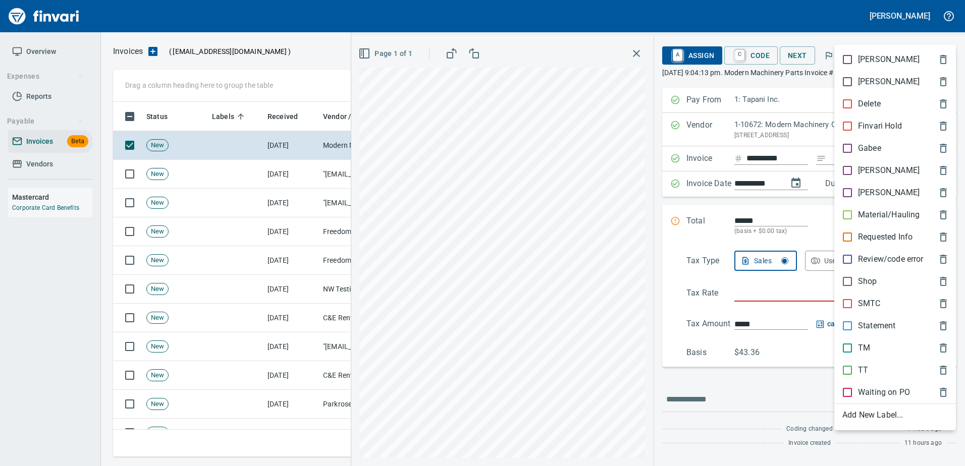
scroll to position [340, 824]
click at [865, 282] on p "Shop" at bounding box center [867, 282] width 19 height 12
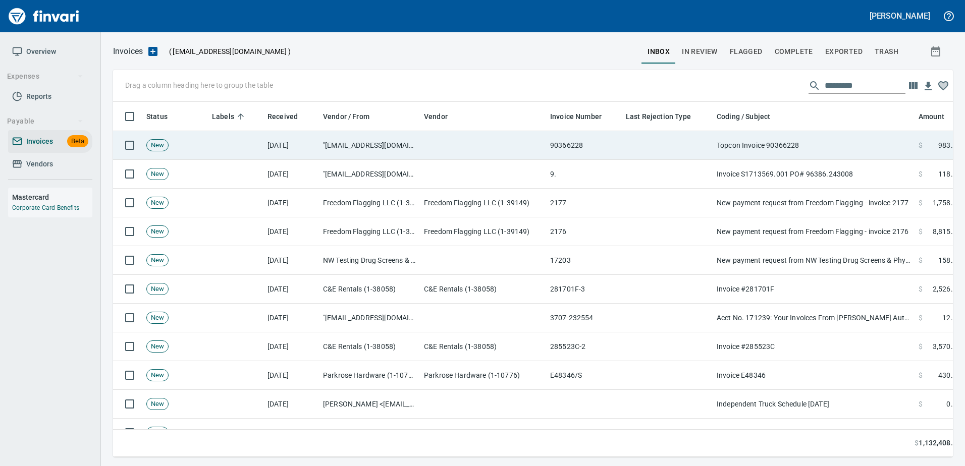
click at [799, 147] on td "Topcon Invoice 90366228" at bounding box center [814, 145] width 202 height 29
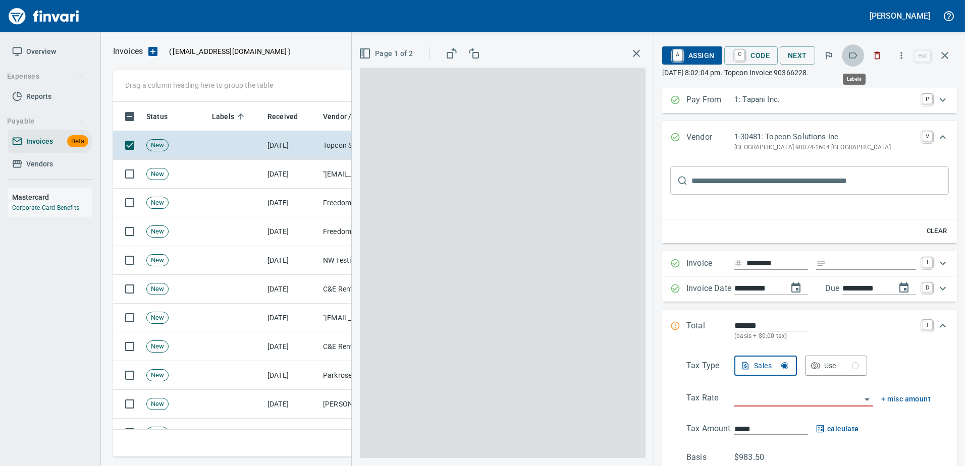
scroll to position [340, 824]
click at [852, 51] on icon "button" at bounding box center [853, 55] width 10 height 10
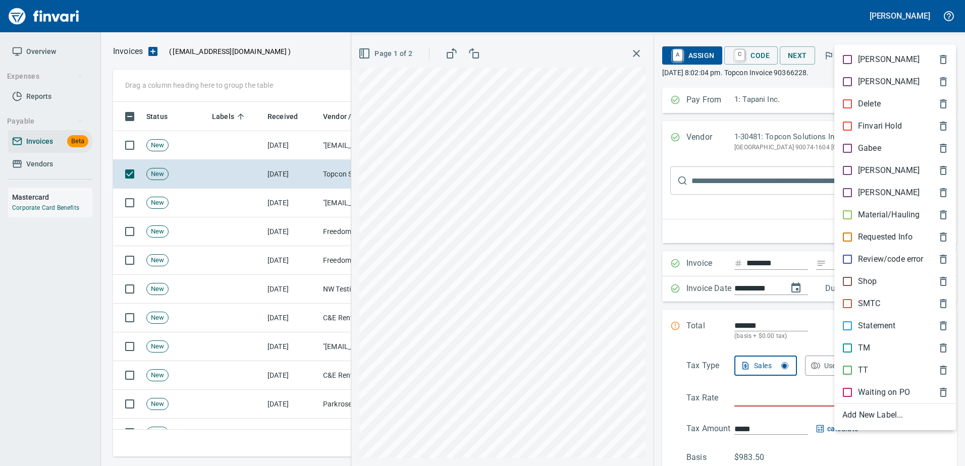
click at [871, 275] on div "Shop" at bounding box center [895, 282] width 122 height 22
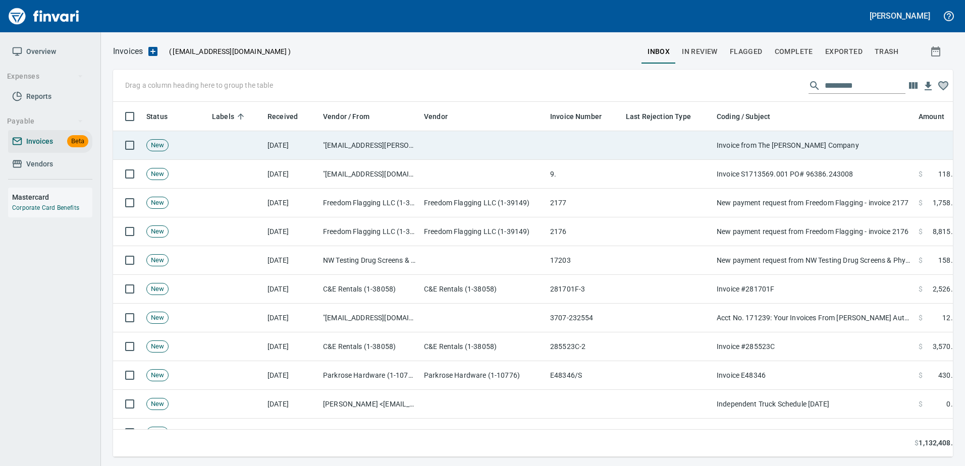
click at [830, 155] on td "Invoice from The [PERSON_NAME] Company" at bounding box center [814, 145] width 202 height 29
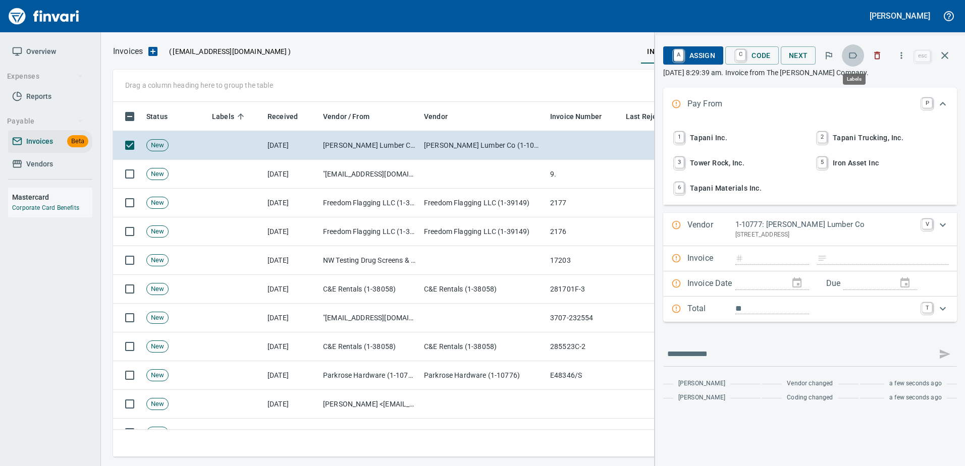
click at [851, 57] on icon "button" at bounding box center [853, 55] width 8 height 6
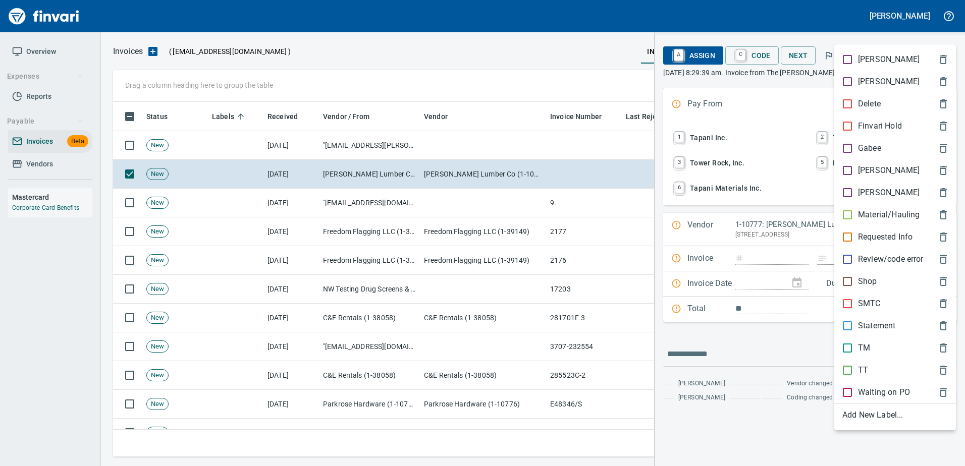
click at [853, 32] on div at bounding box center [482, 233] width 965 height 466
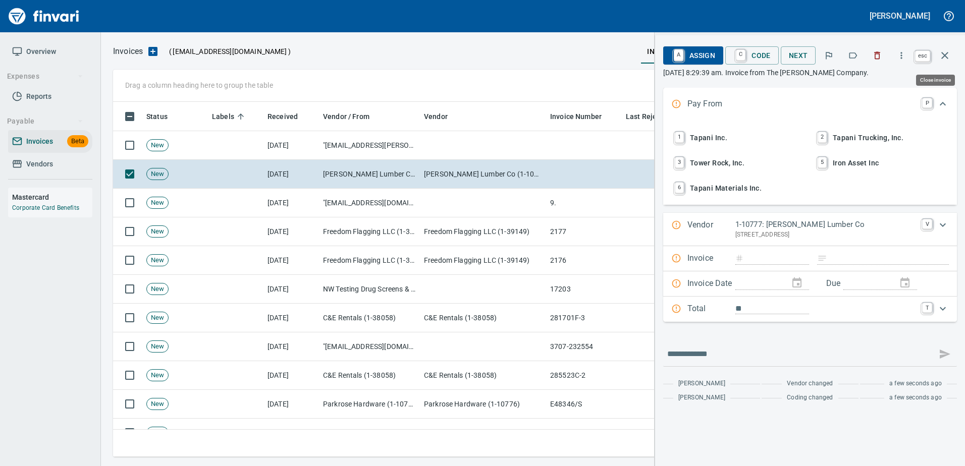
click at [949, 52] on icon "button" at bounding box center [945, 55] width 12 height 12
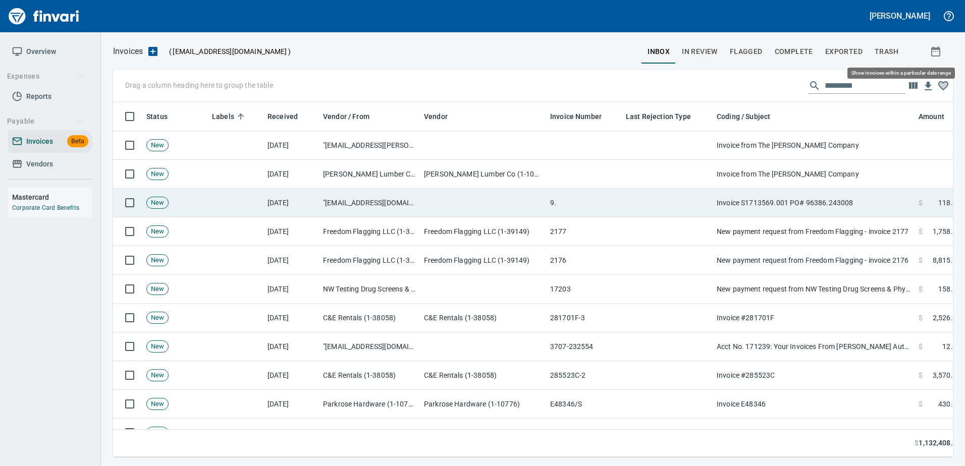
scroll to position [340, 824]
click at [815, 206] on td "Invoice S1713569.001 PO# 96386.243008" at bounding box center [814, 203] width 202 height 29
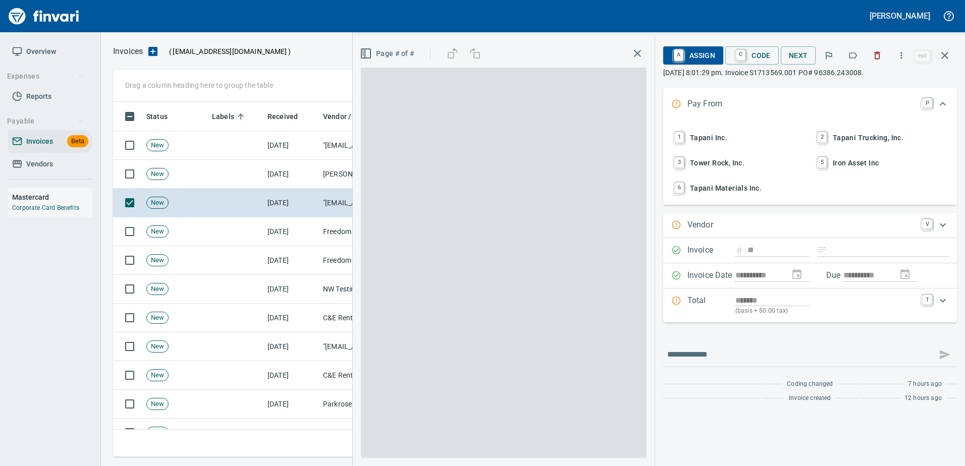
type input "**********"
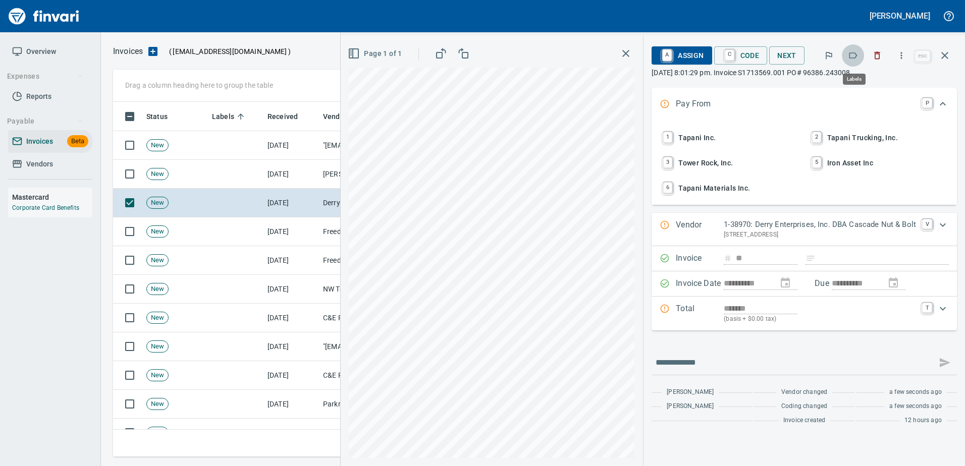
click at [854, 56] on icon "button" at bounding box center [853, 55] width 10 height 10
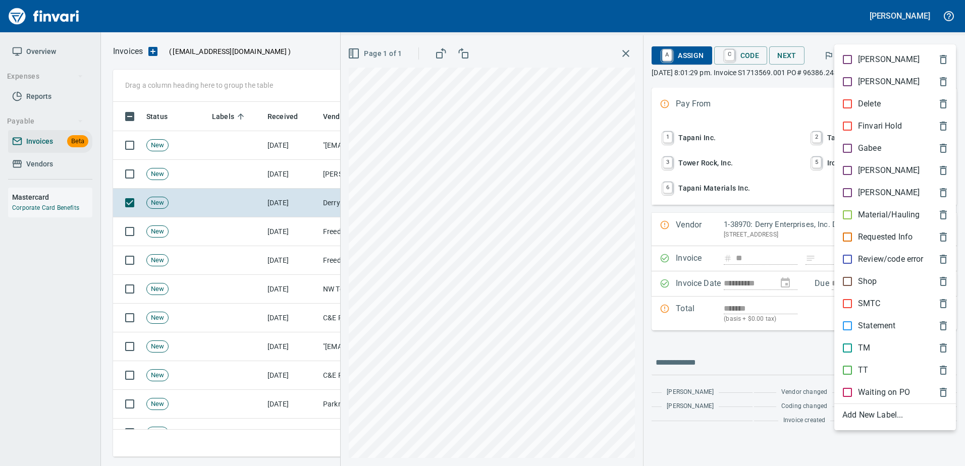
click at [860, 288] on div "Shop" at bounding box center [895, 282] width 122 height 22
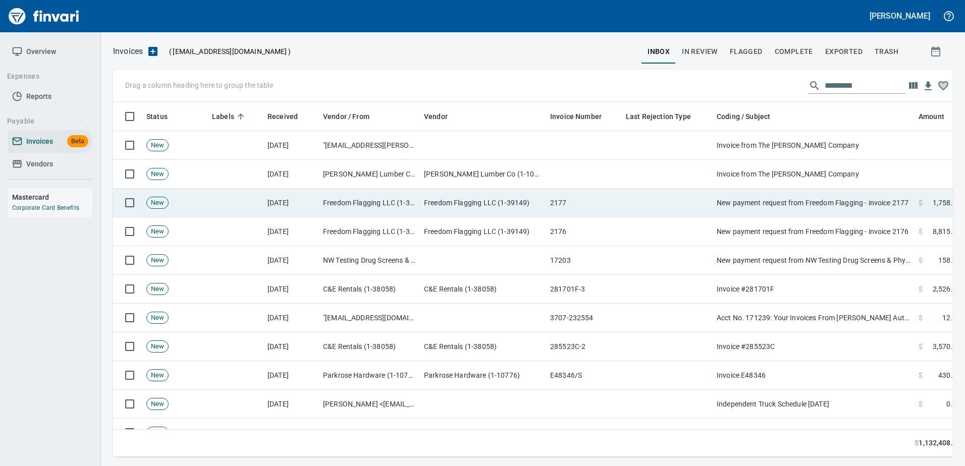
click at [805, 198] on td "New payment request from Freedom Flagging - invoice 2177" at bounding box center [814, 203] width 202 height 29
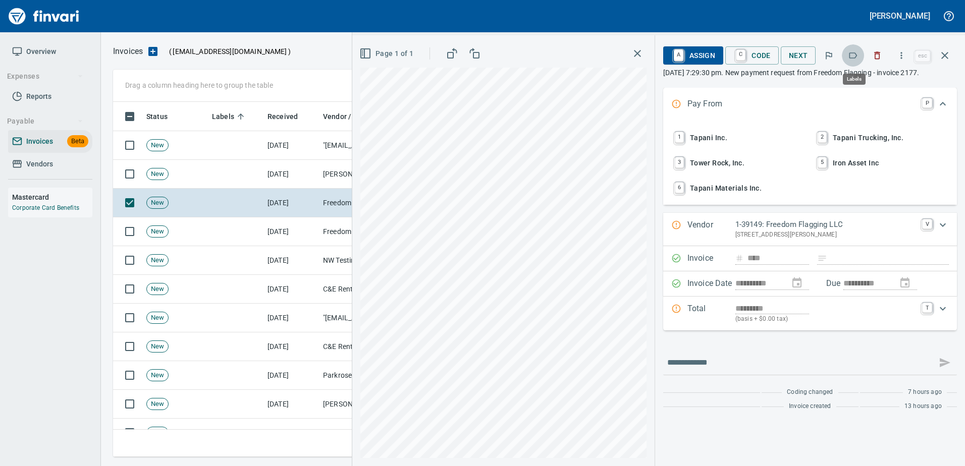
click at [856, 58] on icon "button" at bounding box center [853, 55] width 10 height 10
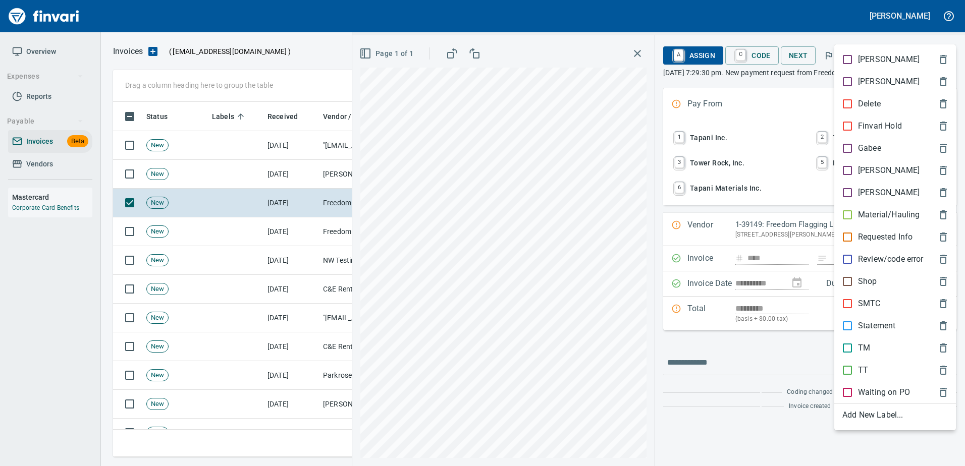
click at [874, 166] on p "[PERSON_NAME]" at bounding box center [889, 171] width 62 height 12
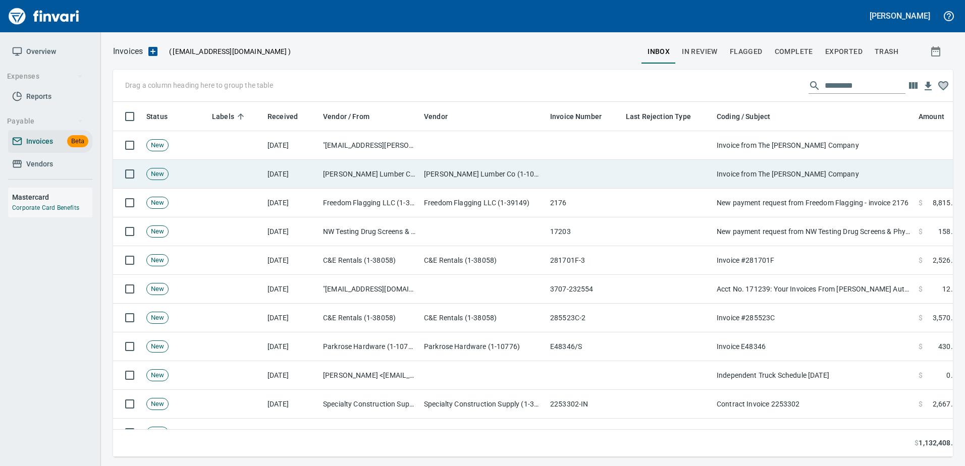
click at [874, 166] on td "Invoice from The [PERSON_NAME] Company" at bounding box center [814, 174] width 202 height 29
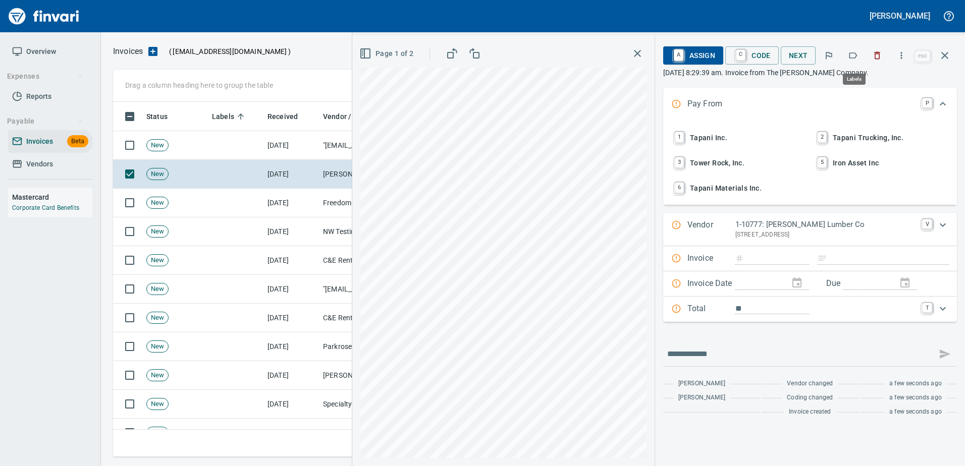
click at [852, 55] on icon "button" at bounding box center [853, 55] width 10 height 10
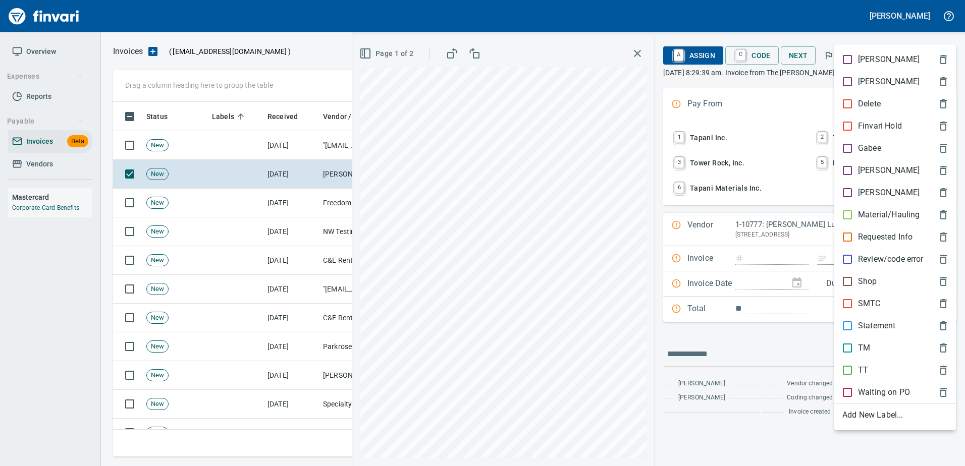
type input "******"
type input "**********"
type input "*******"
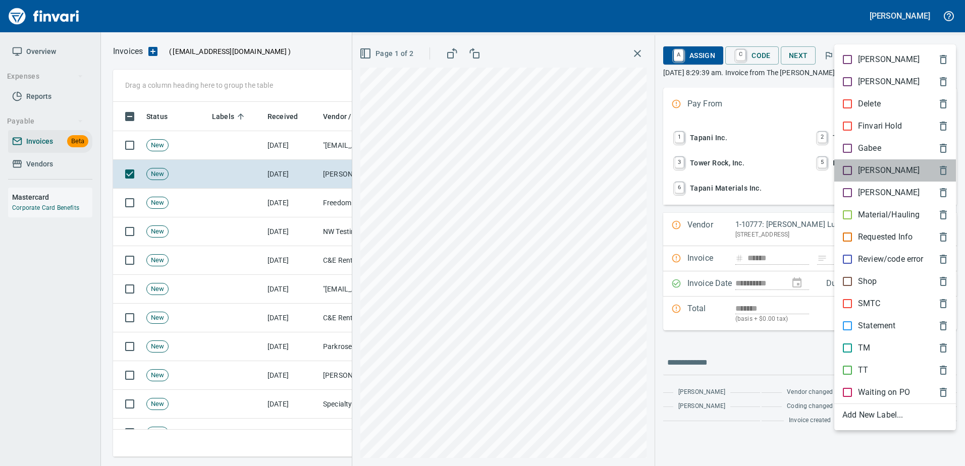
click at [865, 175] on p "[PERSON_NAME]" at bounding box center [889, 171] width 62 height 12
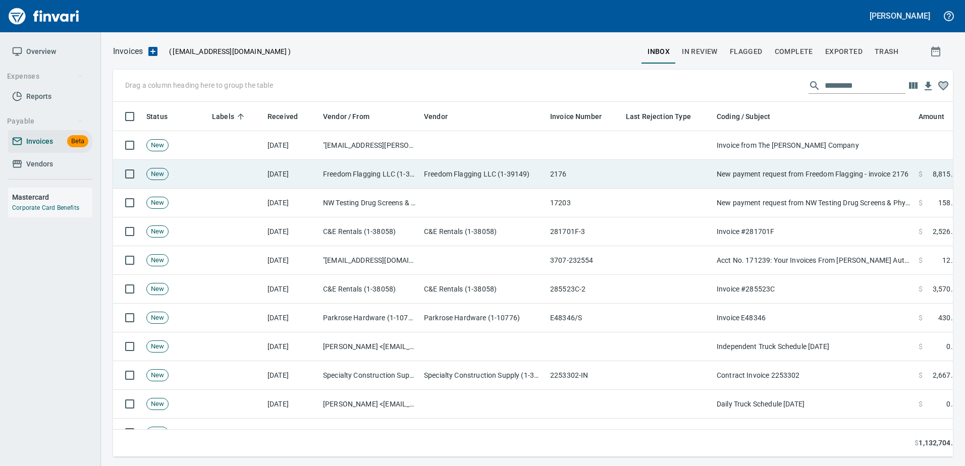
click at [865, 174] on td "New payment request from Freedom Flagging - invoice 2176" at bounding box center [814, 174] width 202 height 29
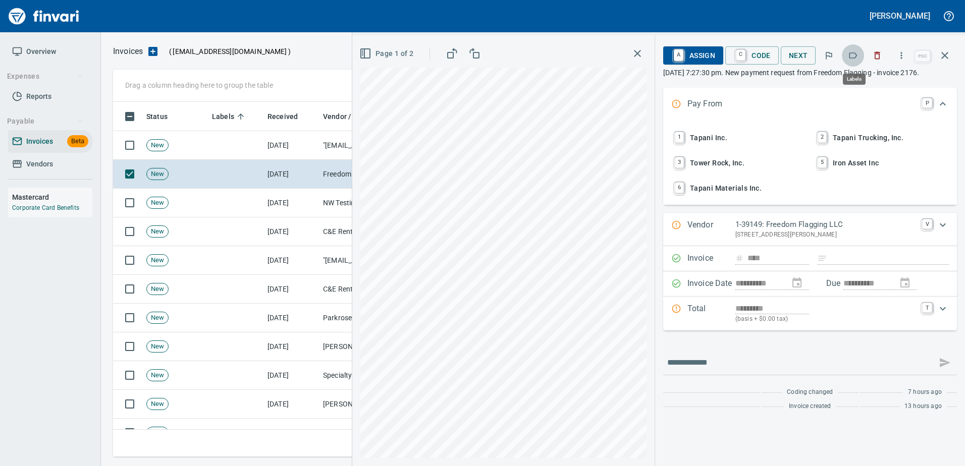
click at [858, 53] on icon "button" at bounding box center [853, 55] width 10 height 10
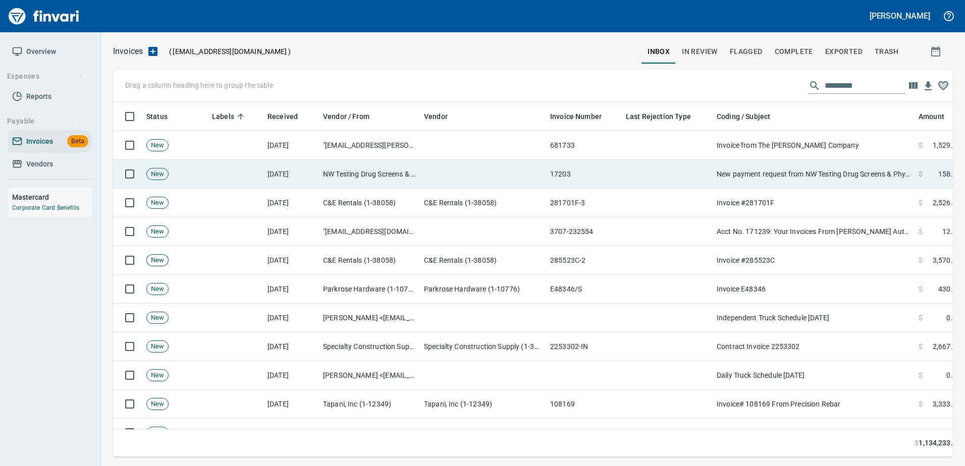
click at [830, 182] on td "New payment request from NW Testing Drug Screens & Physicals - invoice 17203" at bounding box center [814, 174] width 202 height 29
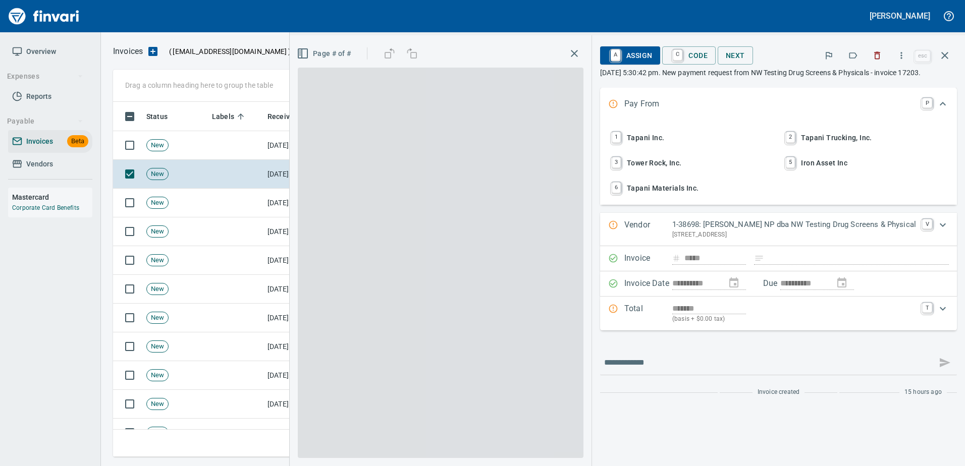
type input "**********"
click at [854, 55] on icon "button" at bounding box center [853, 55] width 10 height 10
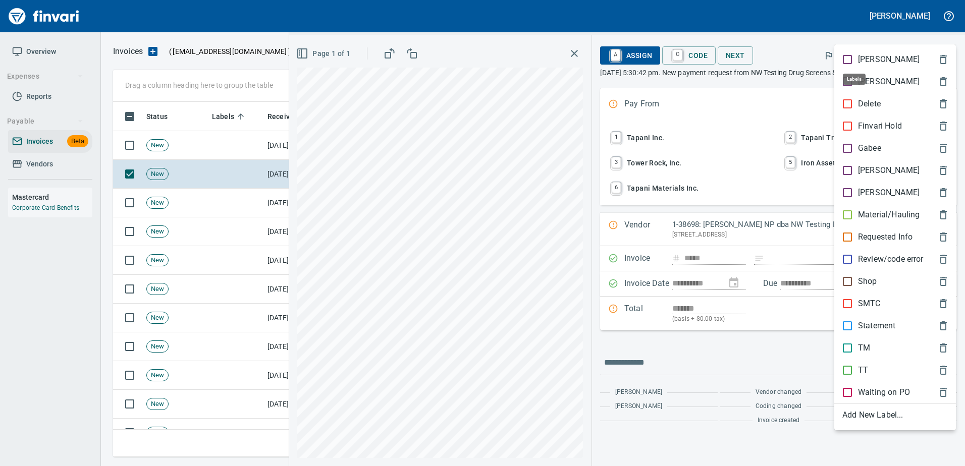
scroll to position [340, 824]
click at [850, 178] on div "[PERSON_NAME]" at bounding box center [895, 170] width 122 height 22
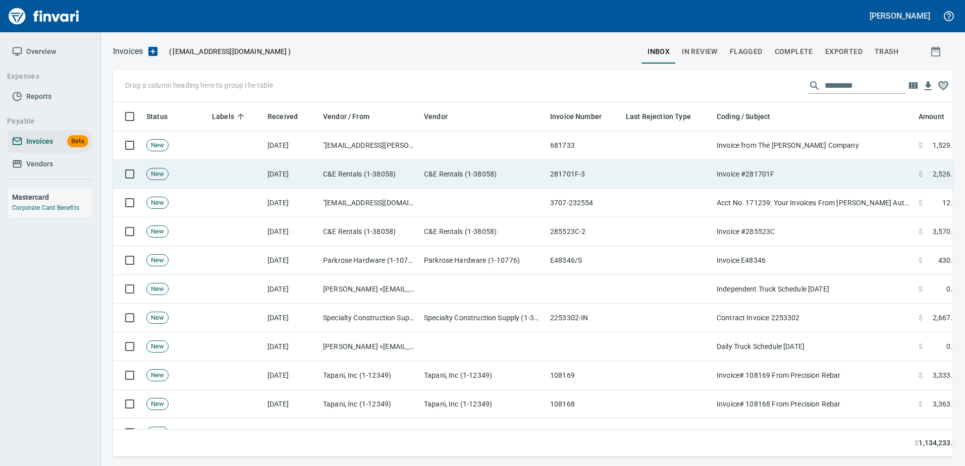
click at [841, 168] on td "Invoice #281701F" at bounding box center [814, 174] width 202 height 29
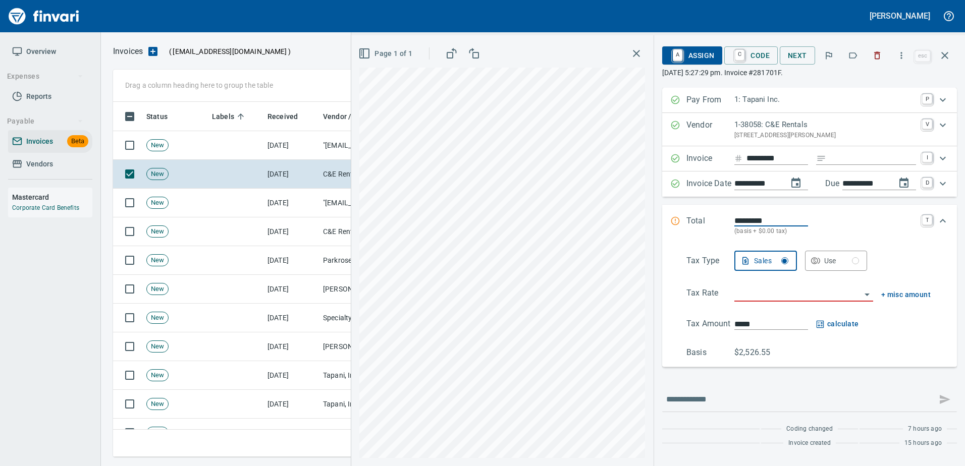
scroll to position [340, 824]
click at [853, 61] on button "button" at bounding box center [853, 55] width 22 height 22
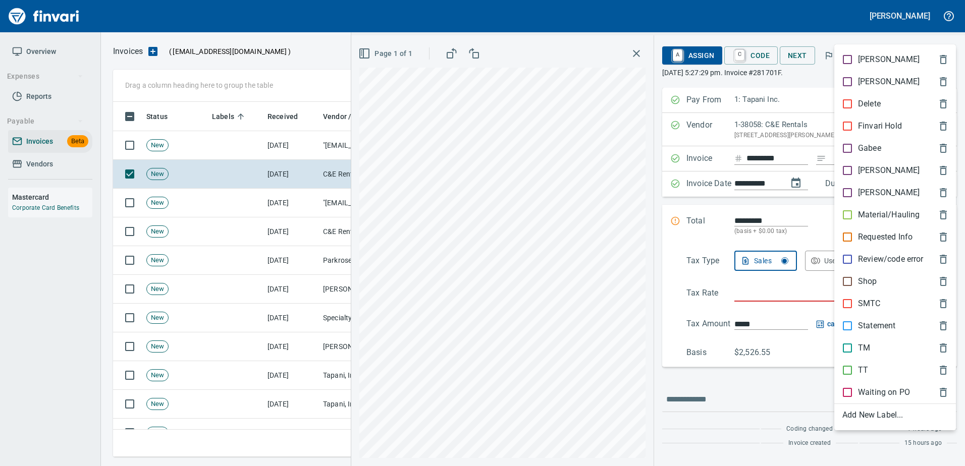
click at [864, 283] on p "Shop" at bounding box center [867, 282] width 19 height 12
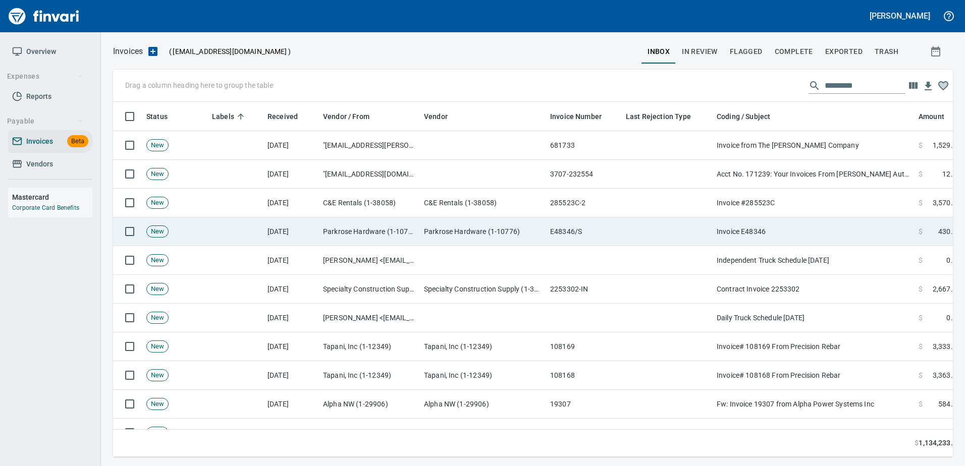
click at [819, 224] on td "Invoice E48346" at bounding box center [814, 232] width 202 height 29
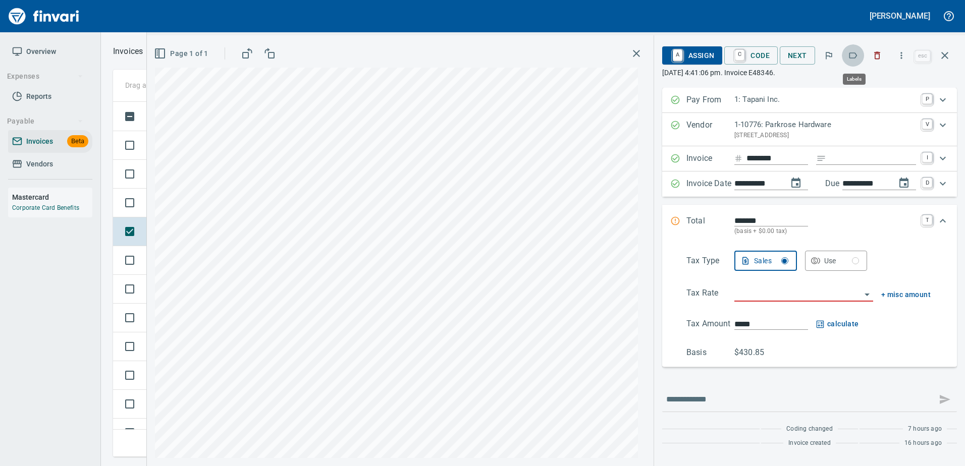
click at [854, 60] on icon "button" at bounding box center [853, 55] width 10 height 10
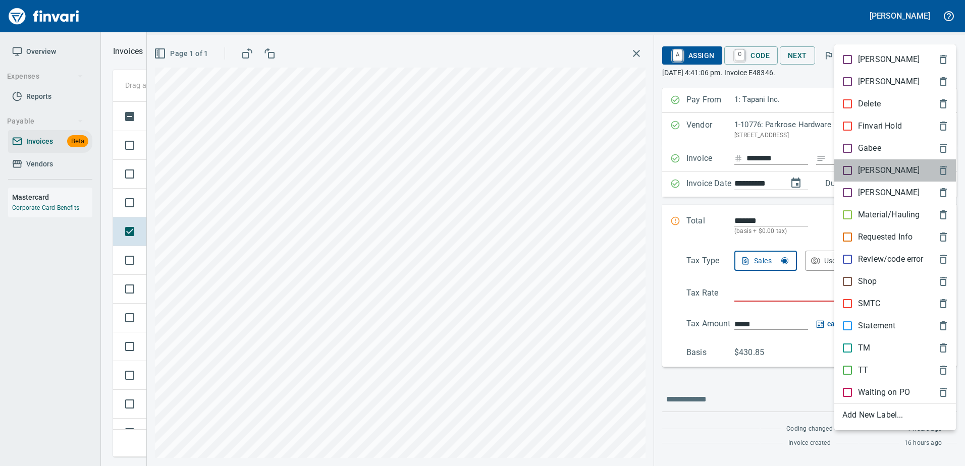
click at [865, 163] on div "[PERSON_NAME]" at bounding box center [895, 170] width 122 height 22
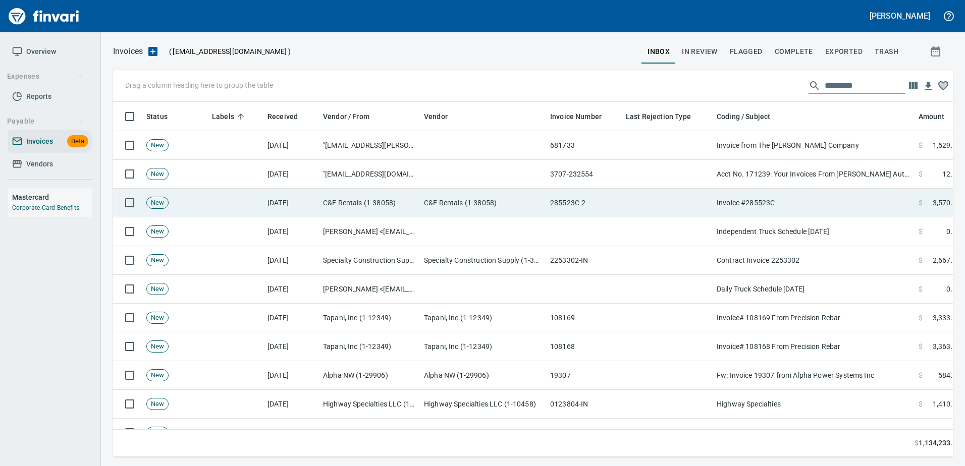
click at [816, 205] on td "Invoice #285523C" at bounding box center [814, 203] width 202 height 29
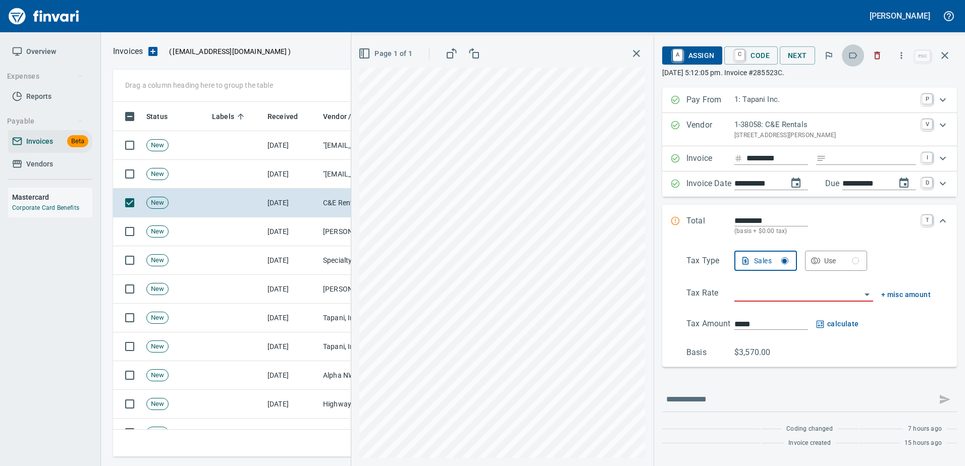
click at [851, 56] on icon "button" at bounding box center [853, 55] width 10 height 10
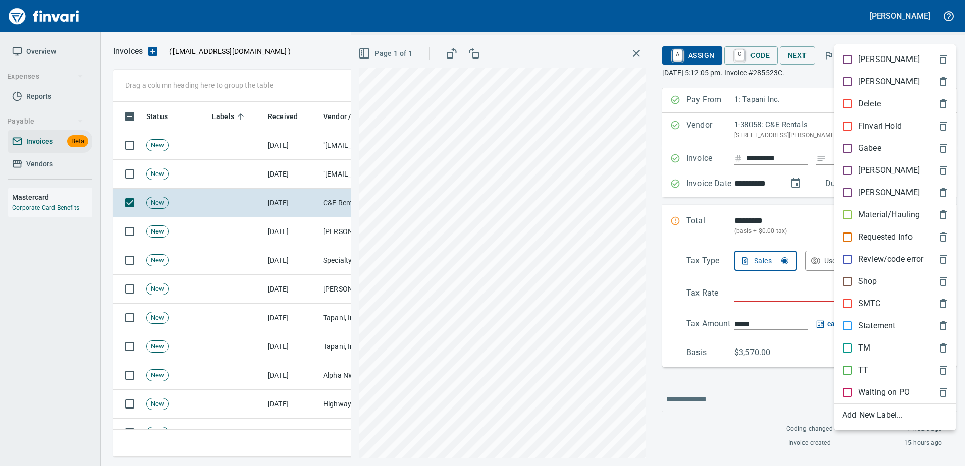
click at [874, 274] on div "Shop" at bounding box center [895, 282] width 122 height 22
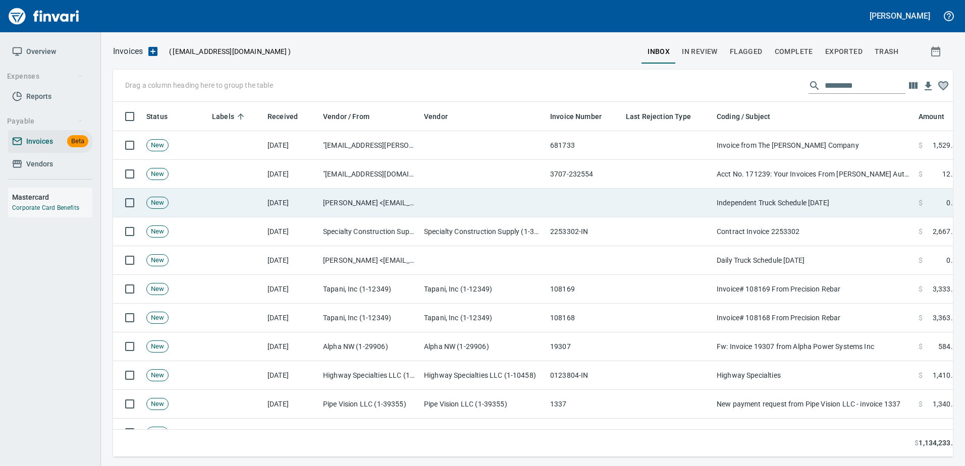
click at [782, 200] on td "Independent Truck Schedule 9.10.25" at bounding box center [814, 203] width 202 height 29
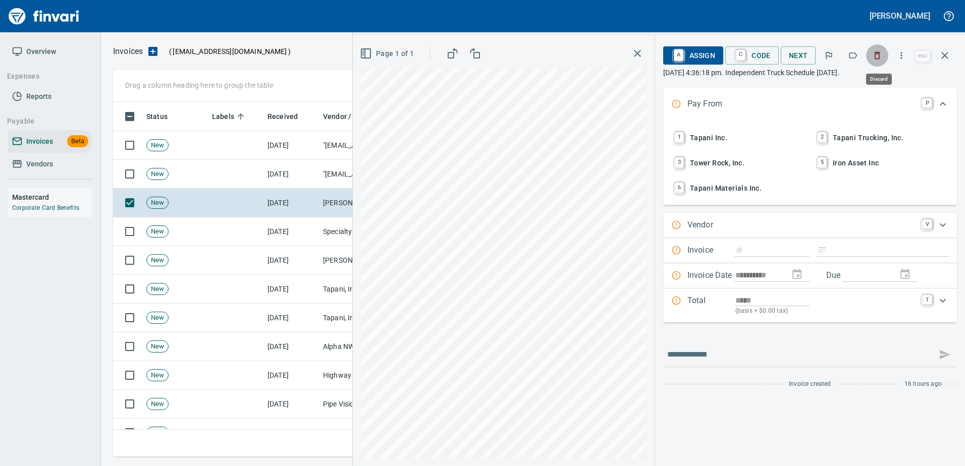
click at [876, 56] on icon "button" at bounding box center [877, 55] width 10 height 10
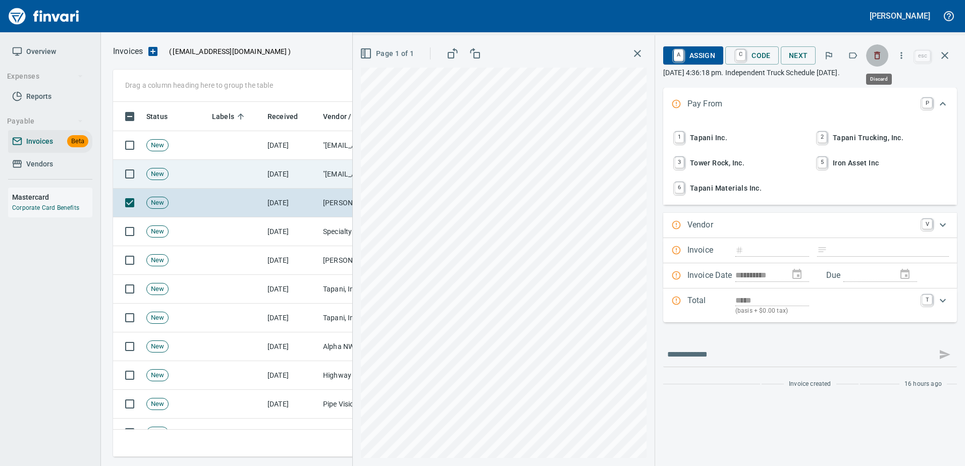
scroll to position [340, 824]
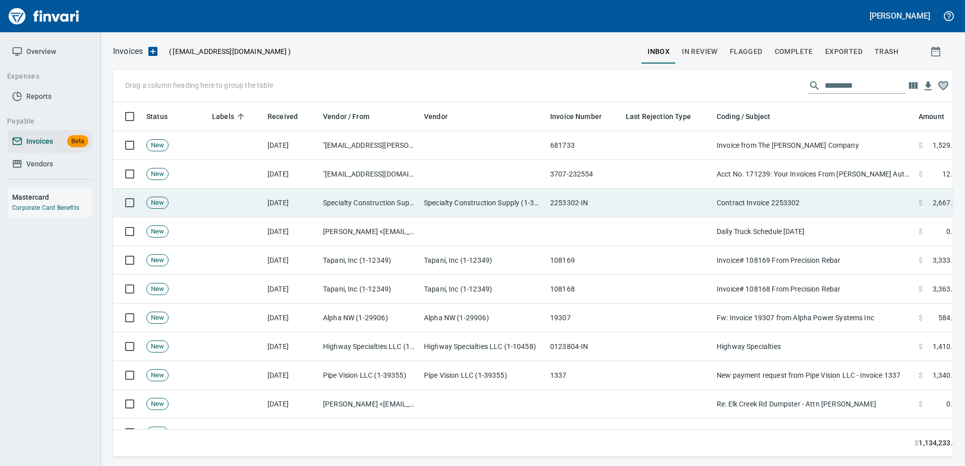
click at [800, 203] on td "Contract Invoice 2253302" at bounding box center [814, 203] width 202 height 29
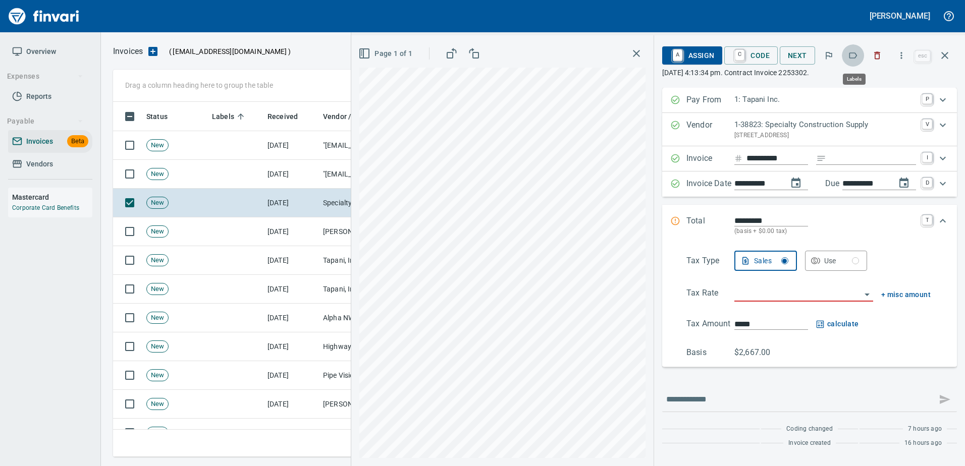
click at [853, 55] on icon "button" at bounding box center [853, 55] width 10 height 10
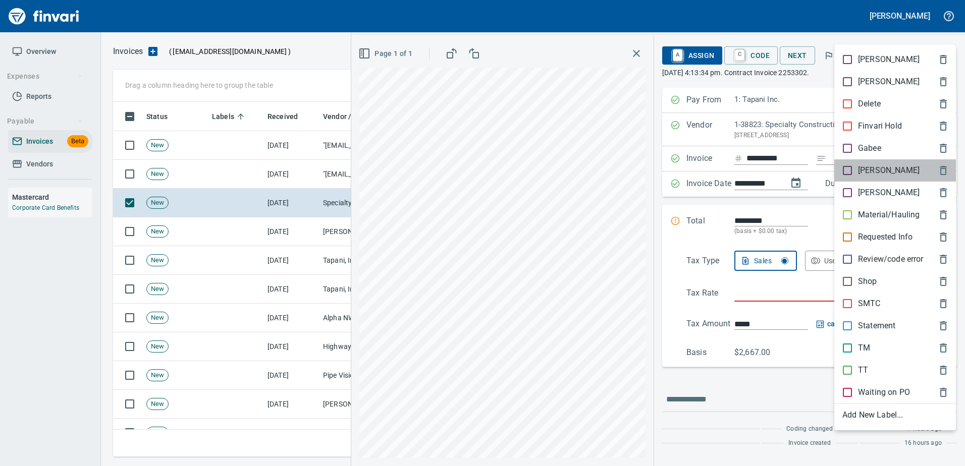
click at [864, 170] on p "[PERSON_NAME]" at bounding box center [889, 171] width 62 height 12
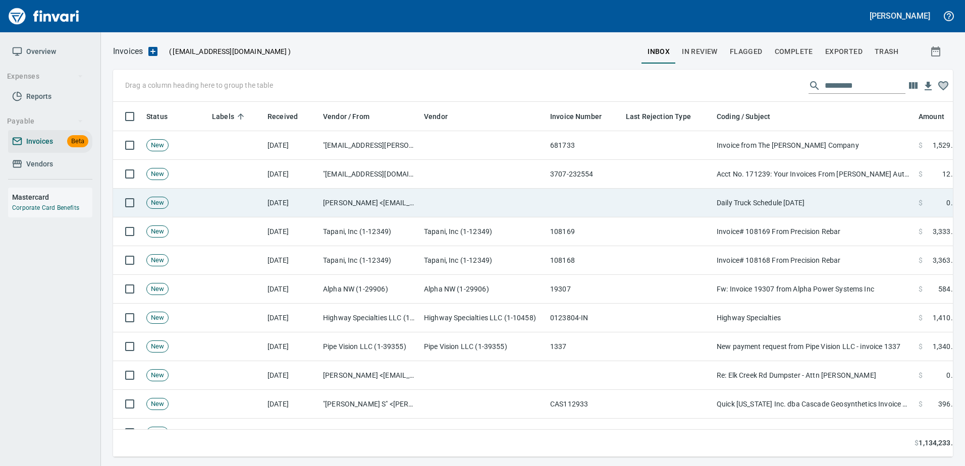
click at [811, 200] on td "Daily Truck Schedule 9.10.25" at bounding box center [814, 203] width 202 height 29
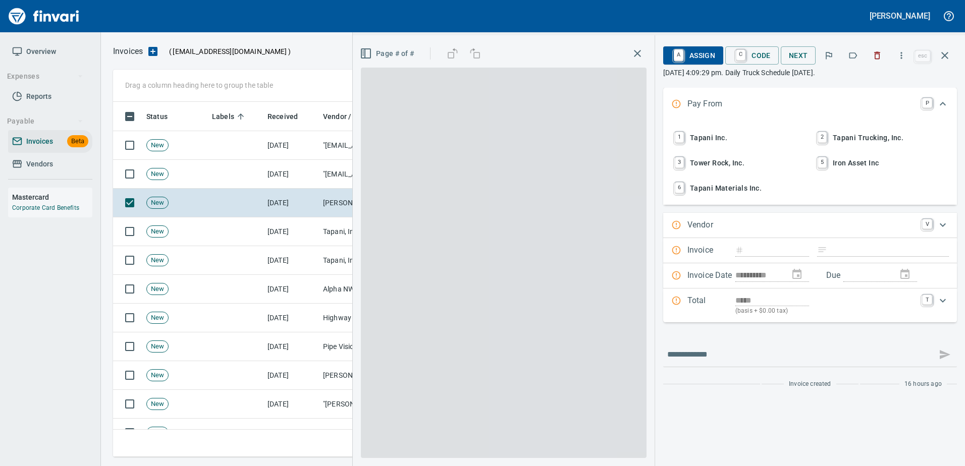
click at [876, 51] on icon "button" at bounding box center [877, 55] width 10 height 10
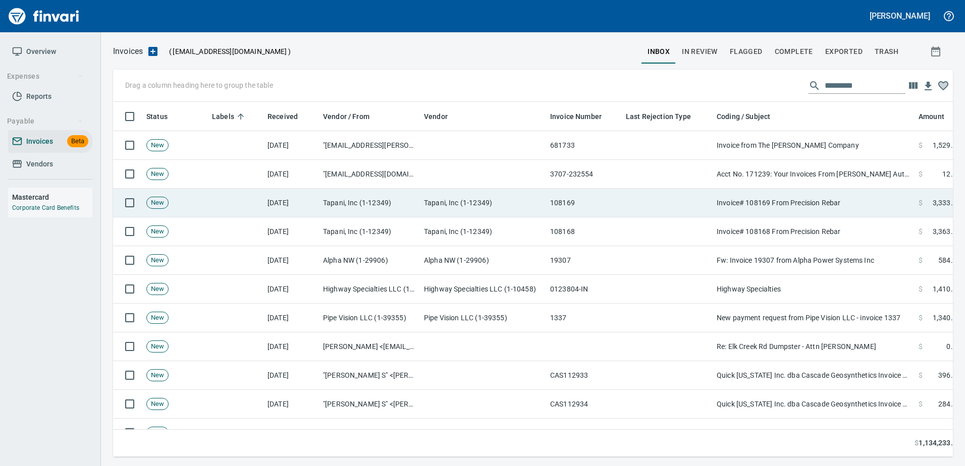
click at [799, 196] on td "Invoice# 108169 From Precision Rebar" at bounding box center [814, 203] width 202 height 29
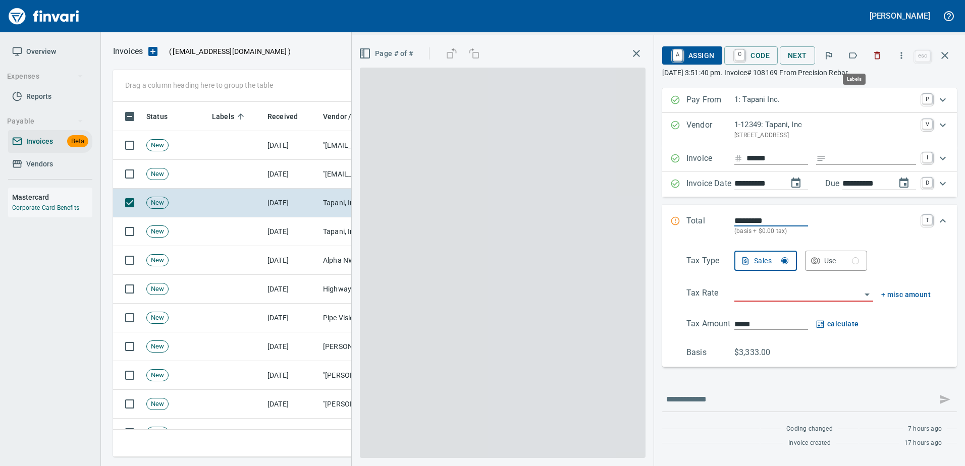
click at [864, 59] on button "button" at bounding box center [853, 55] width 22 height 22
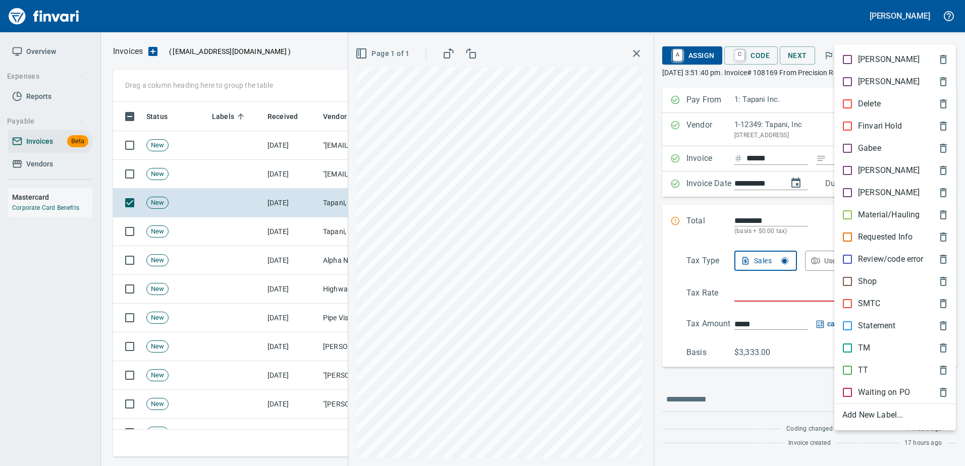
scroll to position [340, 824]
click at [864, 165] on p "[PERSON_NAME]" at bounding box center [889, 171] width 62 height 12
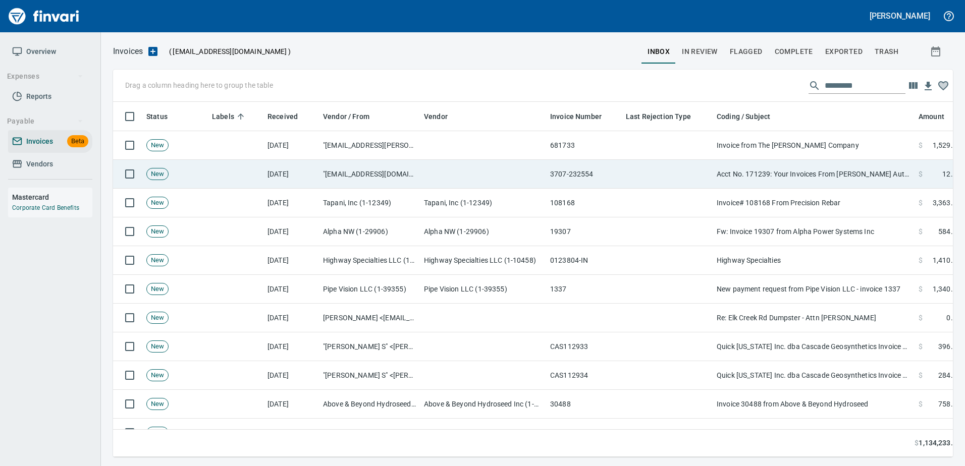
click at [853, 169] on td "Acct No. 171239: Your Invoices From O'Reilly Automotive Stores Inc. are Attached" at bounding box center [814, 174] width 202 height 29
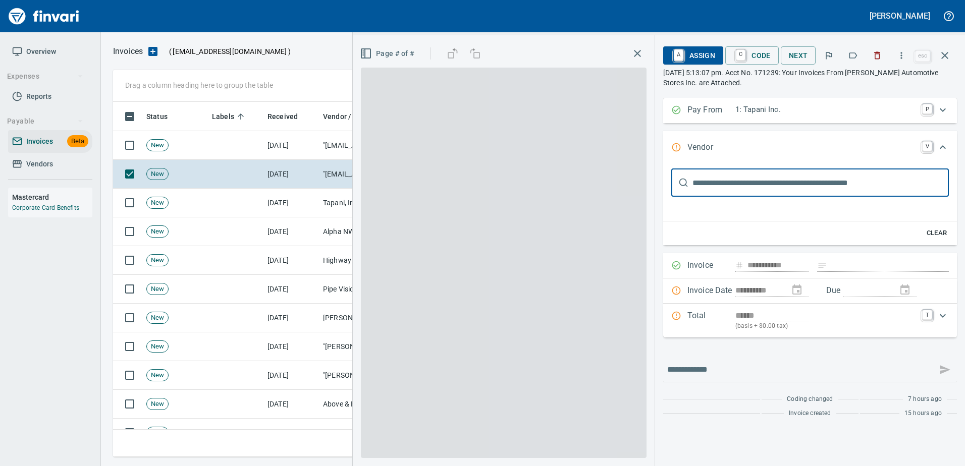
scroll to position [1, 0]
type input "**********"
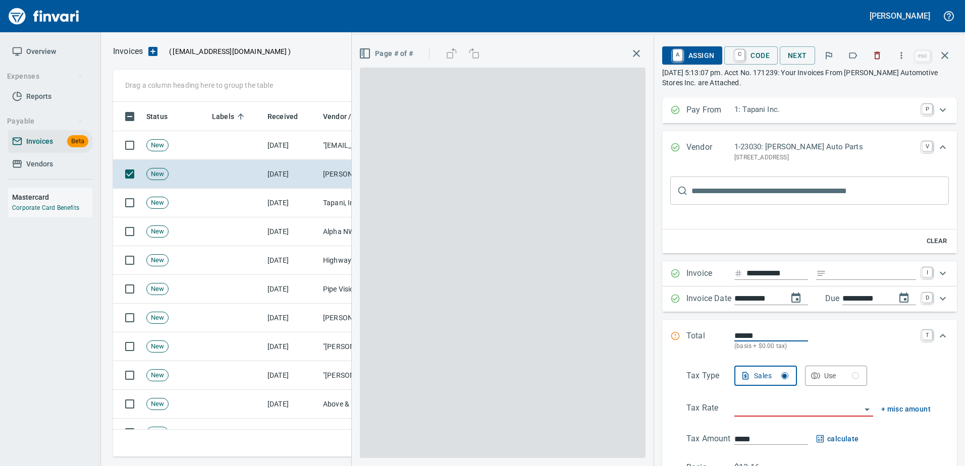
scroll to position [0, 0]
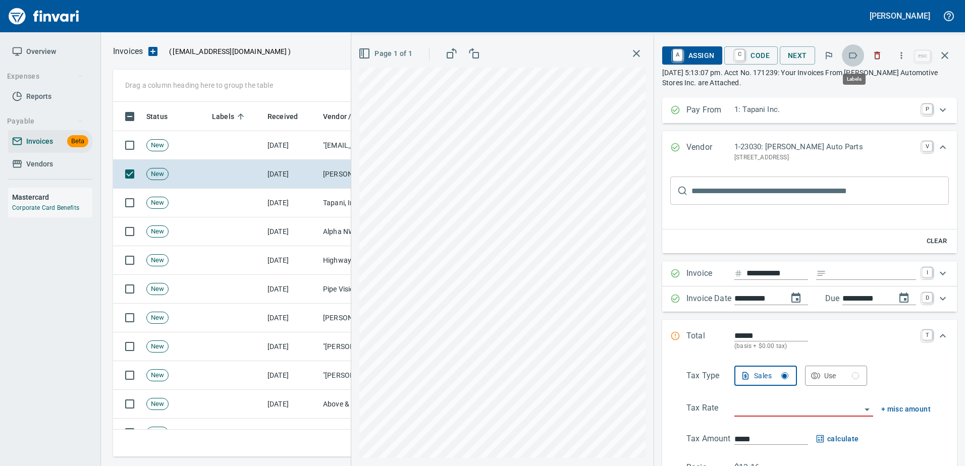
click at [846, 58] on button "button" at bounding box center [853, 55] width 22 height 22
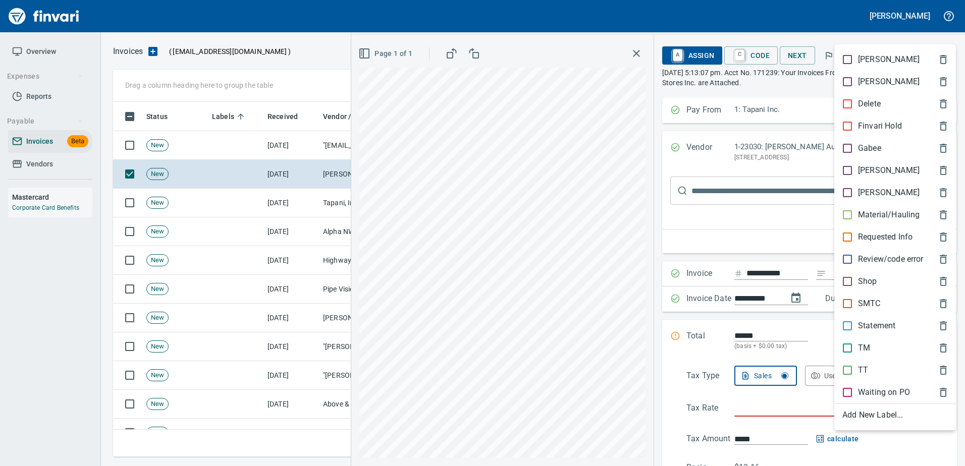
click at [873, 285] on p "Shop" at bounding box center [867, 282] width 19 height 12
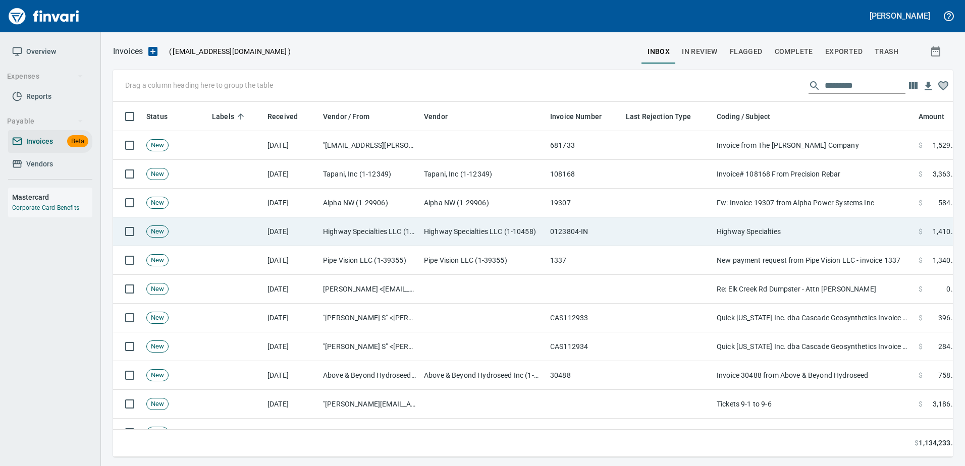
click at [835, 229] on td "Highway Specialties" at bounding box center [814, 232] width 202 height 29
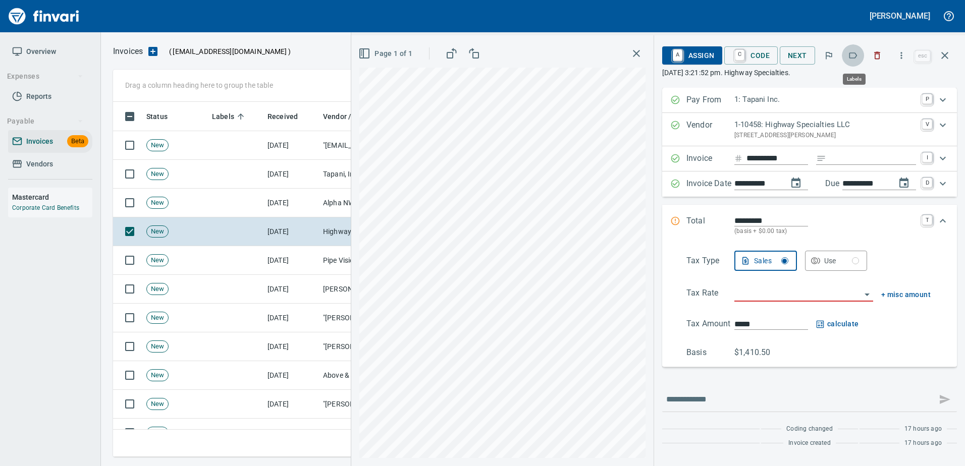
click at [846, 53] on button "button" at bounding box center [853, 55] width 22 height 22
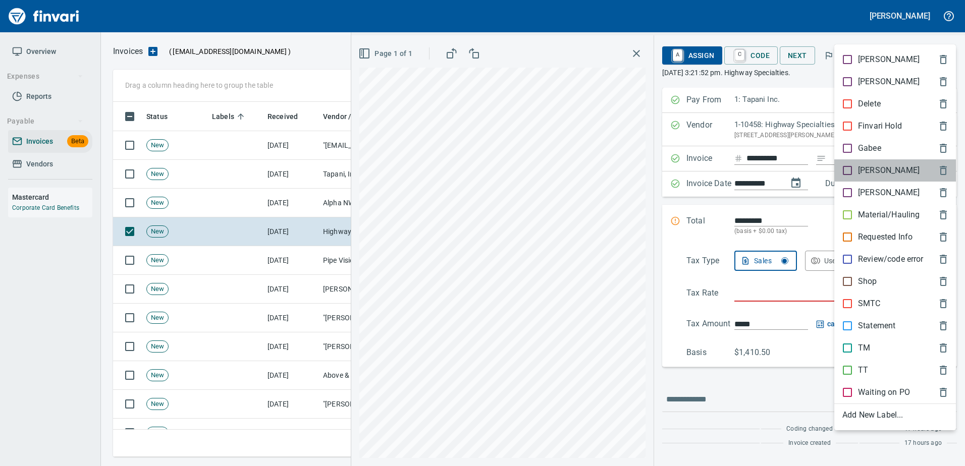
click at [863, 169] on p "[PERSON_NAME]" at bounding box center [889, 171] width 62 height 12
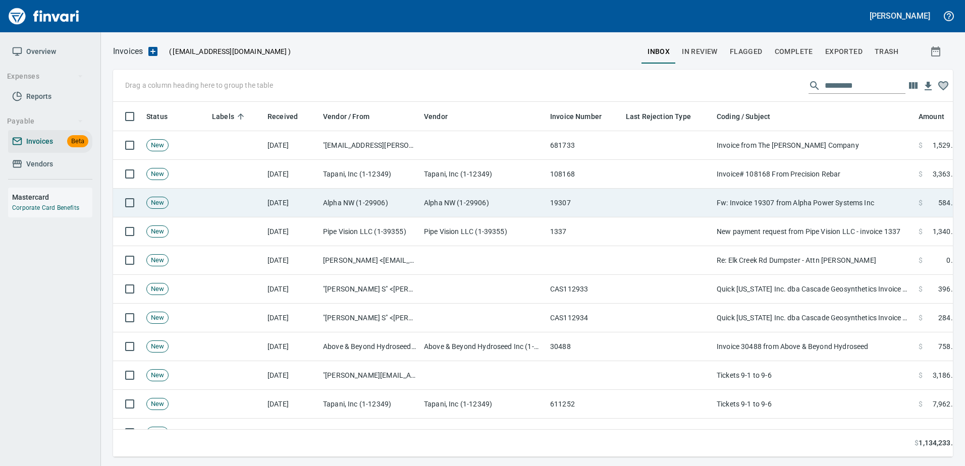
click at [810, 200] on td "Fw: Invoice 19307 from Alpha Power Systems Inc" at bounding box center [814, 203] width 202 height 29
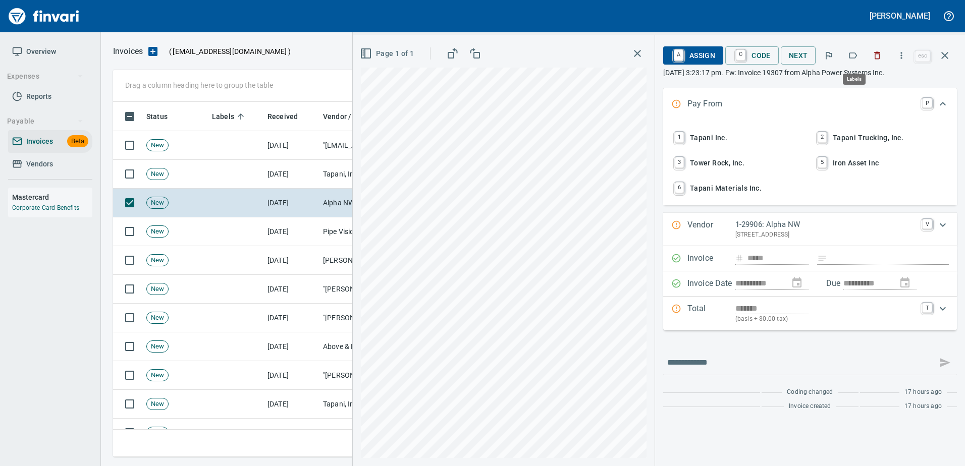
scroll to position [340, 824]
click at [854, 55] on icon "button" at bounding box center [853, 55] width 10 height 10
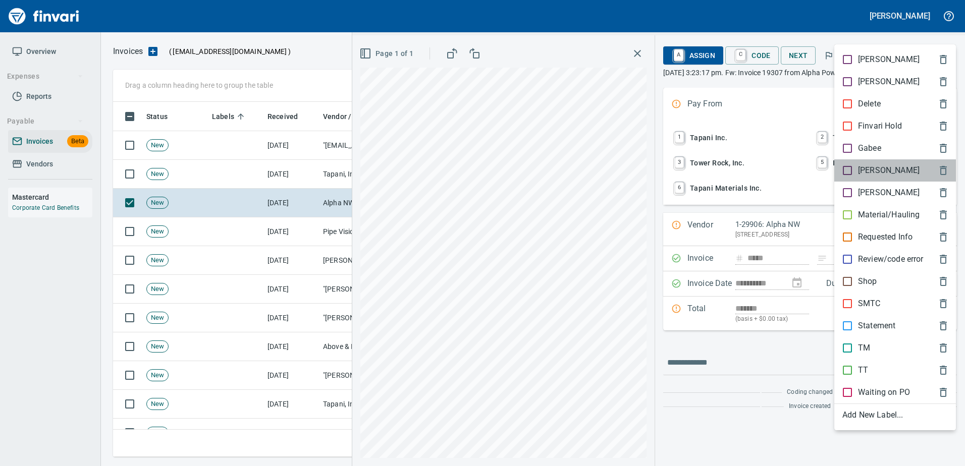
click at [868, 175] on p "[PERSON_NAME]" at bounding box center [889, 171] width 62 height 12
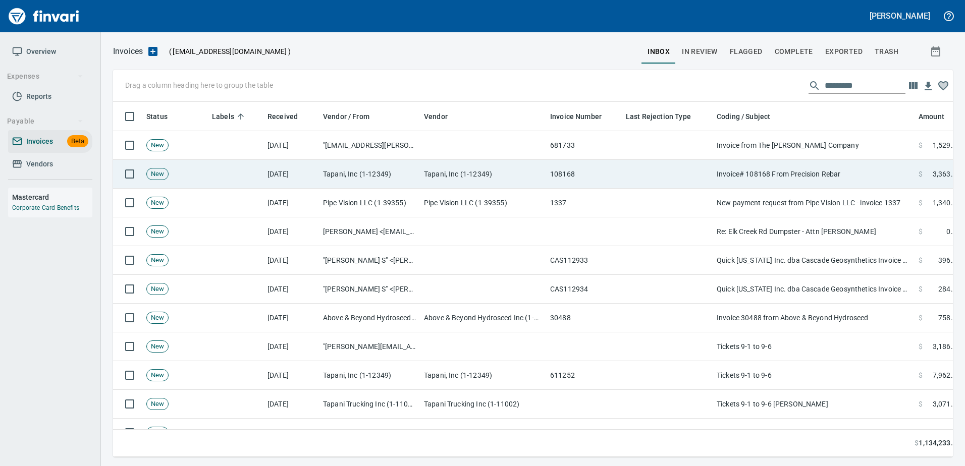
click at [835, 176] on td "Invoice# 108168 From Precision Rebar" at bounding box center [814, 174] width 202 height 29
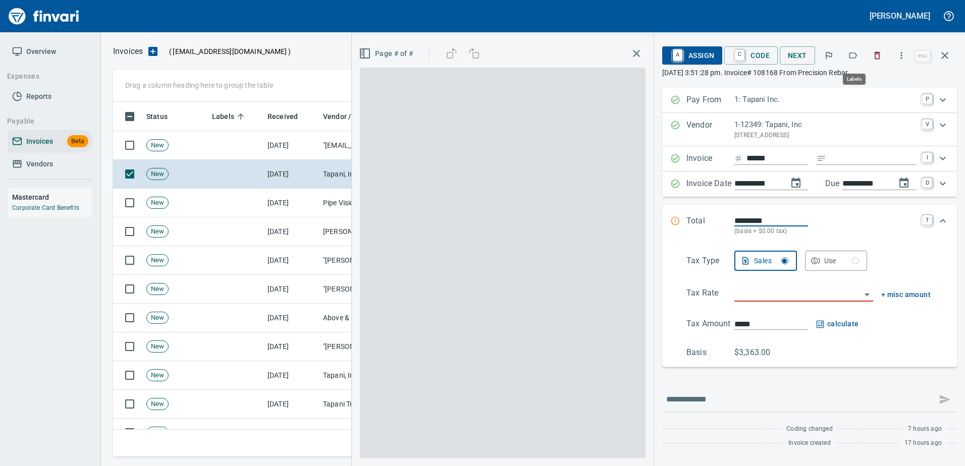
click at [854, 51] on icon "button" at bounding box center [853, 55] width 10 height 10
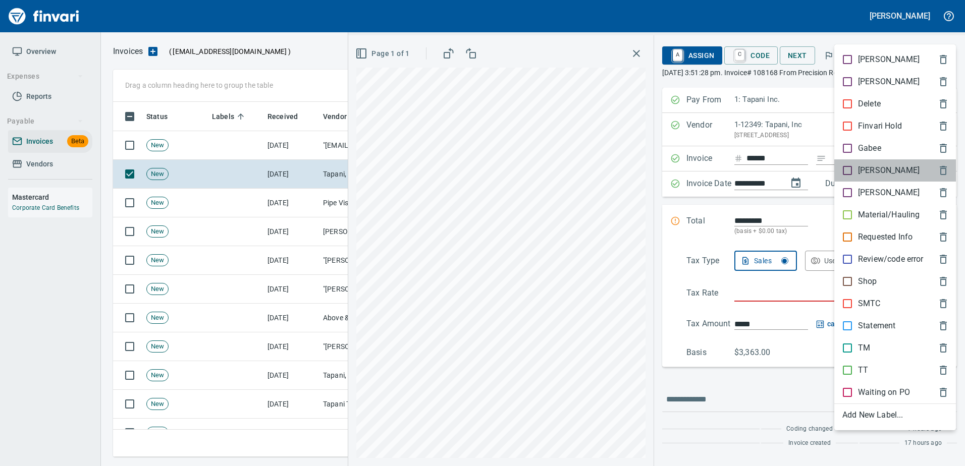
click at [866, 175] on p "[PERSON_NAME]" at bounding box center [889, 171] width 62 height 12
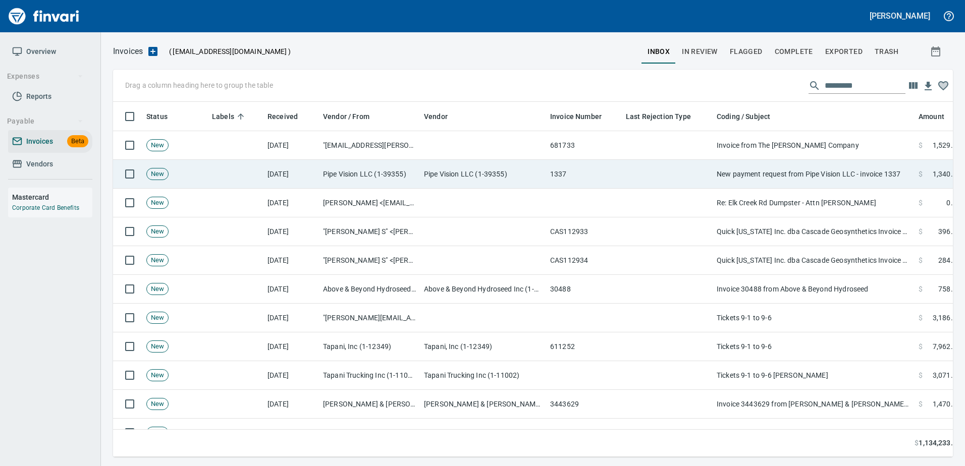
click at [829, 175] on td "New payment request from Pipe Vision LLC - invoice 1337" at bounding box center [814, 174] width 202 height 29
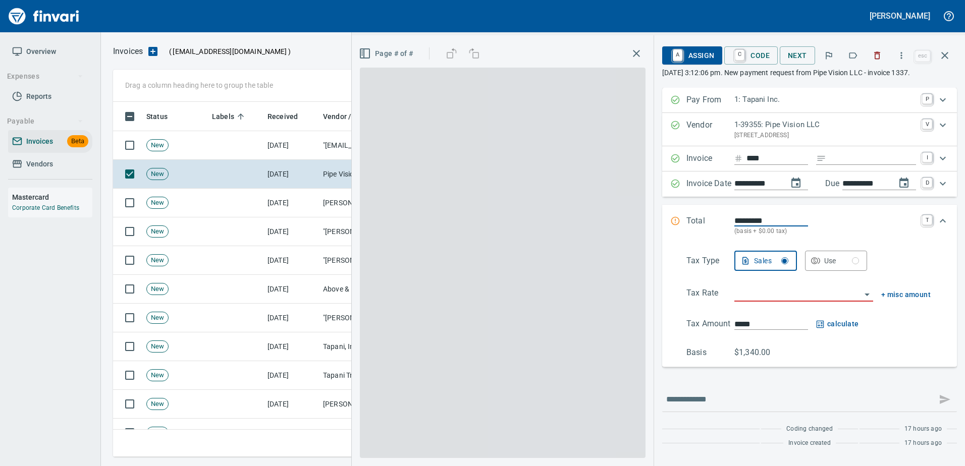
scroll to position [340, 824]
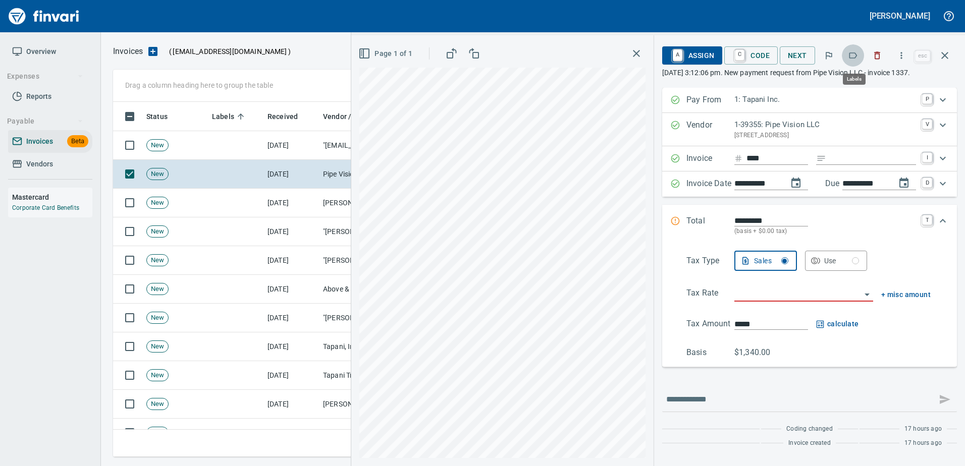
click at [851, 58] on icon "button" at bounding box center [853, 55] width 8 height 6
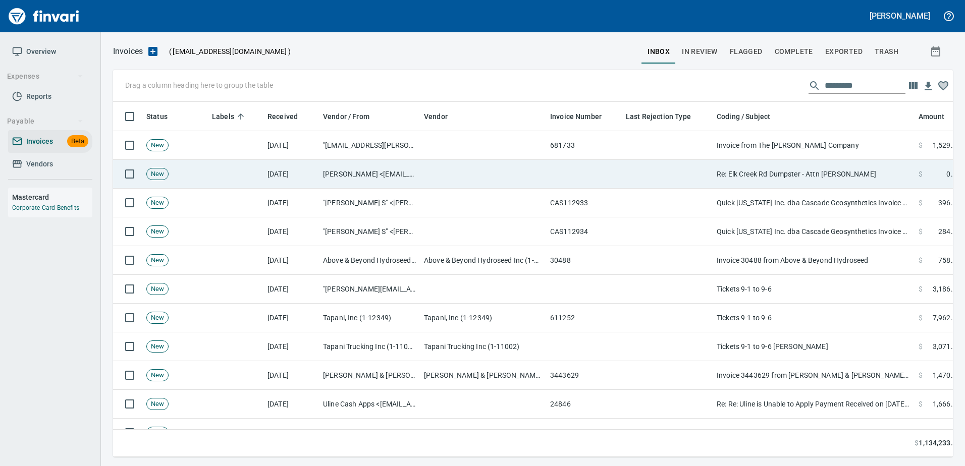
click at [798, 181] on td "Re: Elk Creek Rd Dumpster - Attn Melissa" at bounding box center [814, 174] width 202 height 29
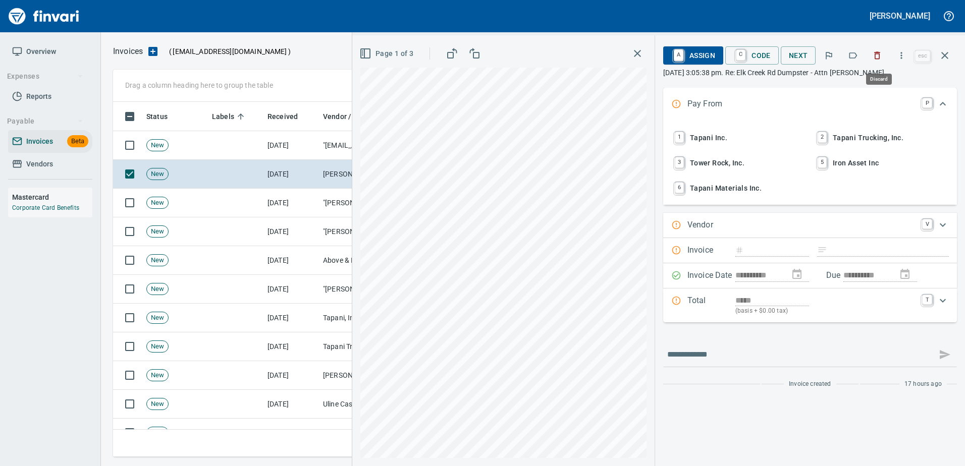
click at [885, 55] on button "button" at bounding box center [877, 55] width 22 height 22
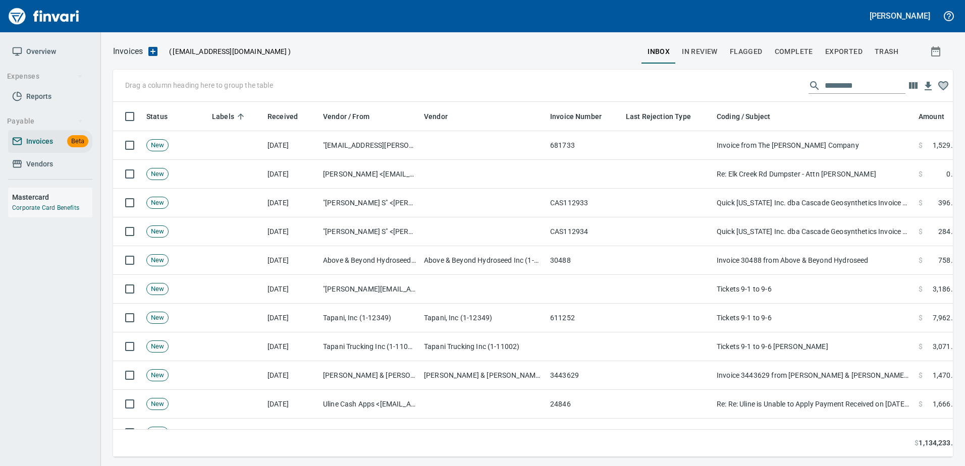
scroll to position [340, 824]
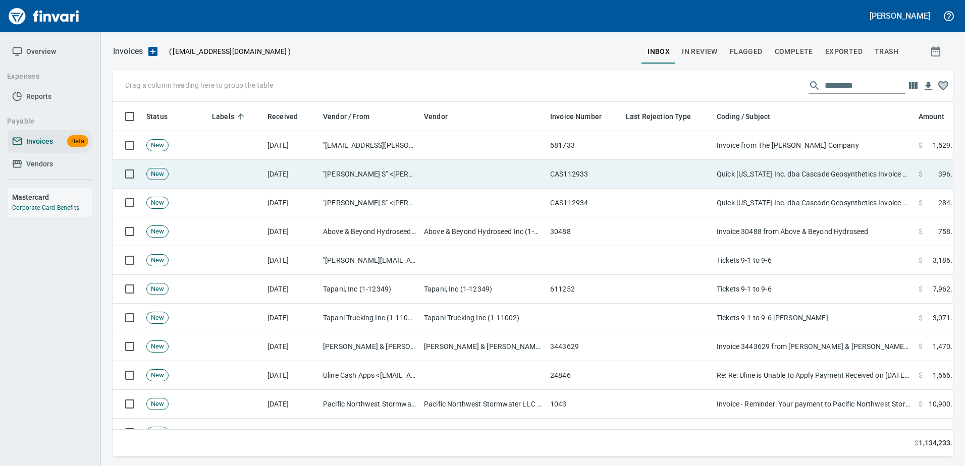
click at [806, 177] on td "Quick Oregon Inc. dba Cascade Geosynthetics Invoice #CAS112933 available for vi…" at bounding box center [814, 174] width 202 height 29
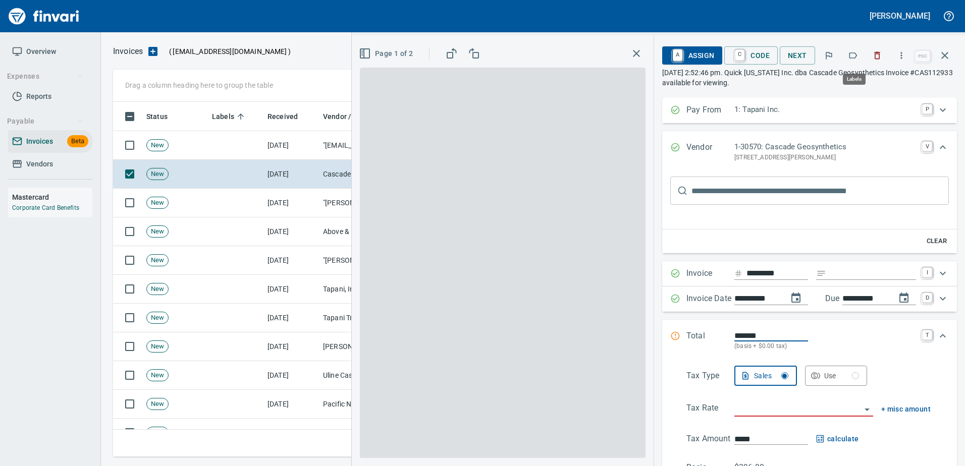
click at [860, 59] on button "button" at bounding box center [853, 55] width 22 height 22
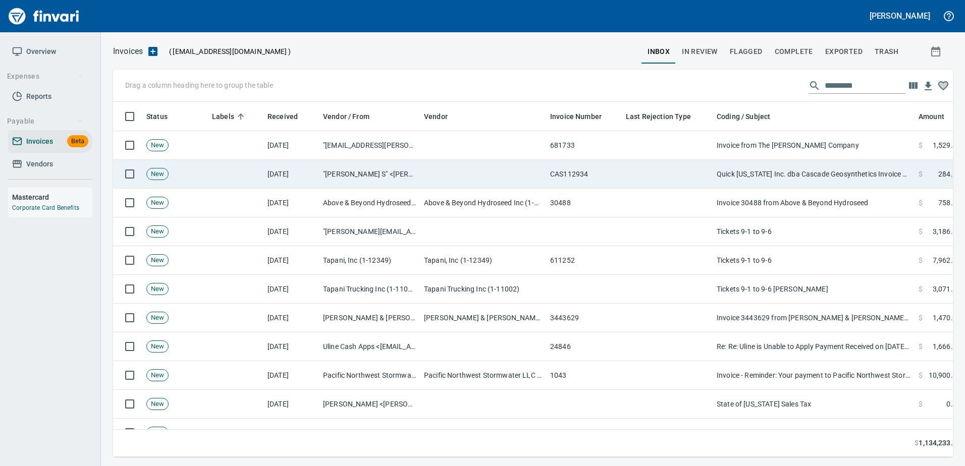
click at [827, 184] on td "Quick Oregon Inc. dba Cascade Geosynthetics Invoice #CAS112934 available for vi…" at bounding box center [814, 174] width 202 height 29
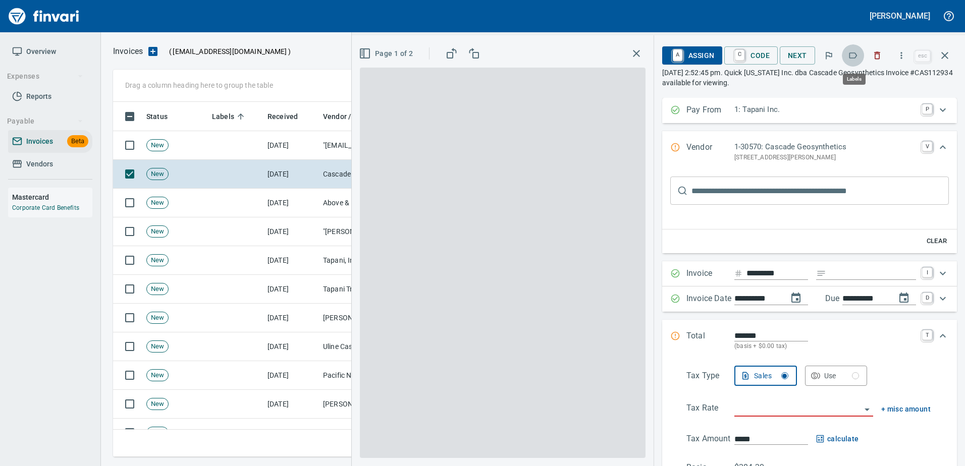
click at [852, 56] on icon "button" at bounding box center [853, 55] width 10 height 10
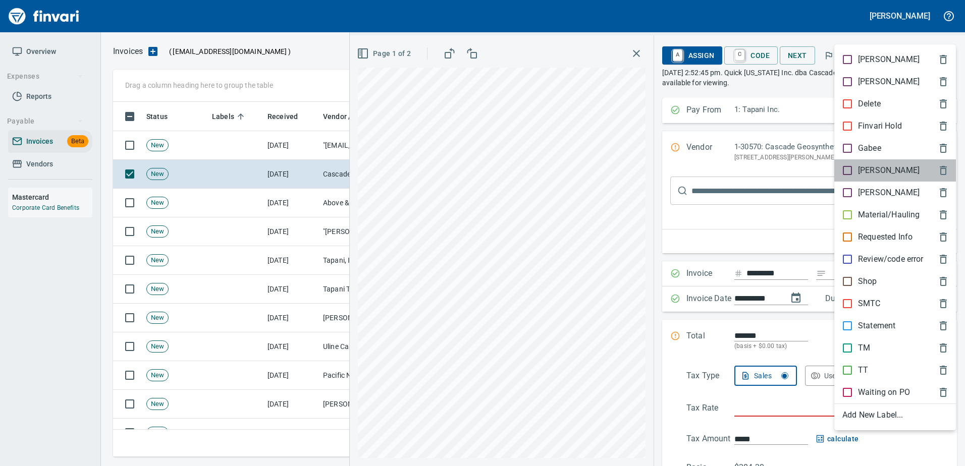
click at [856, 177] on div "[PERSON_NAME]" at bounding box center [895, 170] width 122 height 22
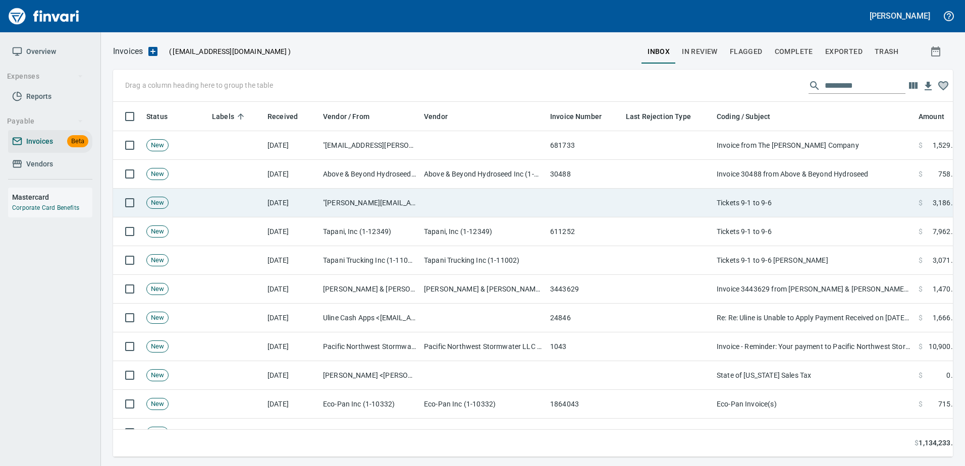
click at [821, 189] on td "Tickets 9-1 to 9-6" at bounding box center [814, 203] width 202 height 29
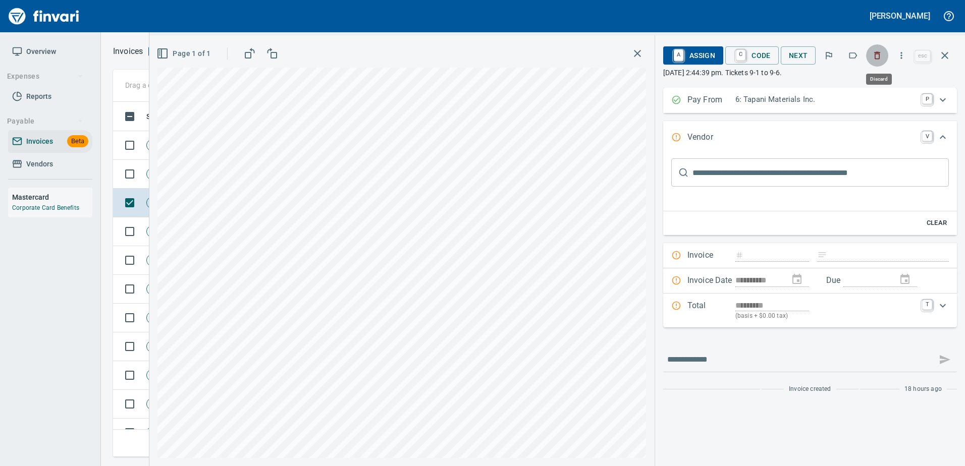
click at [881, 53] on icon "button" at bounding box center [878, 56] width 6 height 8
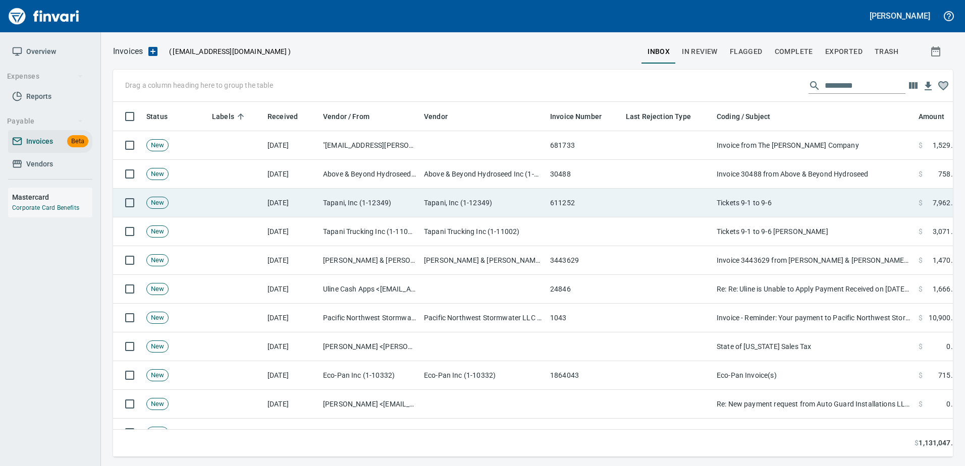
click at [755, 190] on td "Tickets 9-1 to 9-6" at bounding box center [814, 203] width 202 height 29
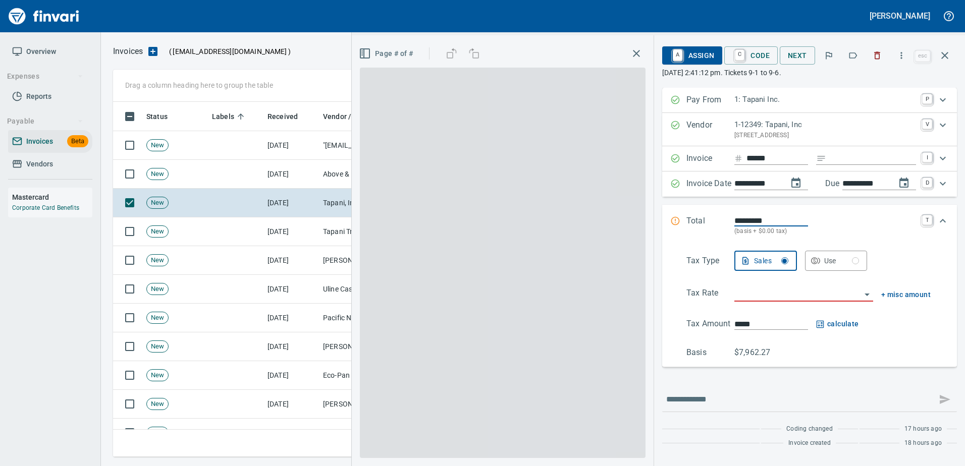
click at [874, 57] on icon "button" at bounding box center [877, 55] width 10 height 10
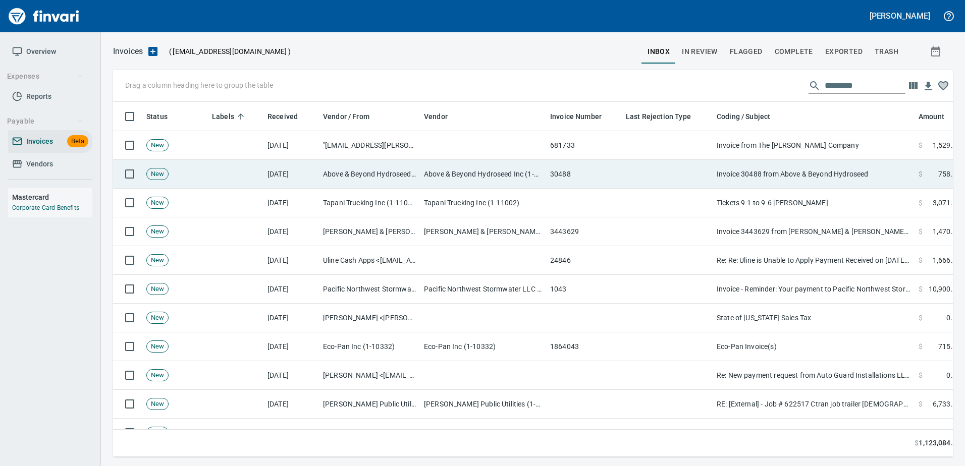
drag, startPoint x: 761, startPoint y: 173, endPoint x: 770, endPoint y: 158, distance: 17.7
click at [762, 172] on td "Invoice 30488 from Above & Beyond Hydroseed" at bounding box center [814, 174] width 202 height 29
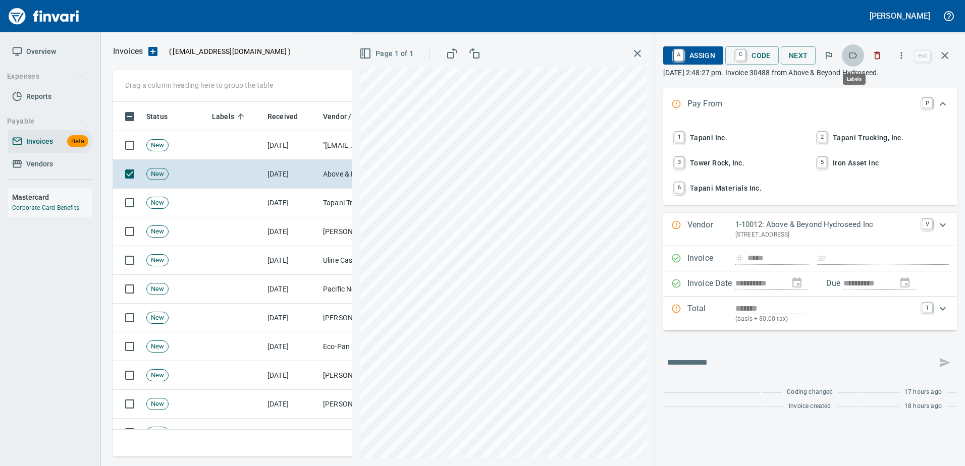
click at [858, 56] on icon "button" at bounding box center [853, 55] width 10 height 10
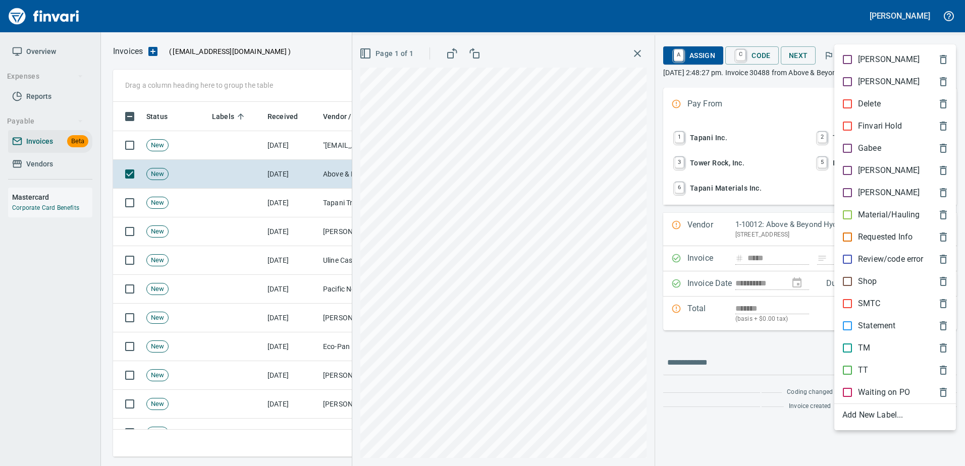
click at [865, 168] on p "[PERSON_NAME]" at bounding box center [889, 171] width 62 height 12
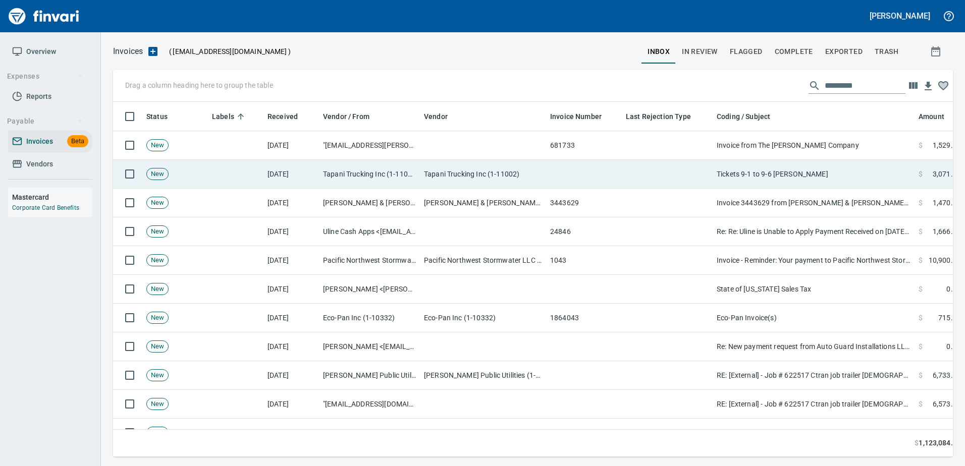
click at [846, 164] on td "Tickets 9-1 to 9-6 JL Storedahl" at bounding box center [814, 174] width 202 height 29
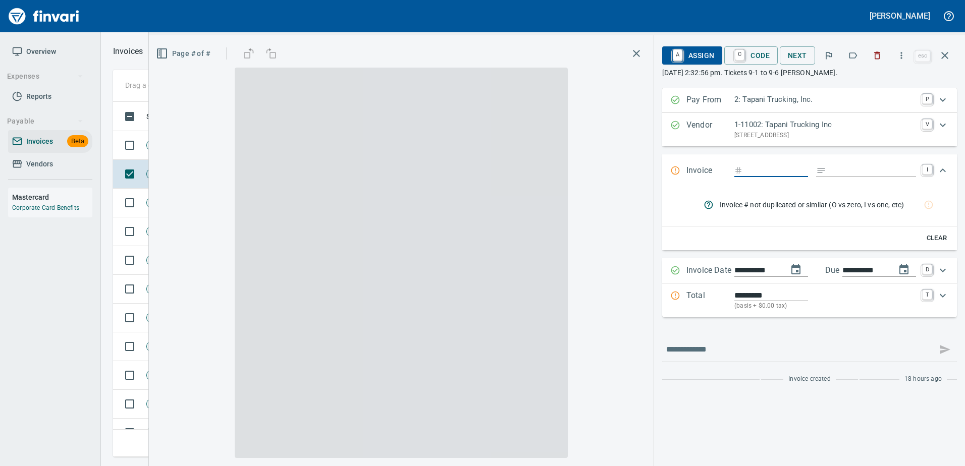
click at [882, 64] on button "button" at bounding box center [877, 55] width 22 height 22
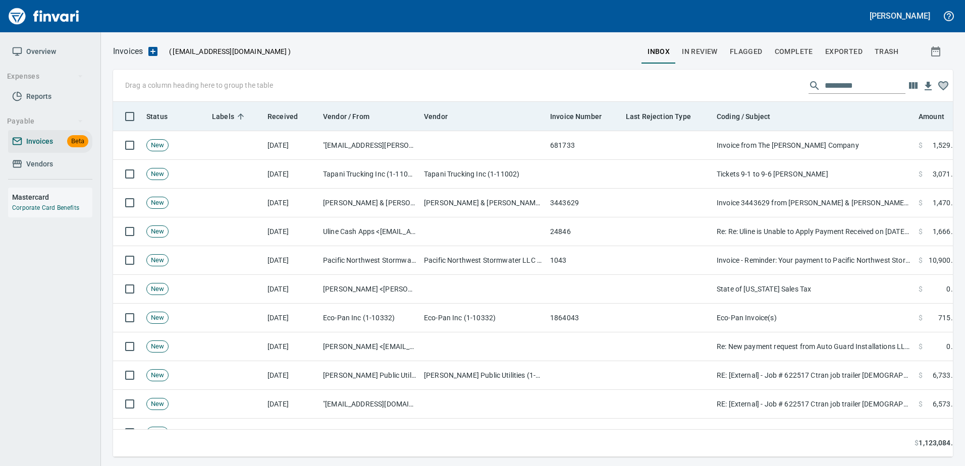
scroll to position [340, 824]
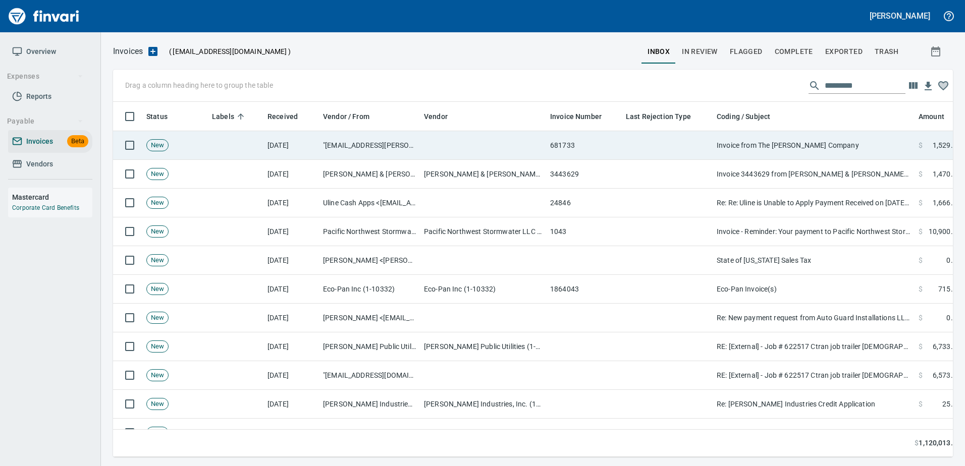
click at [831, 151] on td "Invoice from The [PERSON_NAME] Company" at bounding box center [814, 145] width 202 height 29
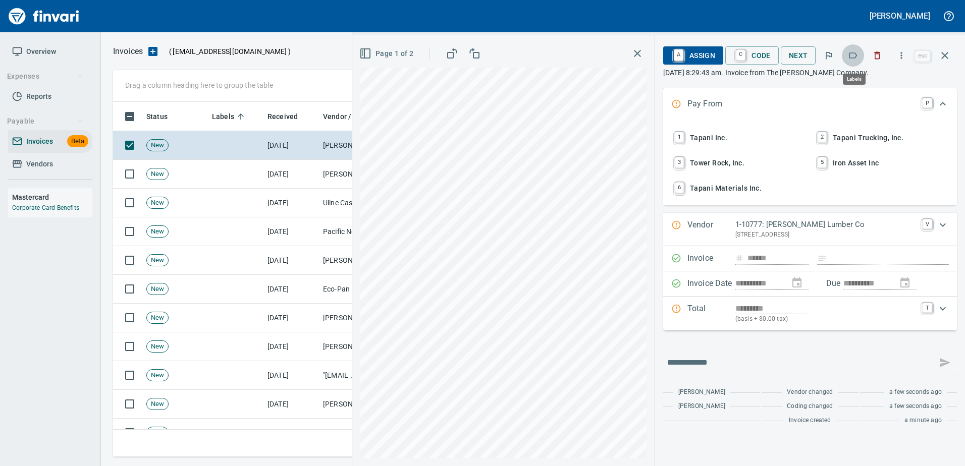
click at [852, 51] on icon "button" at bounding box center [853, 55] width 10 height 10
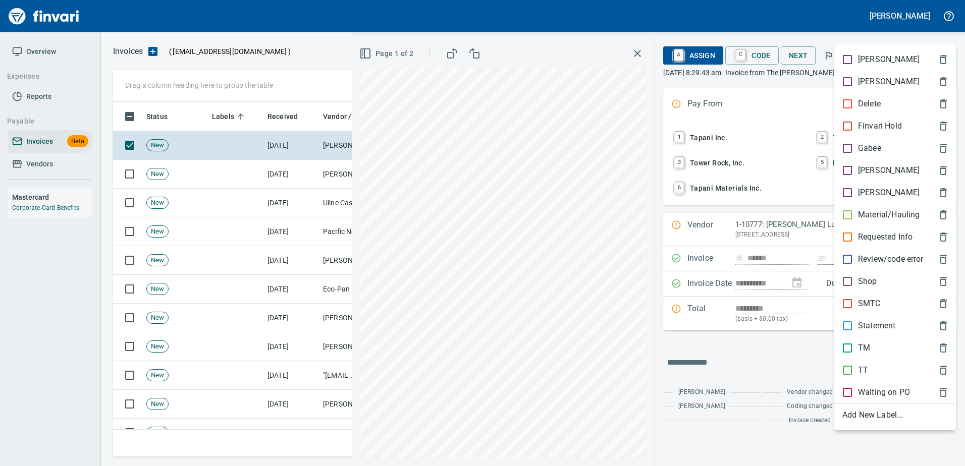
click at [860, 165] on p "[PERSON_NAME]" at bounding box center [889, 171] width 62 height 12
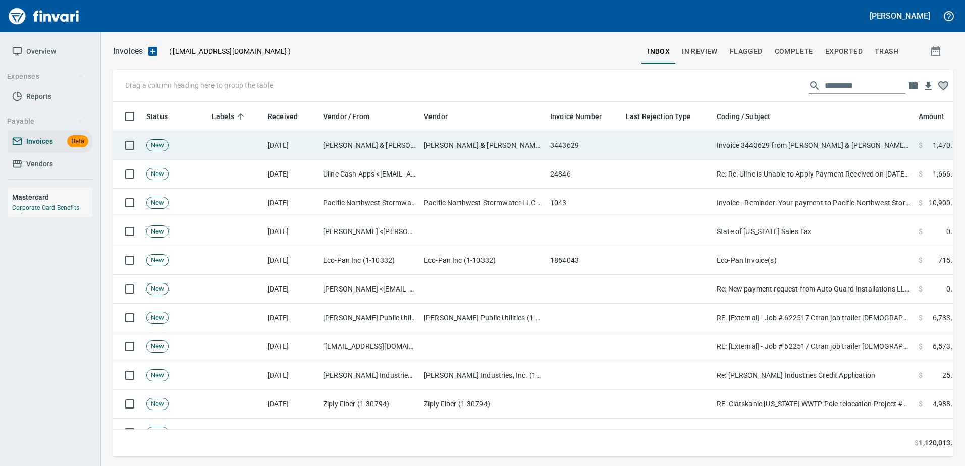
click at [858, 144] on td "Invoice 3443629 from Schwabe Williamson & Wyatt re: General Construction, 13113…" at bounding box center [814, 145] width 202 height 29
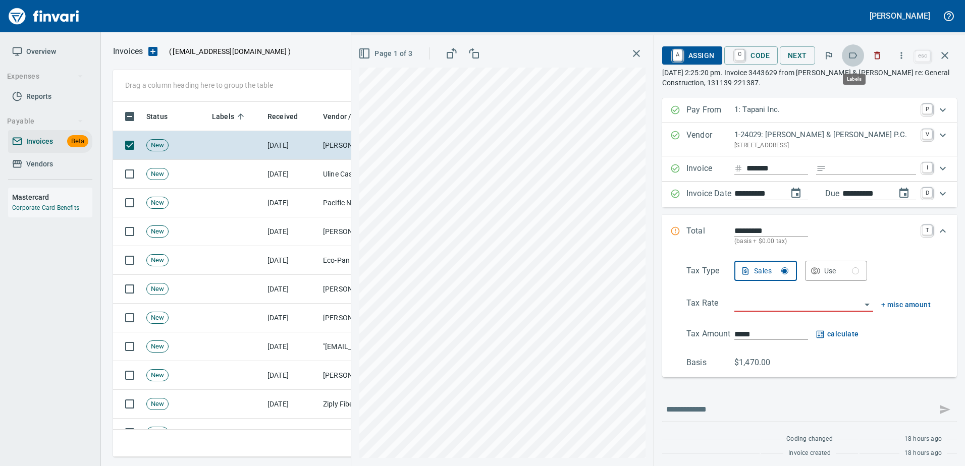
scroll to position [340, 824]
click at [855, 47] on button "button" at bounding box center [853, 55] width 22 height 22
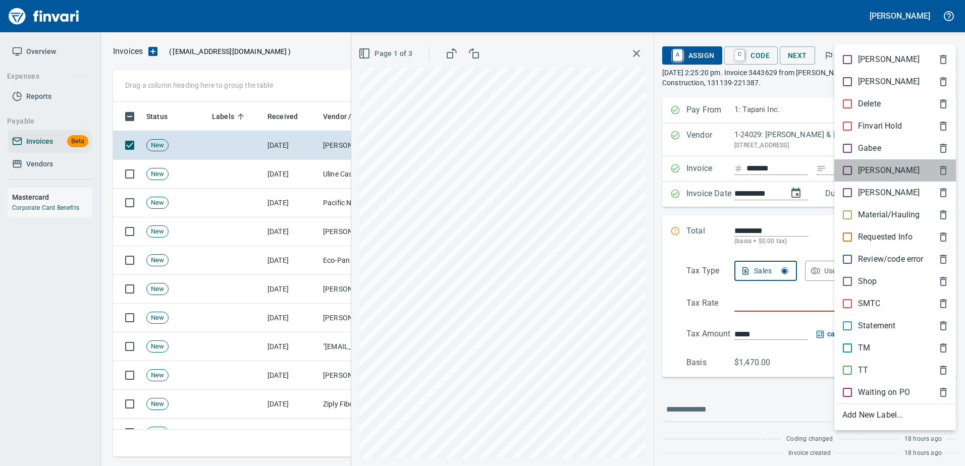
click at [859, 168] on p "[PERSON_NAME]" at bounding box center [889, 171] width 62 height 12
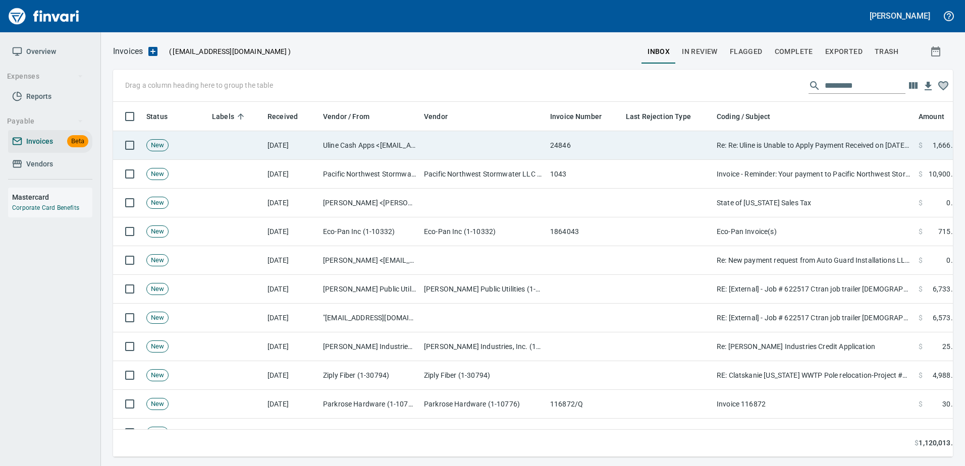
click at [825, 142] on td "Re: Re: Uline is Unable to Apply Payment Received on 09/08/2025 C# 15885707" at bounding box center [814, 145] width 202 height 29
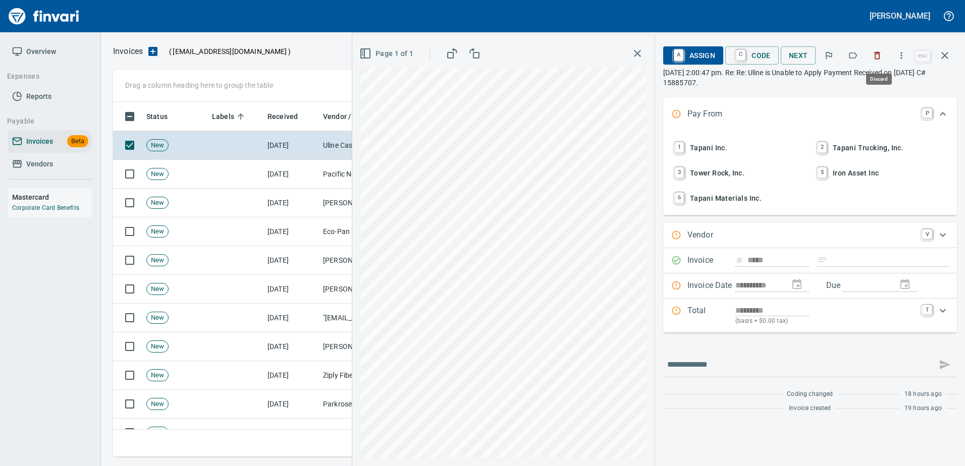
click at [876, 56] on icon "button" at bounding box center [878, 56] width 6 height 8
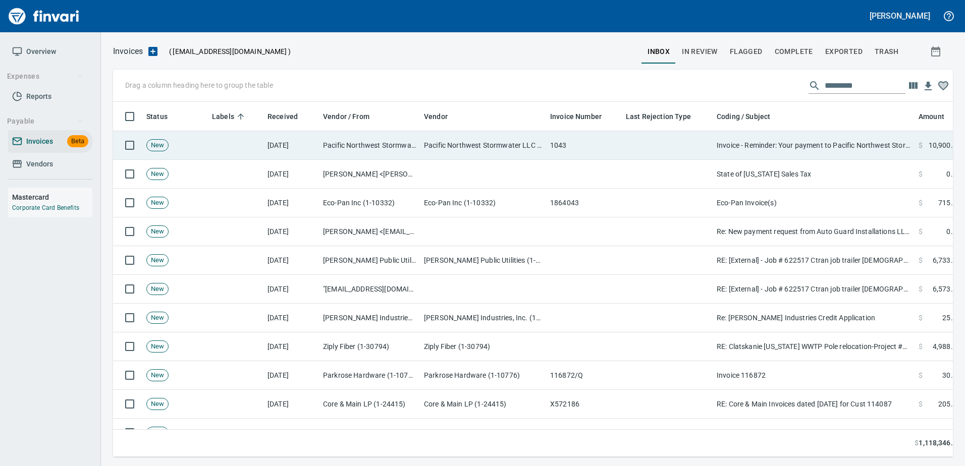
click at [817, 137] on td "Invoice - Reminder: Your payment to Pacific Northwest Stormwater, LLC is due" at bounding box center [814, 145] width 202 height 29
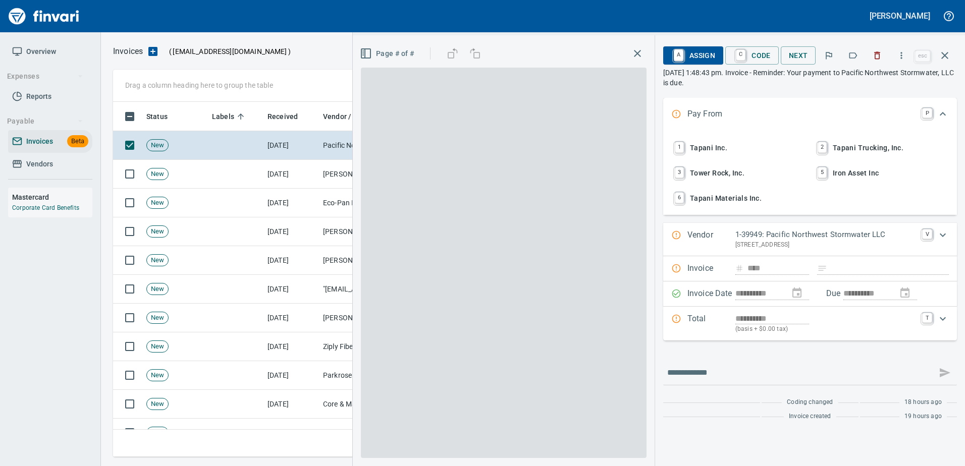
scroll to position [340, 824]
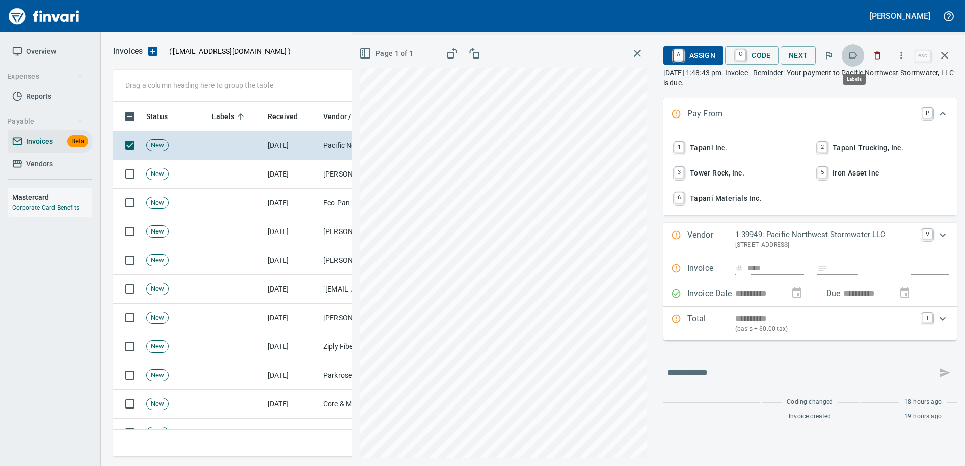
click at [852, 61] on button "button" at bounding box center [853, 55] width 22 height 22
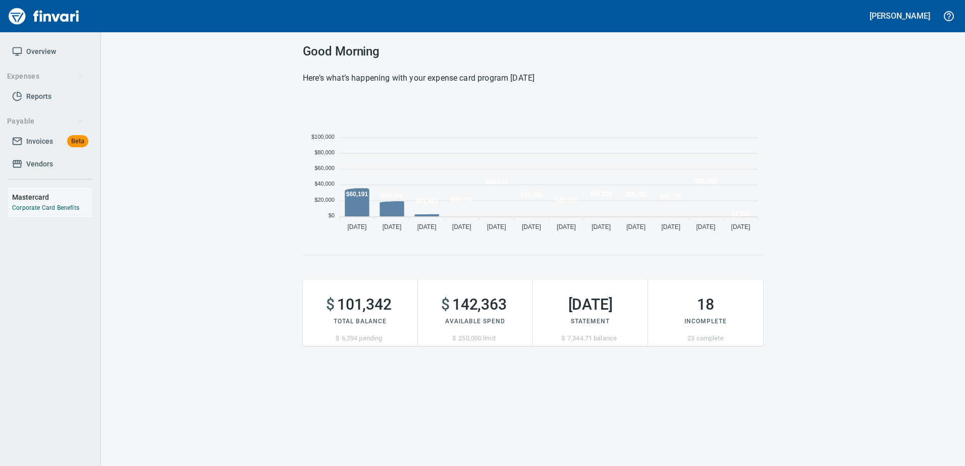
scroll to position [138, 453]
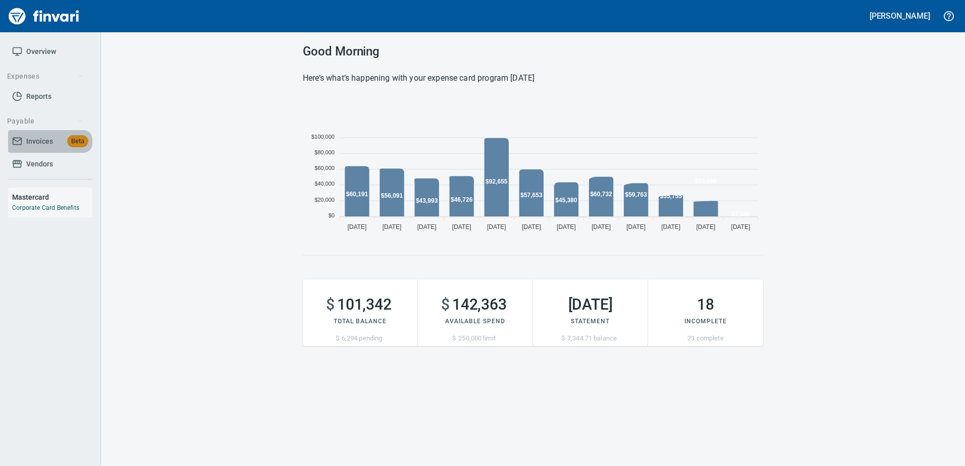
click at [40, 150] on link "Invoices Beta" at bounding box center [50, 141] width 84 height 23
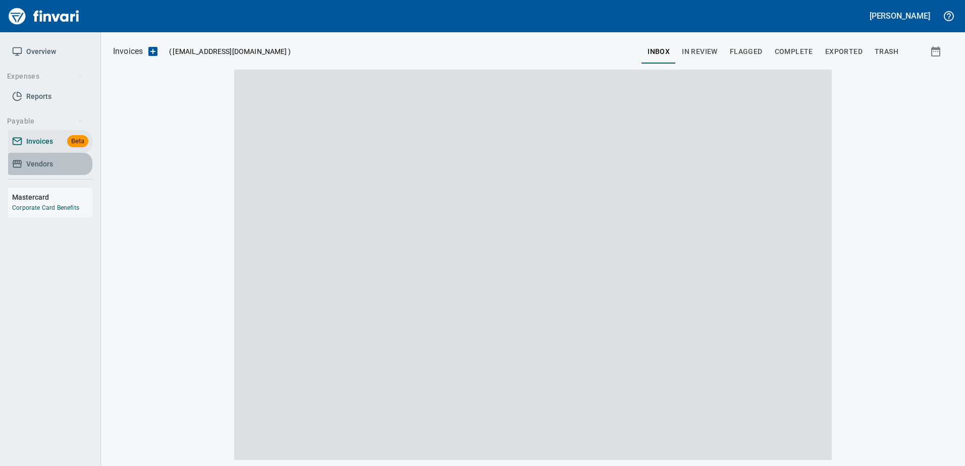
click at [40, 163] on span "Vendors" at bounding box center [39, 164] width 27 height 13
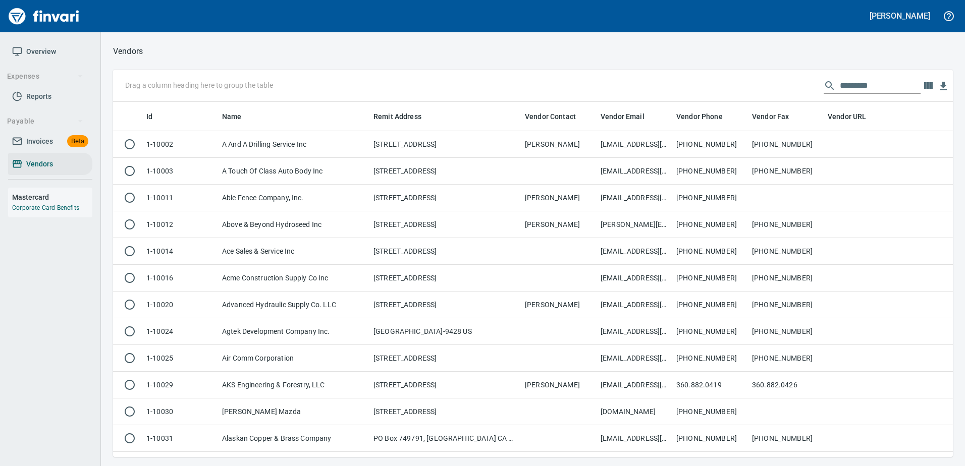
scroll to position [348, 825]
click at [895, 81] on input "text" at bounding box center [880, 86] width 81 height 16
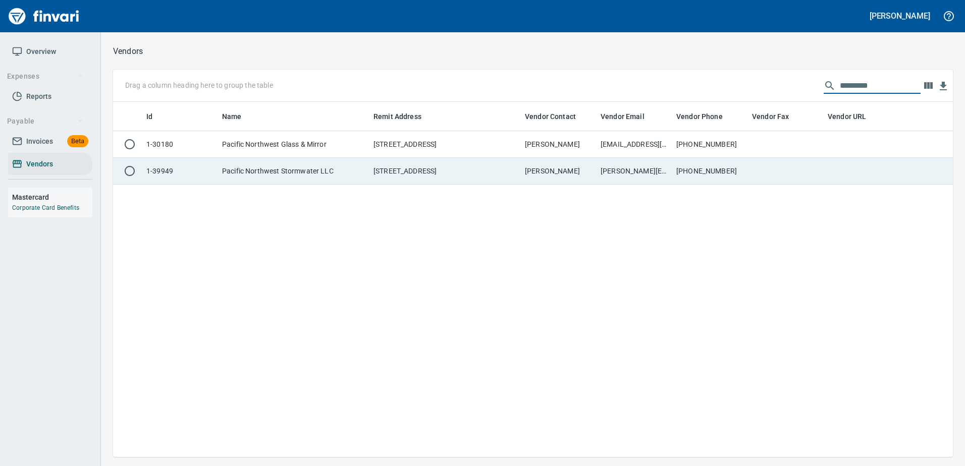
type input "*********"
click at [688, 167] on td "253-678-2608" at bounding box center [710, 171] width 76 height 27
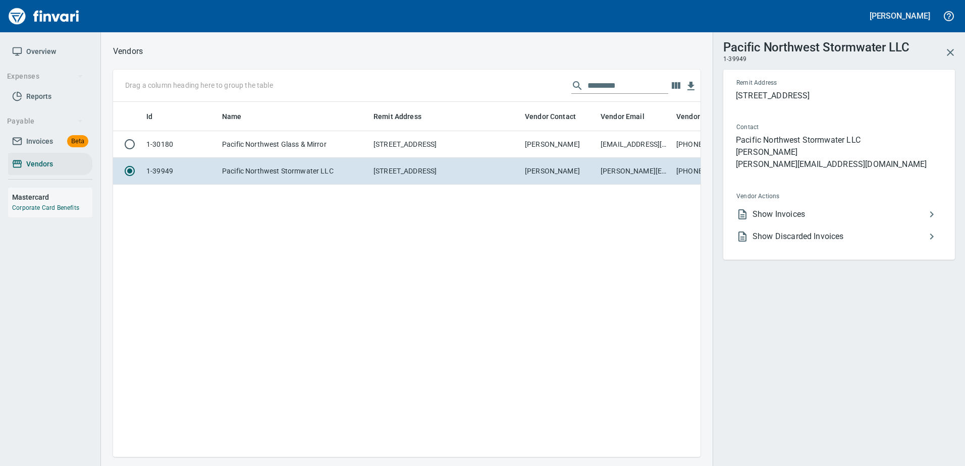
scroll to position [340, 580]
click at [769, 210] on span "Show Invoices" at bounding box center [839, 214] width 173 height 12
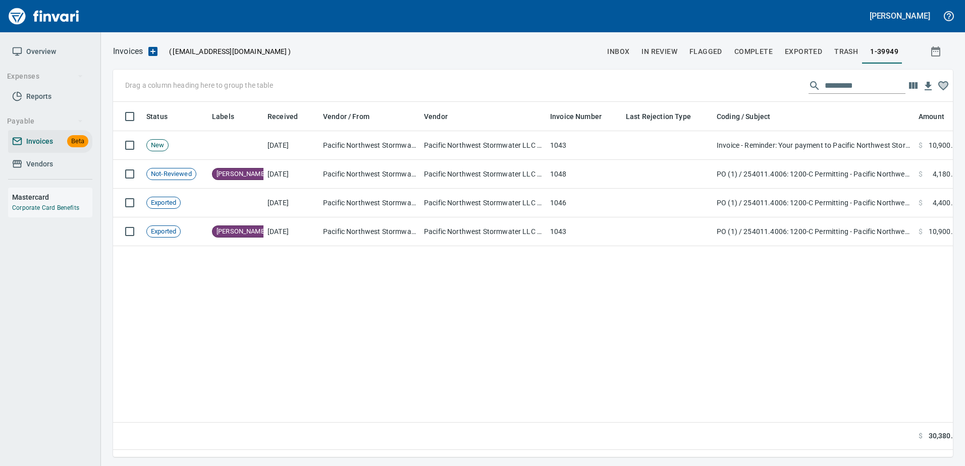
scroll to position [340, 832]
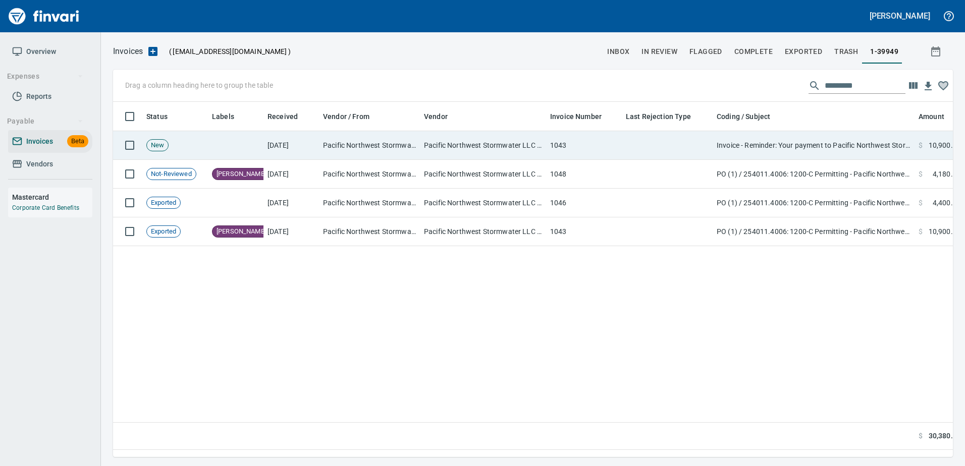
click at [596, 133] on td "1043" at bounding box center [584, 145] width 76 height 29
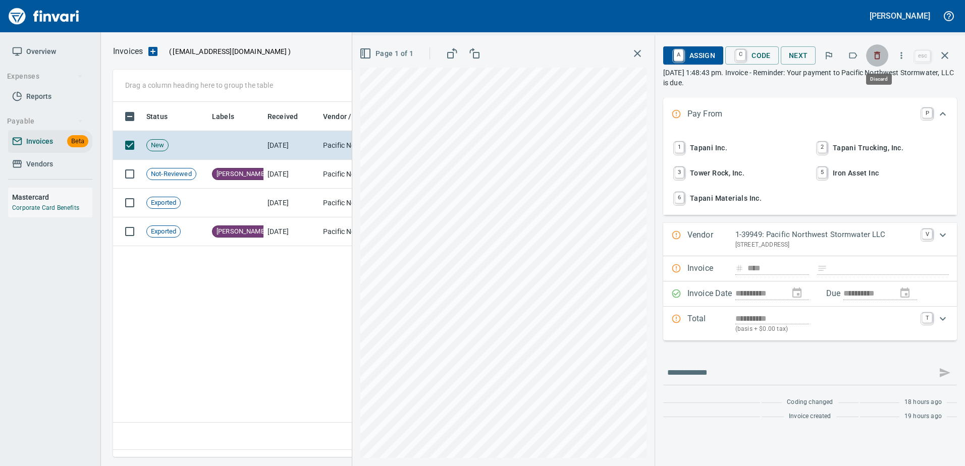
drag, startPoint x: 881, startPoint y: 61, endPoint x: 677, endPoint y: 4, distance: 211.7
click at [881, 60] on button "button" at bounding box center [877, 55] width 22 height 22
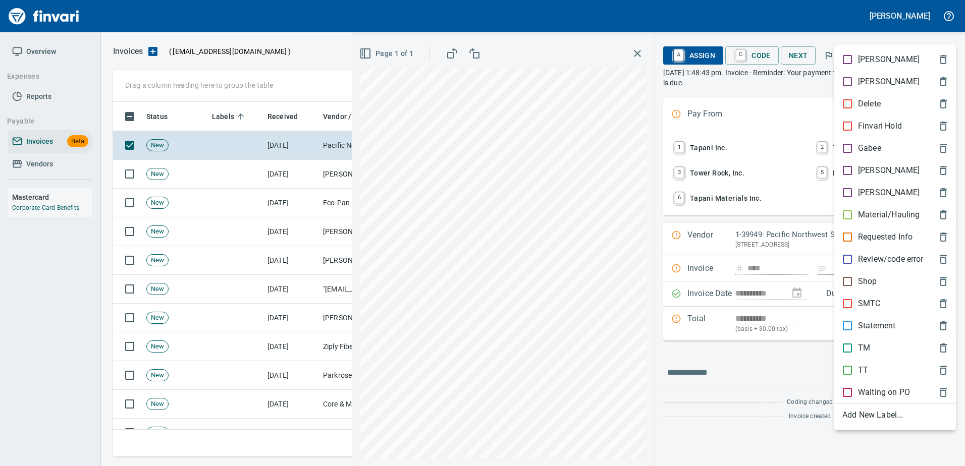
scroll to position [340, 824]
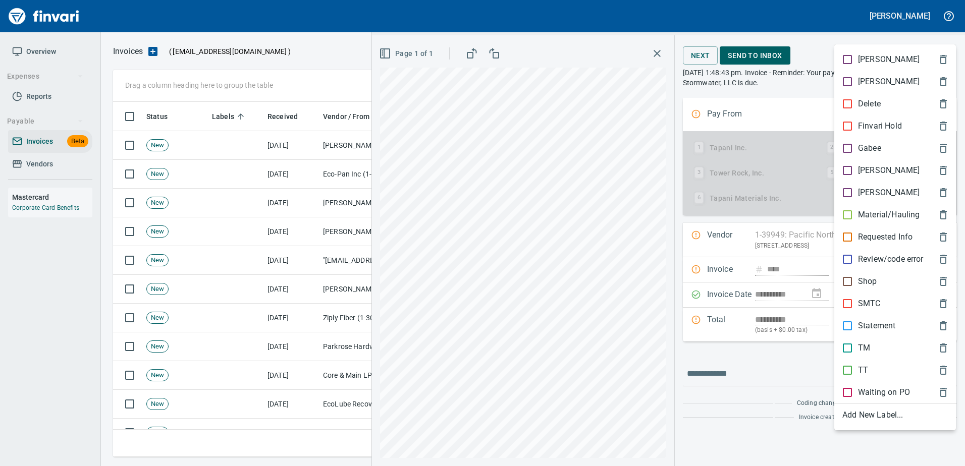
click at [935, 39] on div at bounding box center [482, 233] width 965 height 466
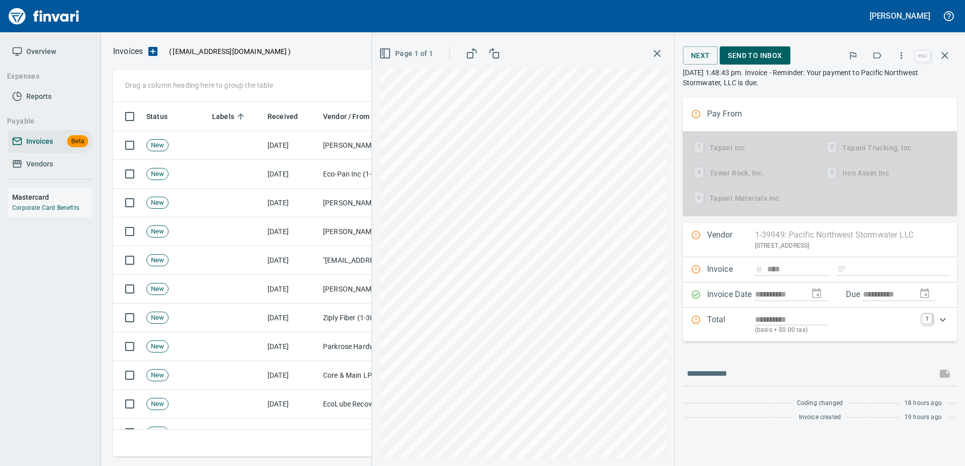
drag, startPoint x: 948, startPoint y: 53, endPoint x: 878, endPoint y: 67, distance: 72.0
click at [947, 53] on icon "button" at bounding box center [945, 55] width 12 height 12
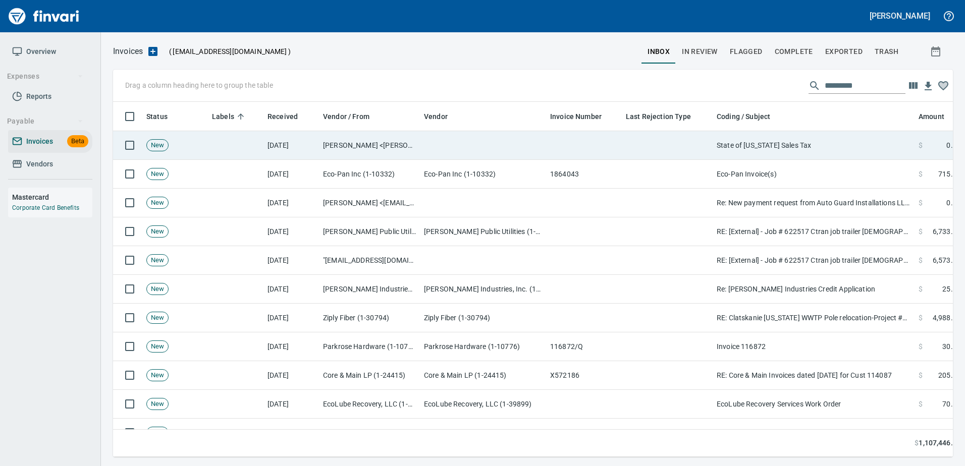
click at [733, 156] on td "State of [US_STATE] Sales Tax" at bounding box center [814, 145] width 202 height 29
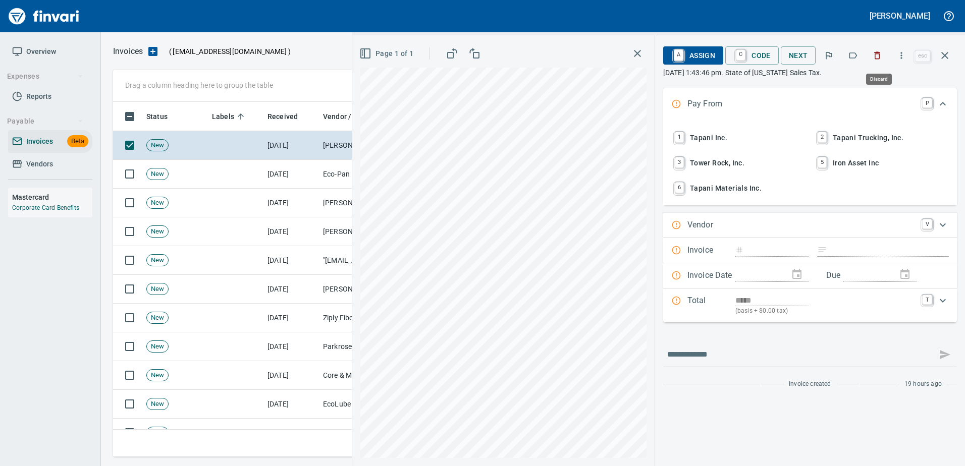
click at [878, 63] on button "button" at bounding box center [877, 55] width 22 height 22
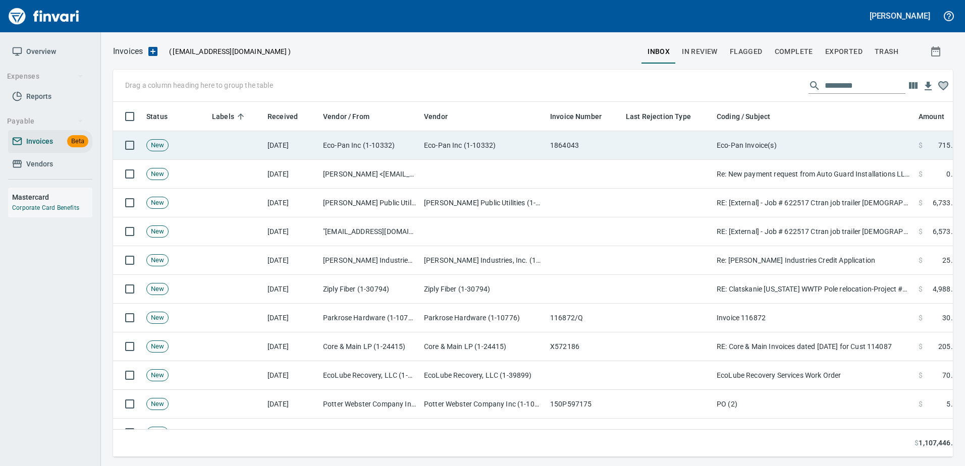
click at [799, 145] on td "Eco-Pan Invoice(s)" at bounding box center [814, 145] width 202 height 29
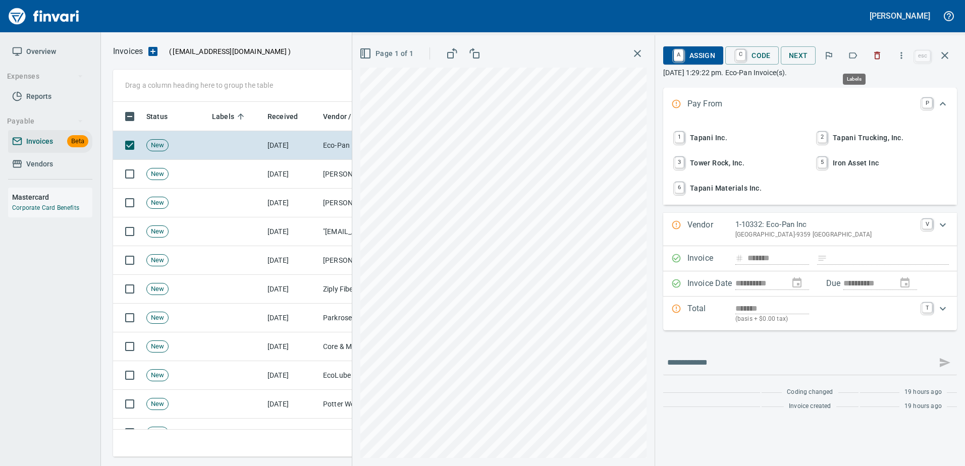
click at [850, 60] on icon "button" at bounding box center [853, 55] width 10 height 10
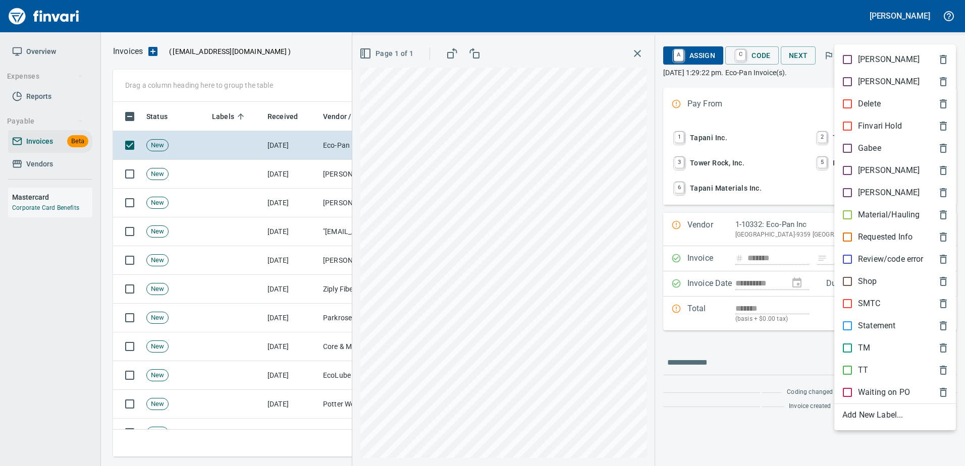
scroll to position [340, 824]
click at [868, 165] on p "[PERSON_NAME]" at bounding box center [889, 171] width 62 height 12
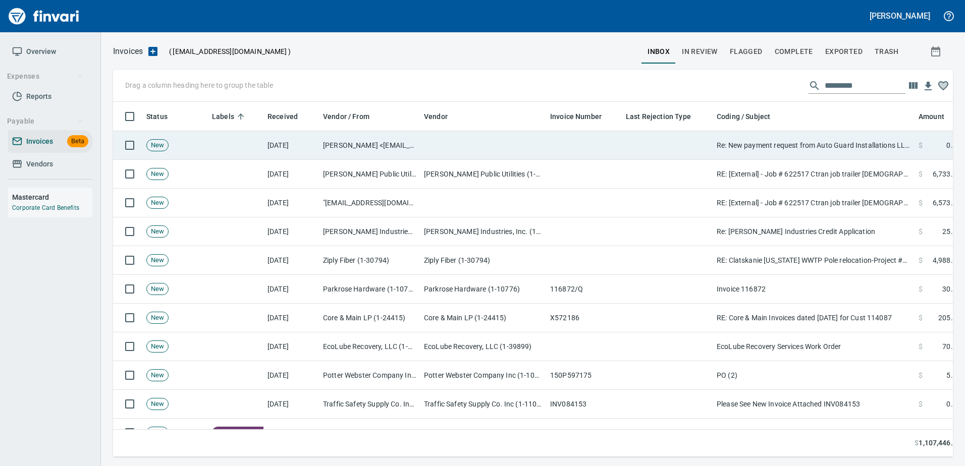
click at [820, 152] on td "Re: New payment request from Auto Guard Installations LLC - invoice 191" at bounding box center [814, 145] width 202 height 29
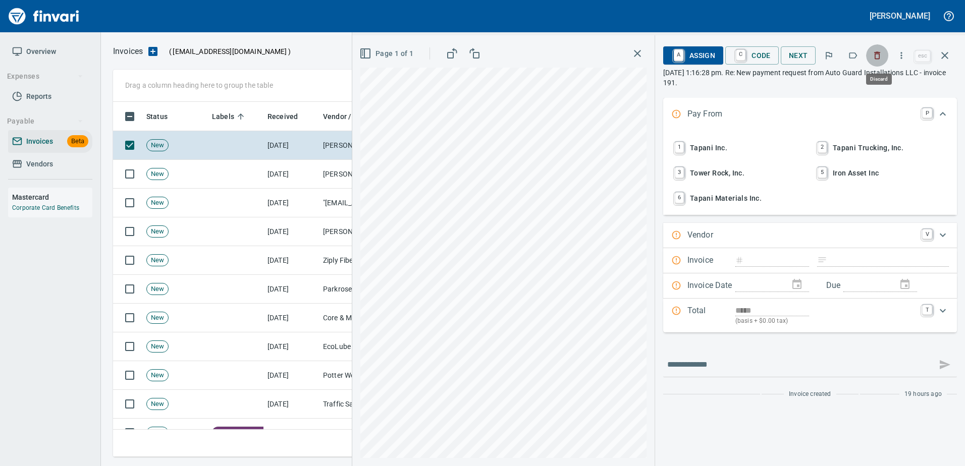
scroll to position [340, 824]
click at [878, 54] on icon "button" at bounding box center [878, 56] width 6 height 8
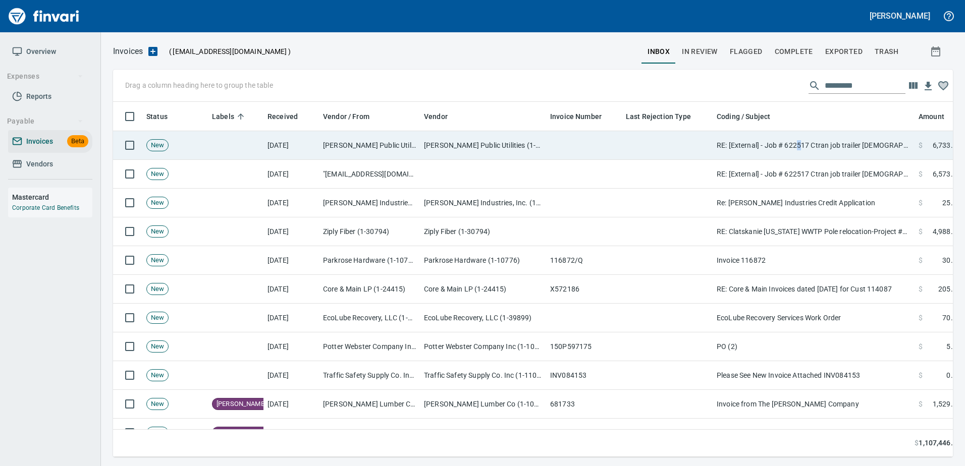
drag, startPoint x: 799, startPoint y: 158, endPoint x: 797, endPoint y: 152, distance: 6.4
click at [799, 157] on td "RE: [External] - Job # 622517 Ctran job trailer [DEMOGRAPHIC_DATA] power" at bounding box center [814, 145] width 202 height 29
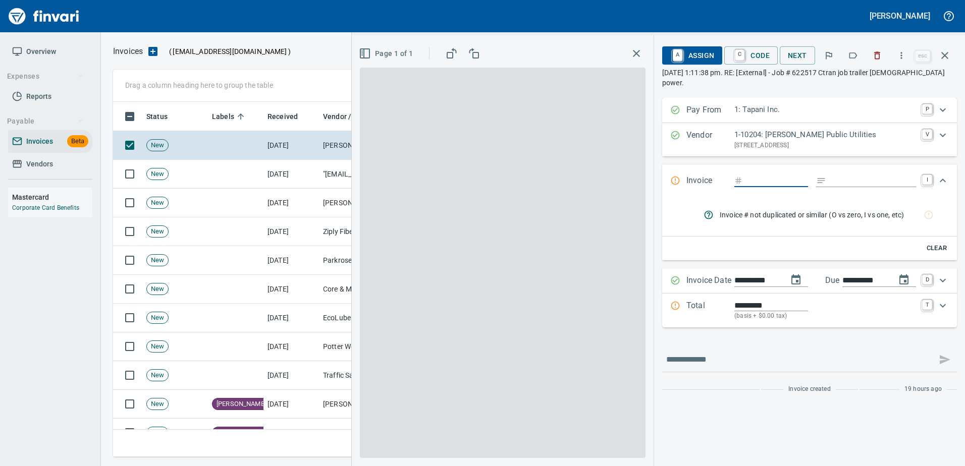
drag, startPoint x: 797, startPoint y: 152, endPoint x: 858, endPoint y: 35, distance: 131.8
click at [858, 35] on div "**********" at bounding box center [809, 250] width 311 height 431
drag, startPoint x: 942, startPoint y: 52, endPoint x: 758, endPoint y: 217, distance: 247.4
click at [942, 52] on icon "button" at bounding box center [944, 55] width 7 height 7
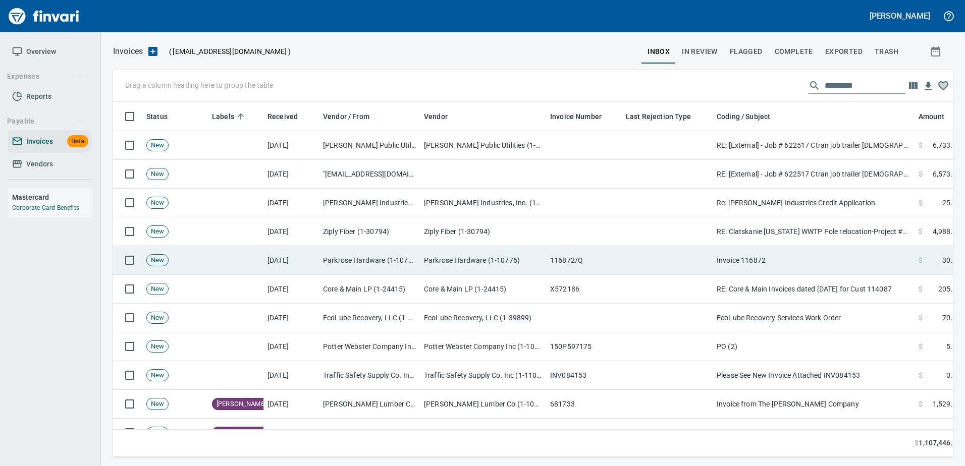
scroll to position [340, 824]
click at [706, 267] on td at bounding box center [667, 260] width 91 height 29
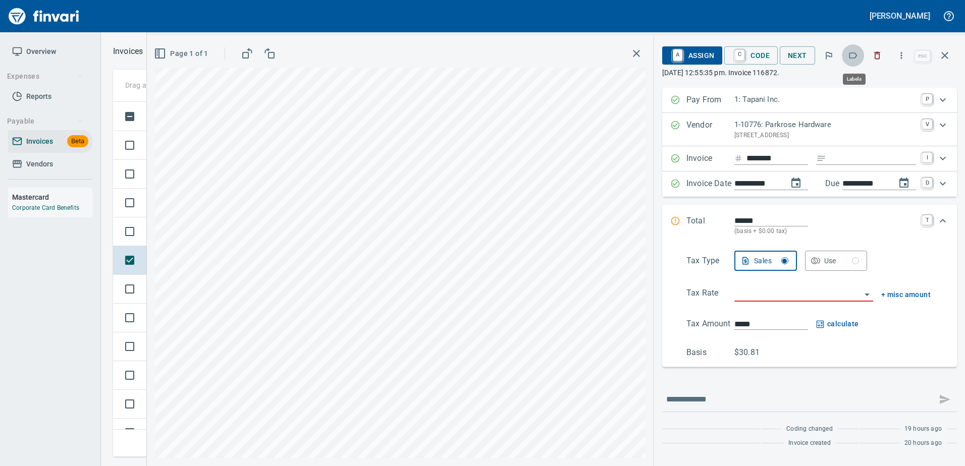
click at [853, 61] on button "button" at bounding box center [853, 55] width 22 height 22
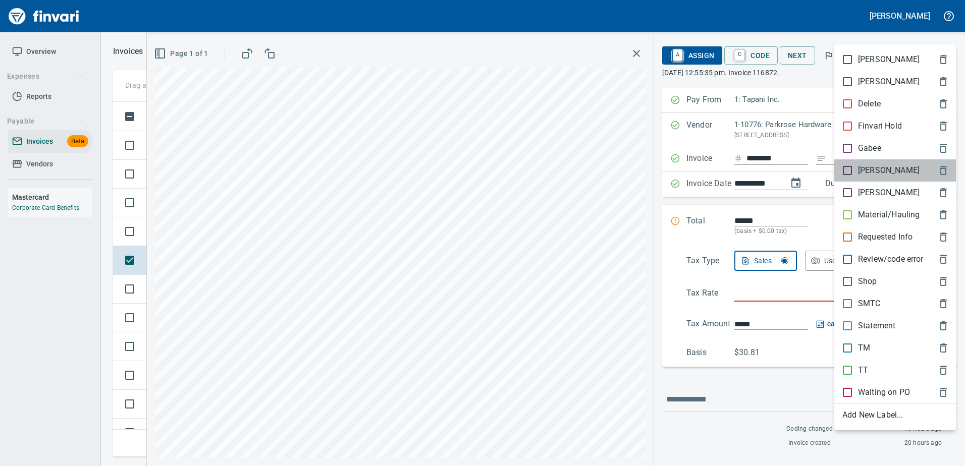
click at [861, 169] on p "[PERSON_NAME]" at bounding box center [889, 171] width 62 height 12
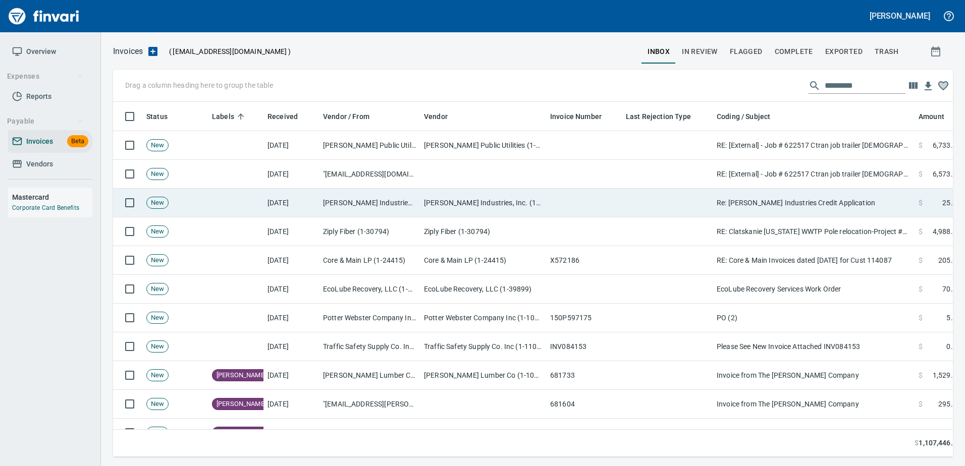
click at [782, 211] on td "Re: [PERSON_NAME] Industries Credit Application" at bounding box center [814, 203] width 202 height 29
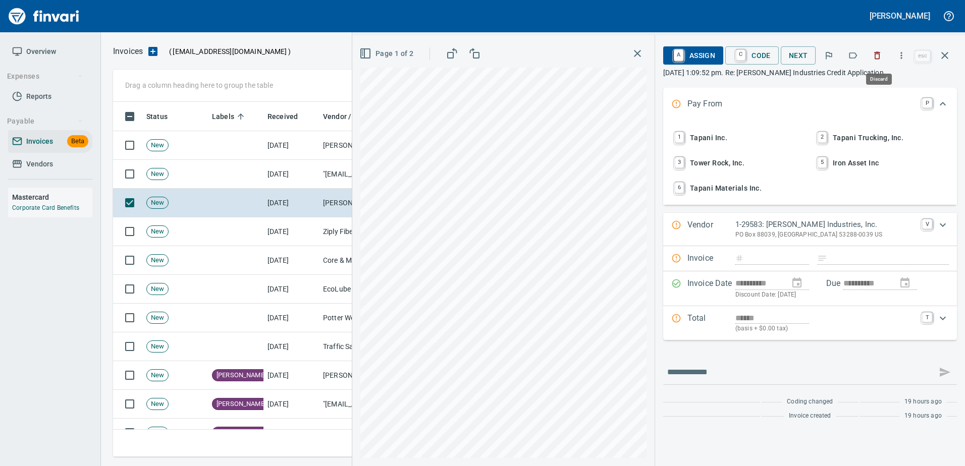
click at [880, 54] on icon "button" at bounding box center [878, 56] width 6 height 8
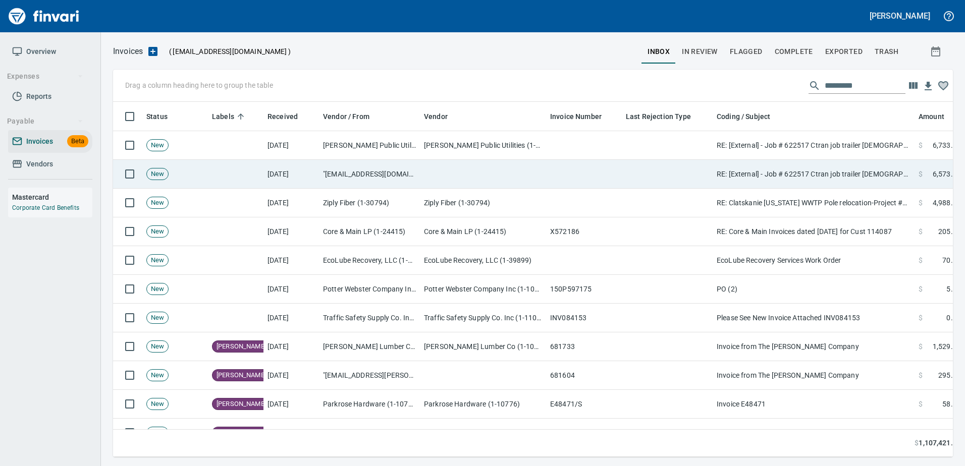
click at [767, 175] on td "RE: [External] - Job # 622517 Ctran job trailer [DEMOGRAPHIC_DATA] power" at bounding box center [814, 174] width 202 height 29
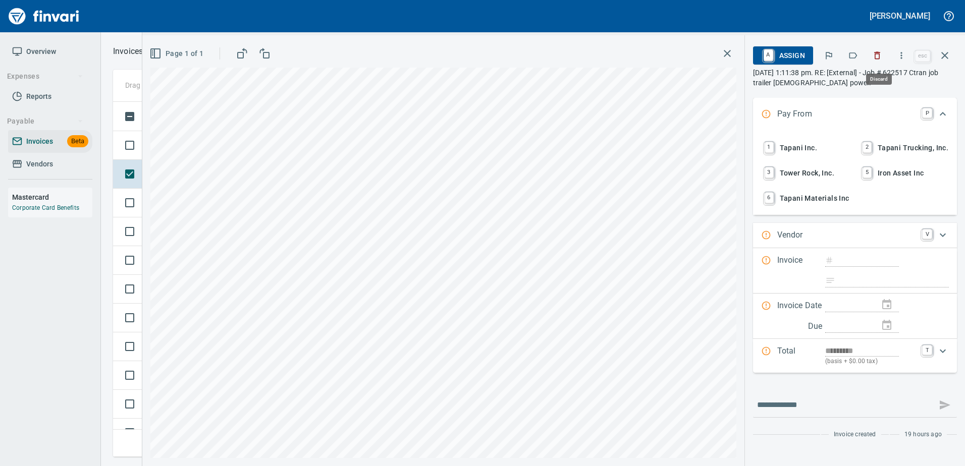
click at [877, 57] on icon "button" at bounding box center [878, 56] width 6 height 8
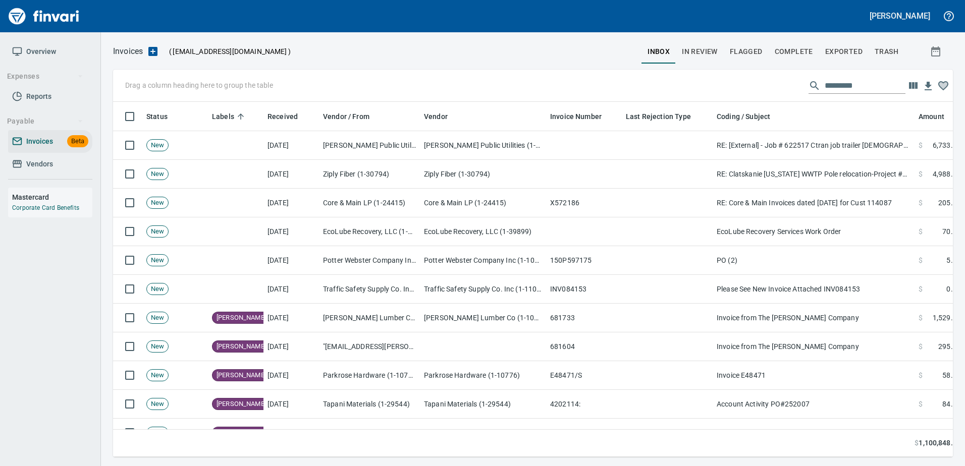
scroll to position [340, 824]
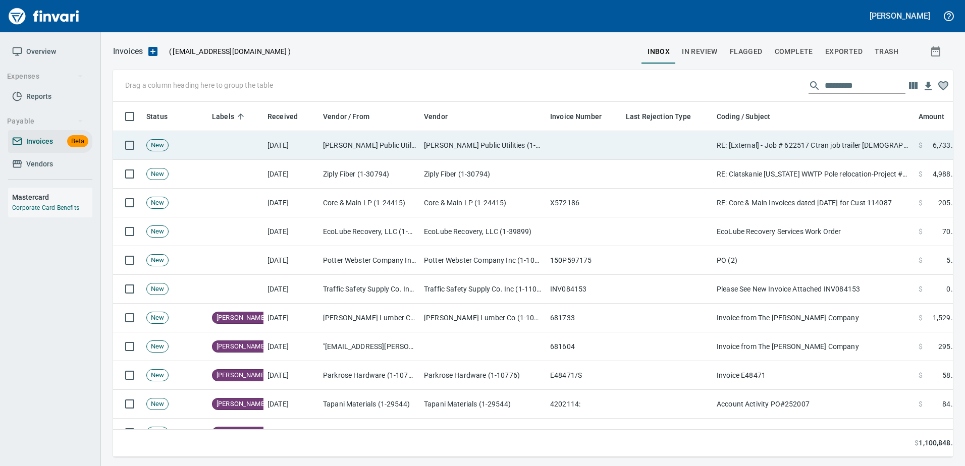
click at [794, 146] on td "RE: [External] - Job # 622517 Ctran job trailer [DEMOGRAPHIC_DATA] power" at bounding box center [814, 145] width 202 height 29
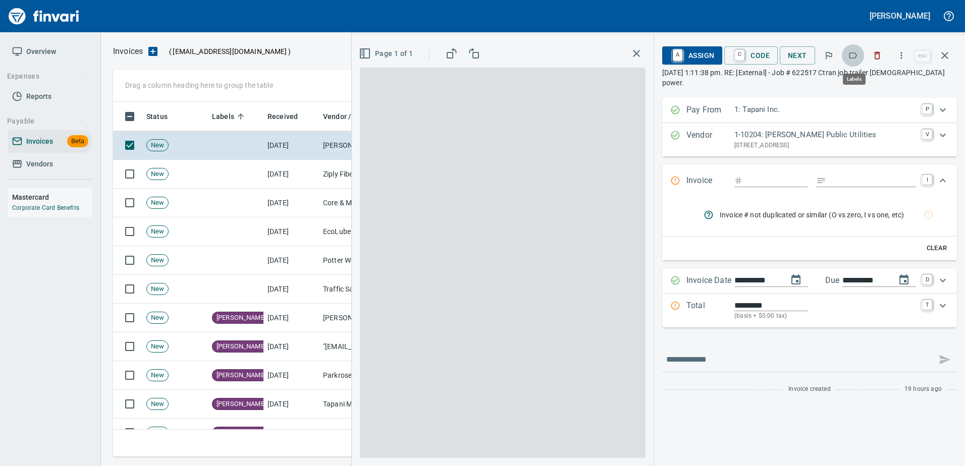
click at [856, 58] on icon "button" at bounding box center [853, 55] width 10 height 10
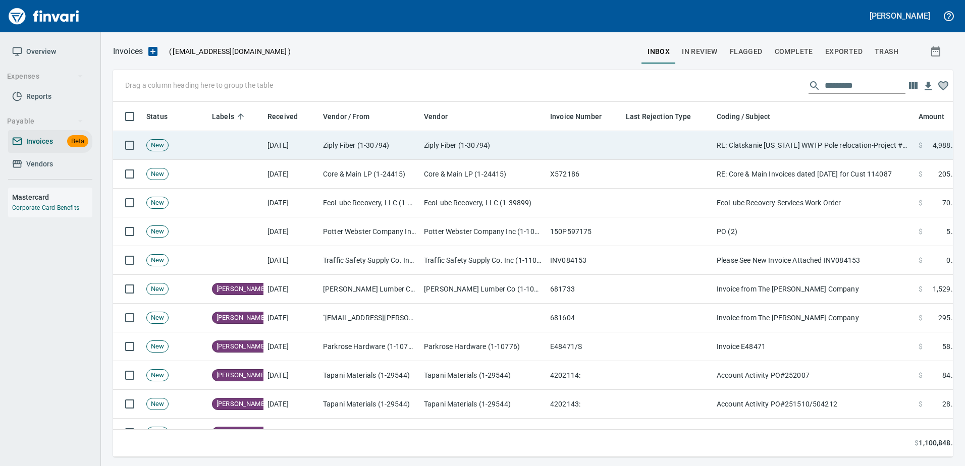
click at [789, 140] on td "RE: Clatskanie [US_STATE] WWTP Pole relocation-Project #6018617" at bounding box center [814, 145] width 202 height 29
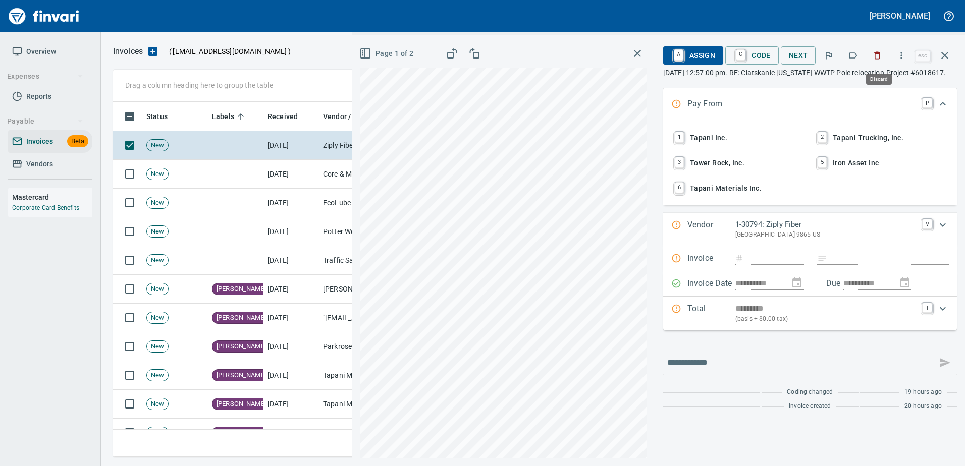
click at [876, 51] on icon "button" at bounding box center [877, 55] width 10 height 10
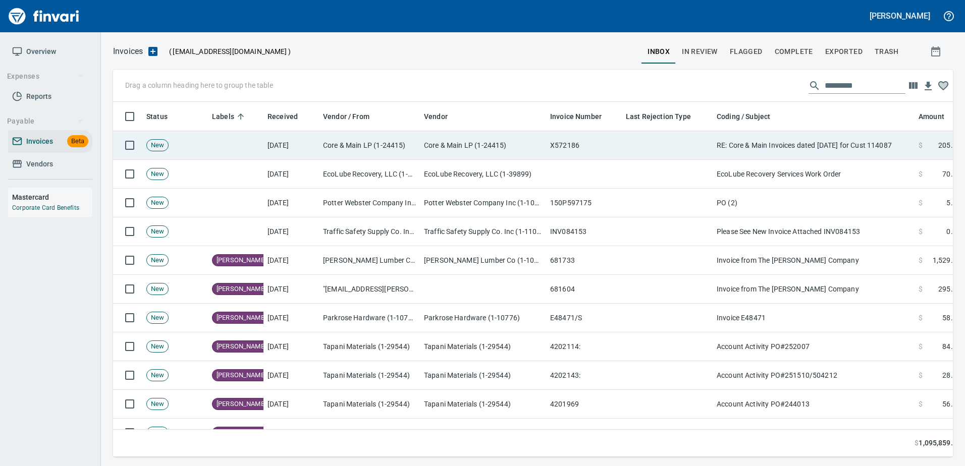
click at [838, 138] on td "RE: Core & Main Invoices dated [DATE] for Cust 114087" at bounding box center [814, 145] width 202 height 29
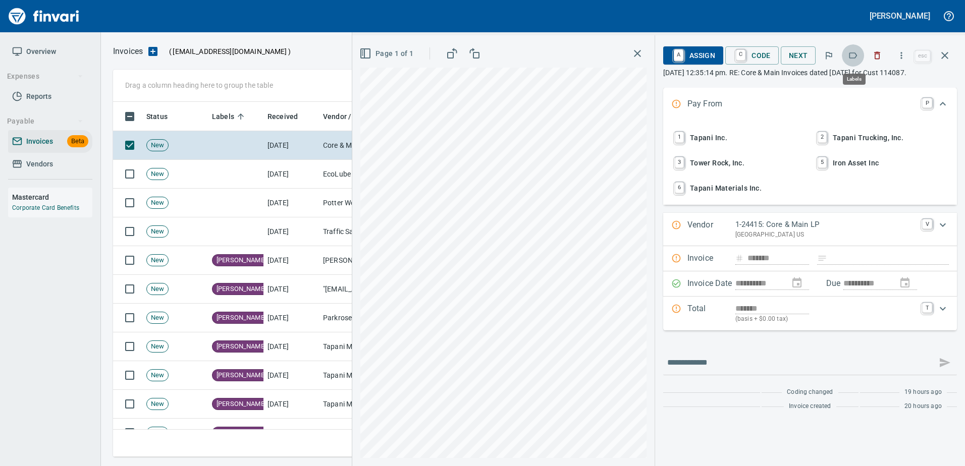
click at [858, 57] on icon "button" at bounding box center [853, 55] width 10 height 10
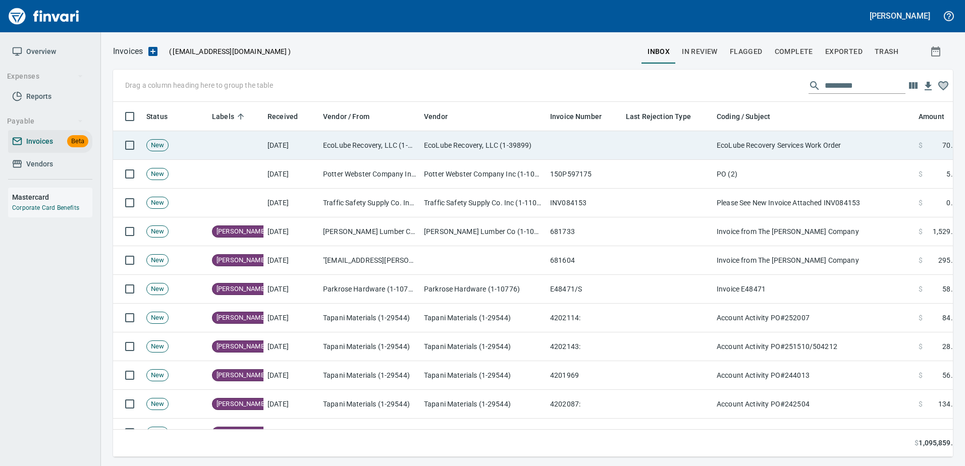
click at [827, 140] on td "EcoLube Recovery Services Work Order" at bounding box center [814, 145] width 202 height 29
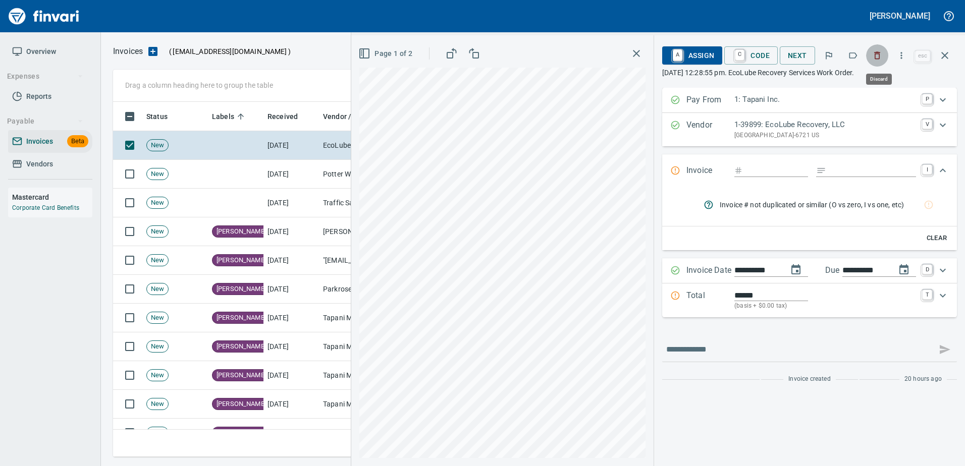
click at [872, 53] on button "button" at bounding box center [877, 55] width 22 height 22
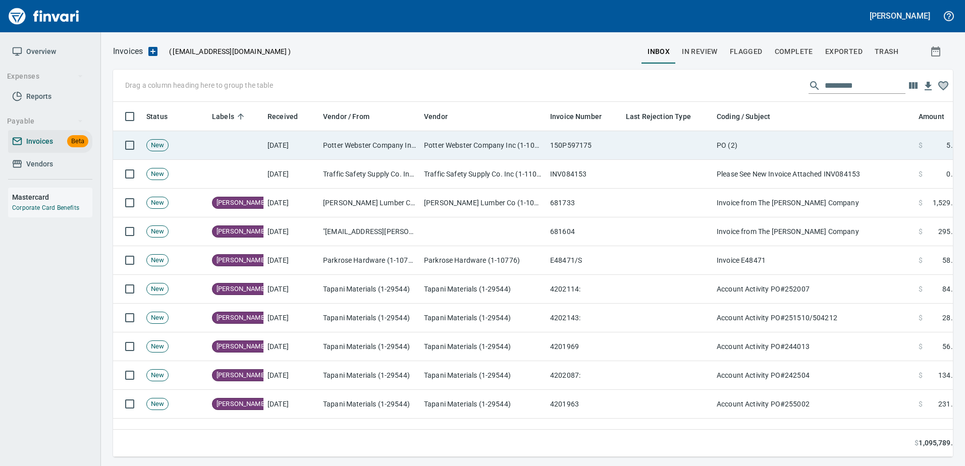
click at [772, 136] on td "PO (2)" at bounding box center [814, 145] width 202 height 29
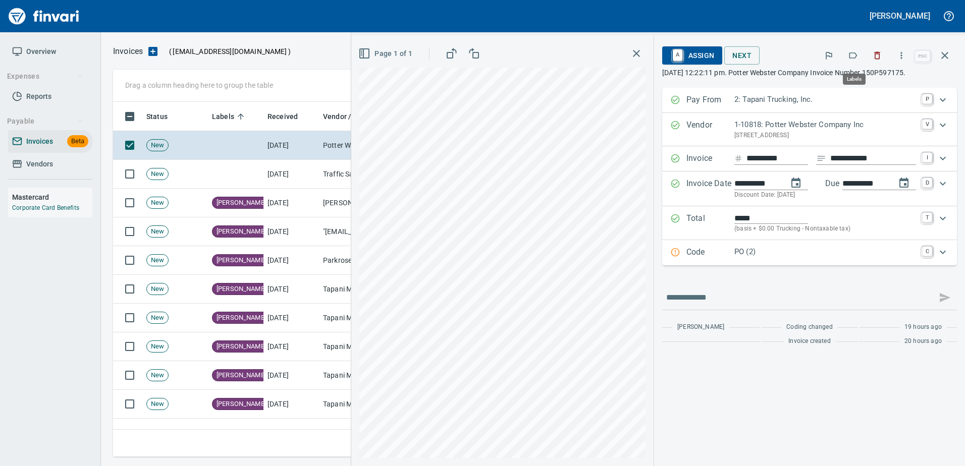
scroll to position [340, 824]
click at [854, 56] on icon "button" at bounding box center [853, 55] width 10 height 10
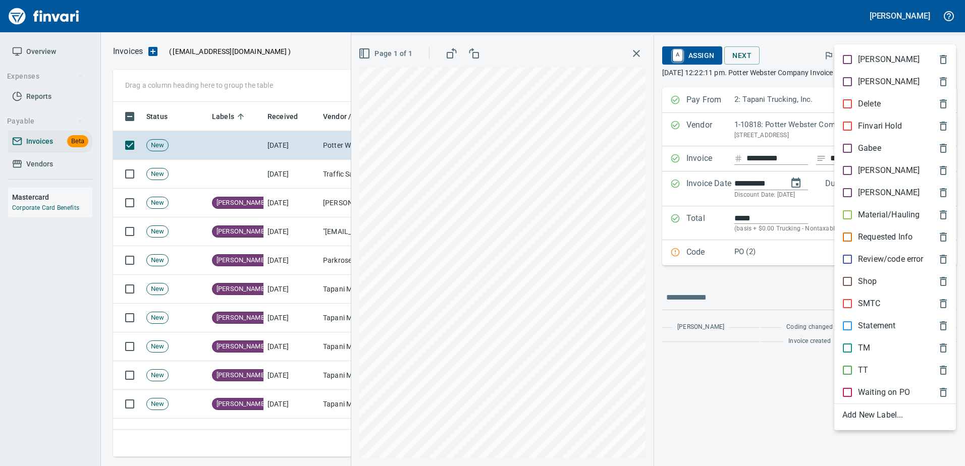
click at [866, 370] on p "TT" at bounding box center [863, 370] width 10 height 12
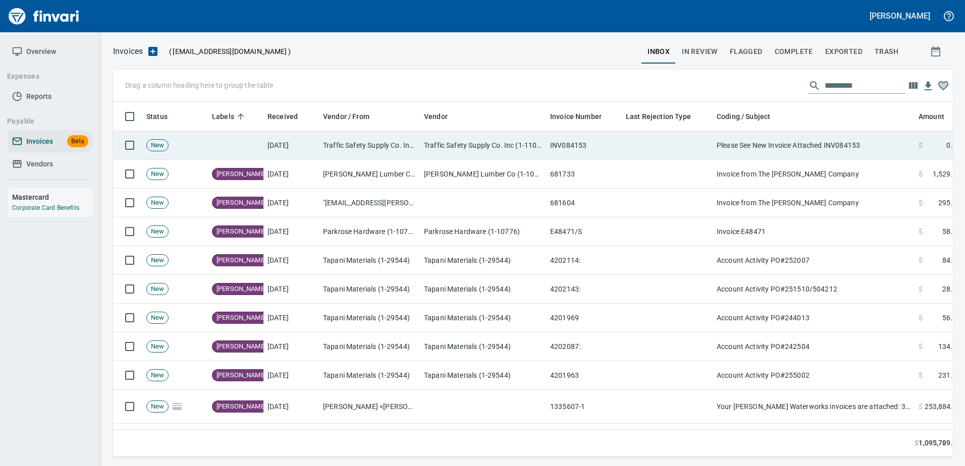
click at [807, 150] on td "Please See New Invoice Attached INV084153" at bounding box center [814, 145] width 202 height 29
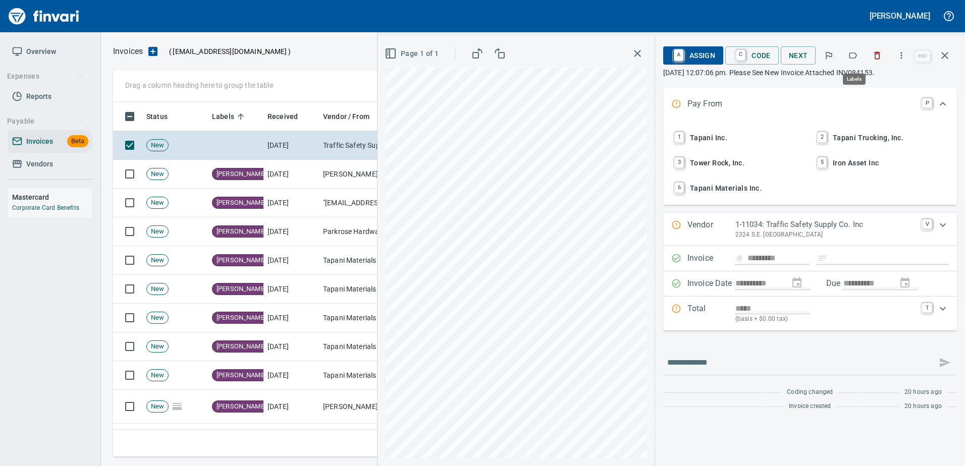
click at [858, 56] on icon "button" at bounding box center [853, 55] width 10 height 10
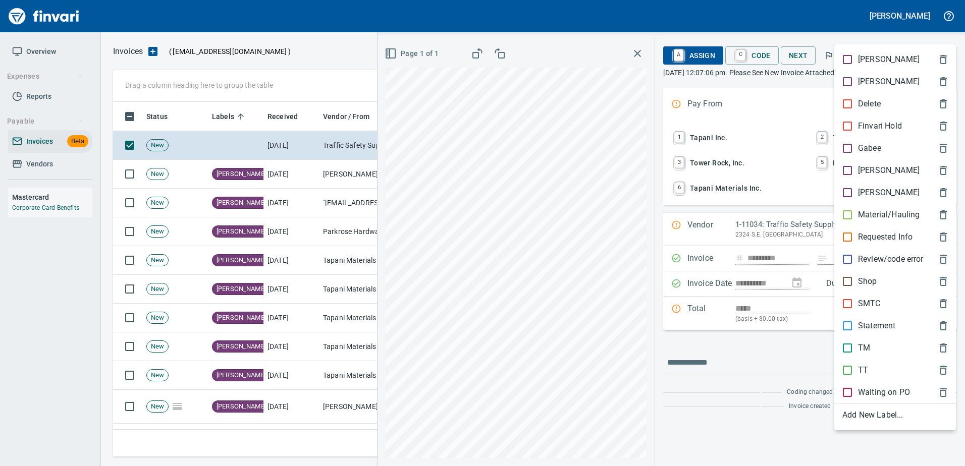
scroll to position [340, 824]
click at [859, 173] on p "[PERSON_NAME]" at bounding box center [889, 171] width 62 height 12
